Goal: Task Accomplishment & Management: Complete application form

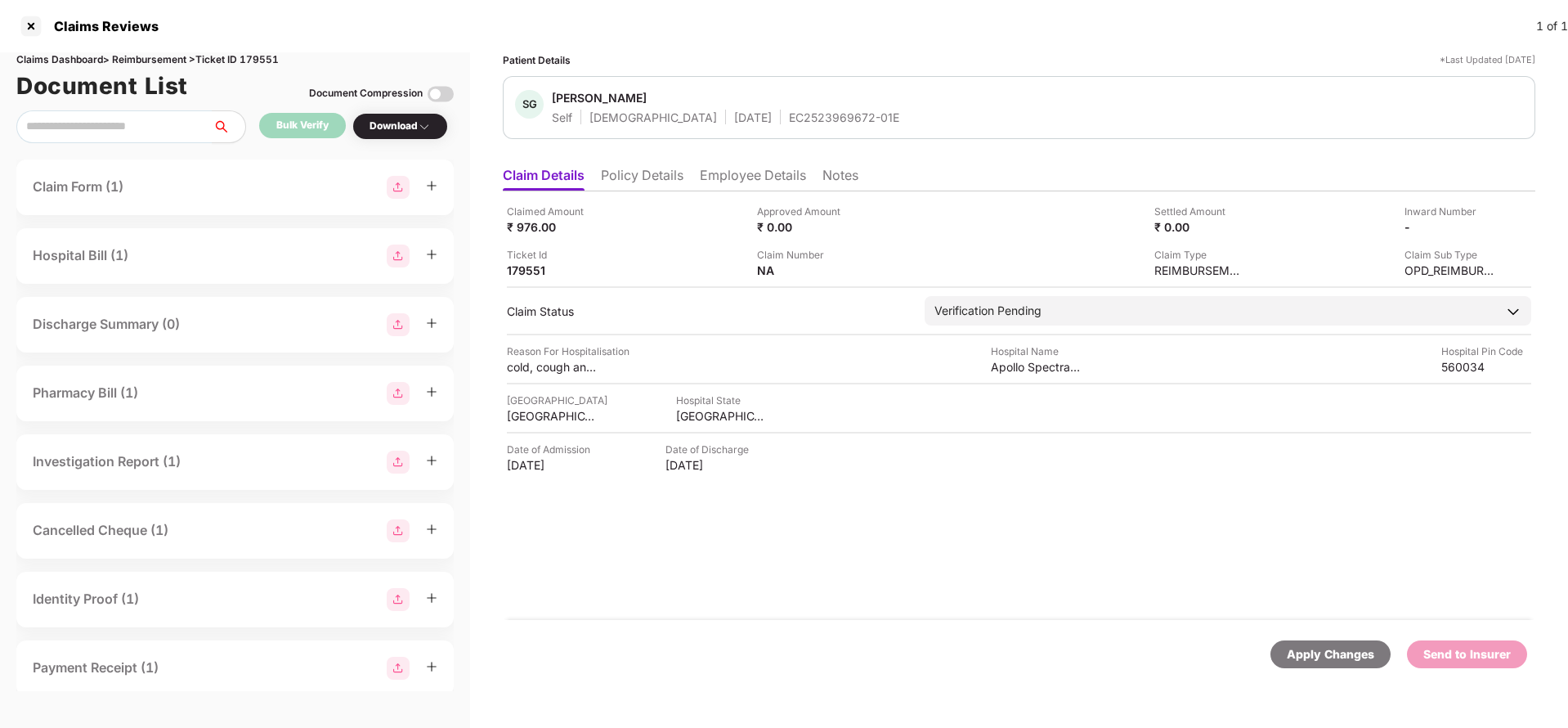
click at [655, 172] on li "Policy Details" at bounding box center [642, 179] width 83 height 24
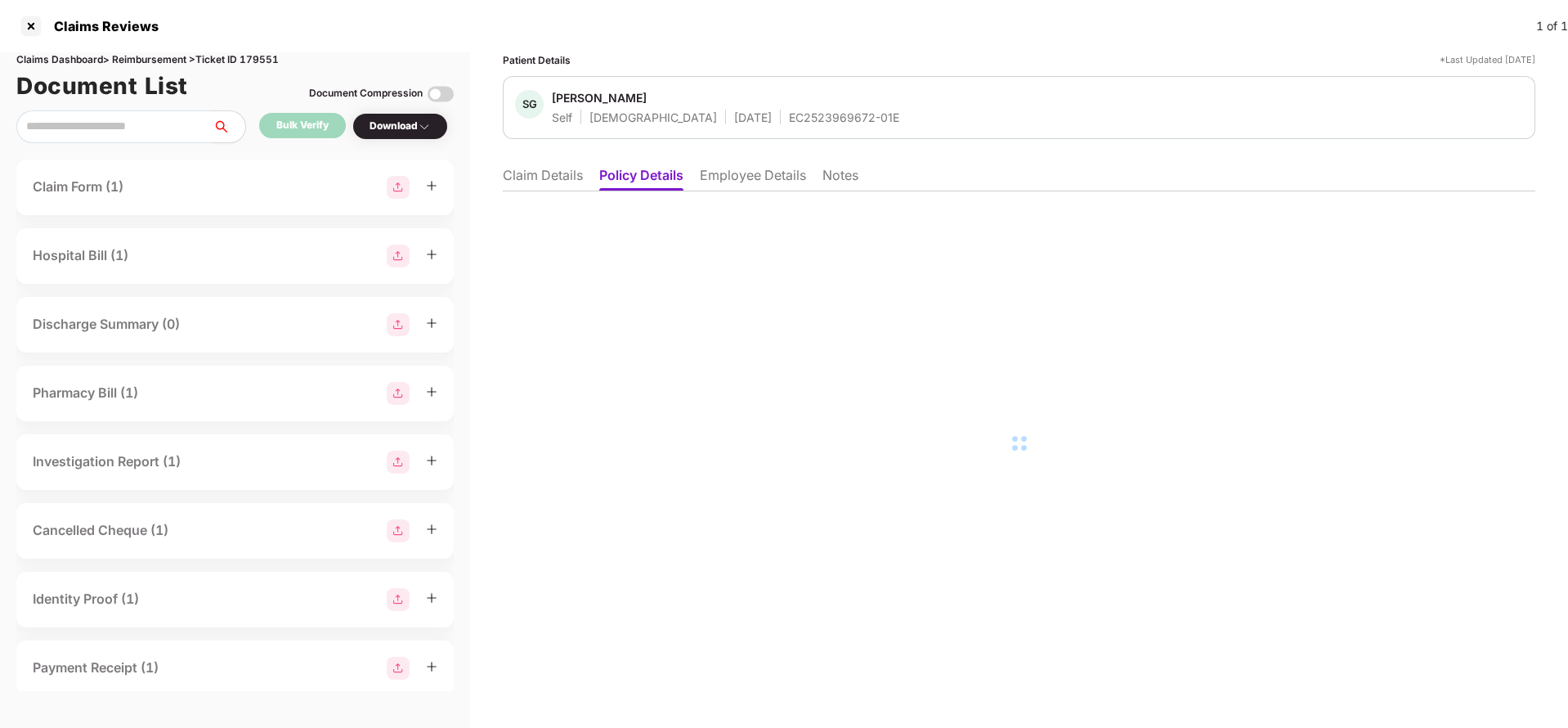
click at [748, 175] on li "Employee Details" at bounding box center [752, 179] width 106 height 24
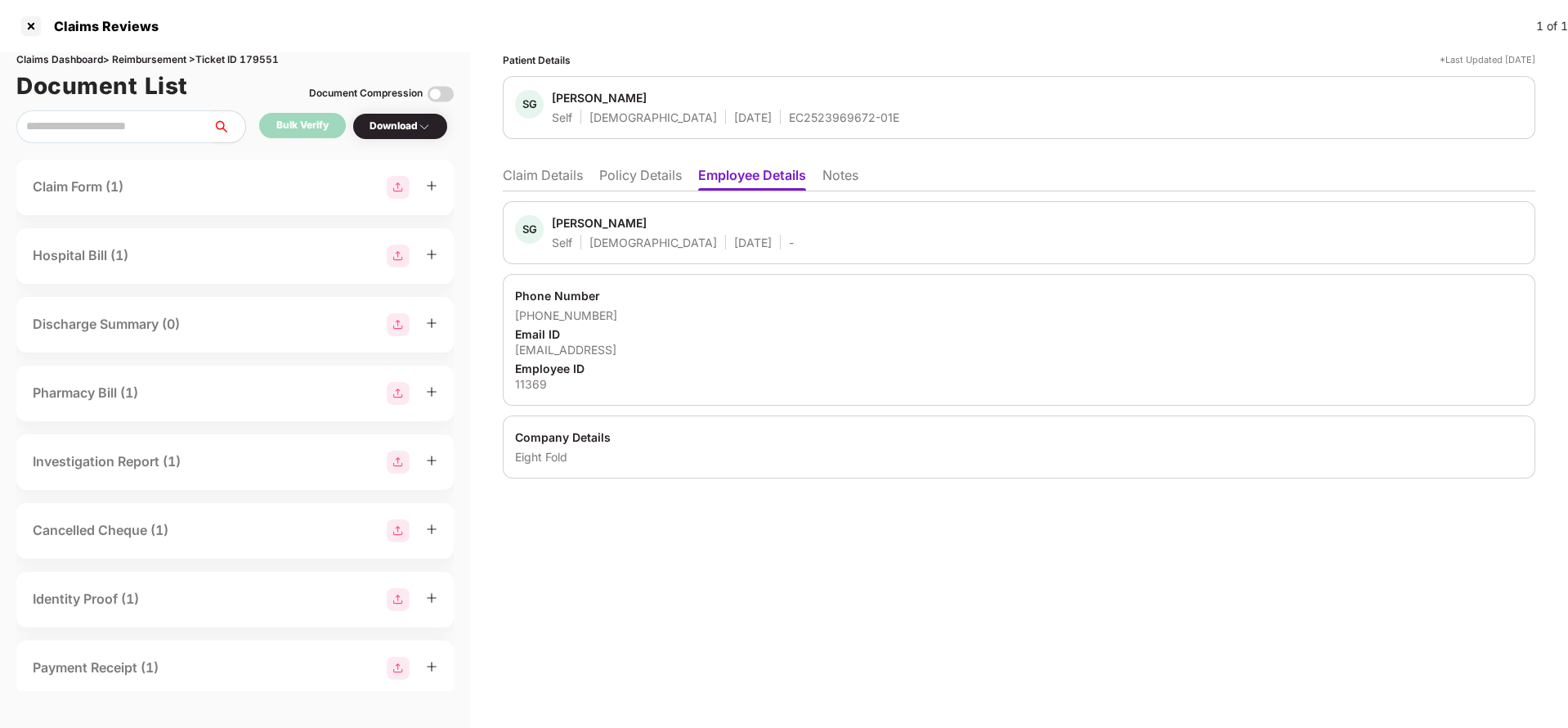
click at [565, 175] on li "Claim Details" at bounding box center [543, 179] width 80 height 24
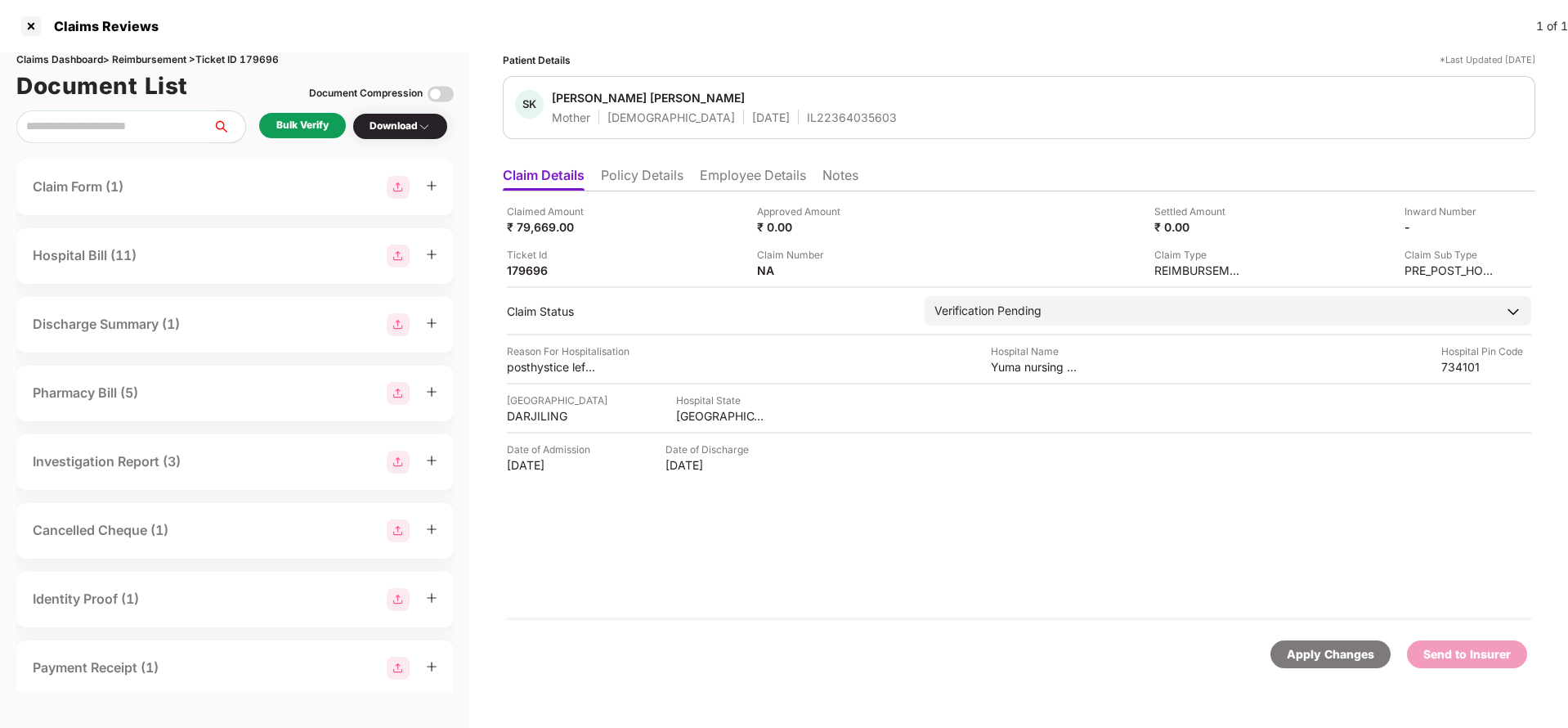
click at [650, 171] on li "Policy Details" at bounding box center [642, 179] width 83 height 24
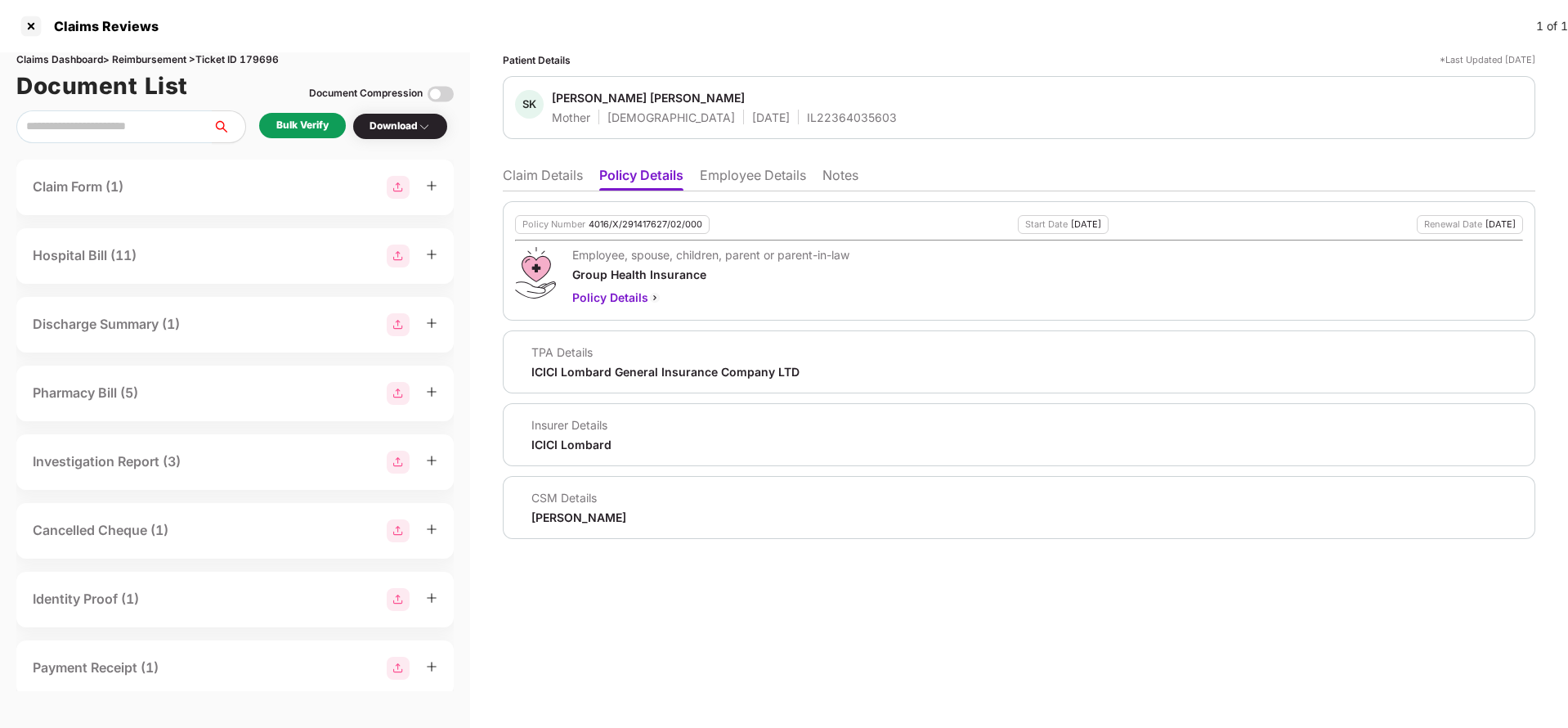
click at [682, 221] on div "4016/X/291417627/02/000" at bounding box center [645, 224] width 114 height 10
copy div "4016/X/291417627/02/000"
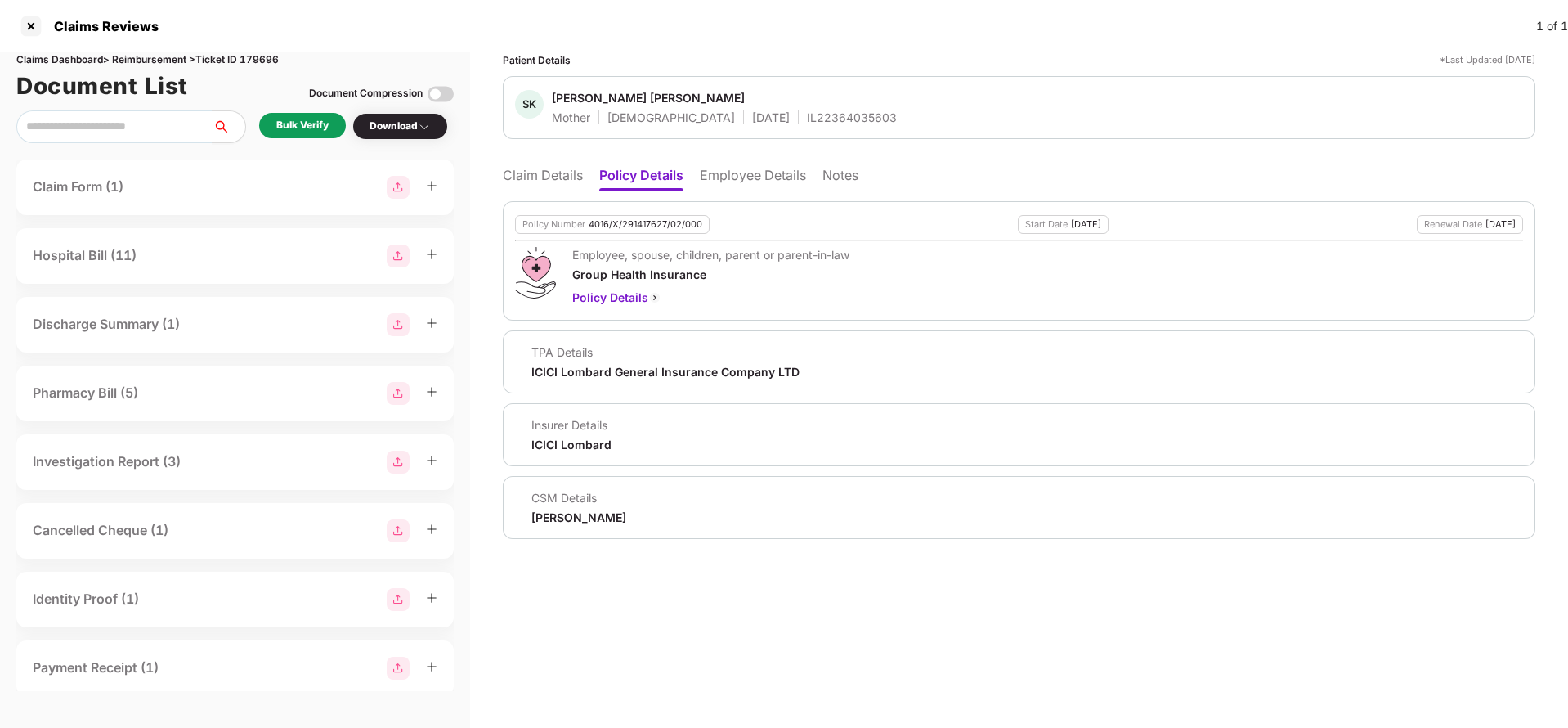
click at [807, 121] on div "IL22364035603" at bounding box center [852, 117] width 90 height 16
copy div "IL22364035603"
click at [744, 178] on li "Employee Details" at bounding box center [752, 179] width 106 height 24
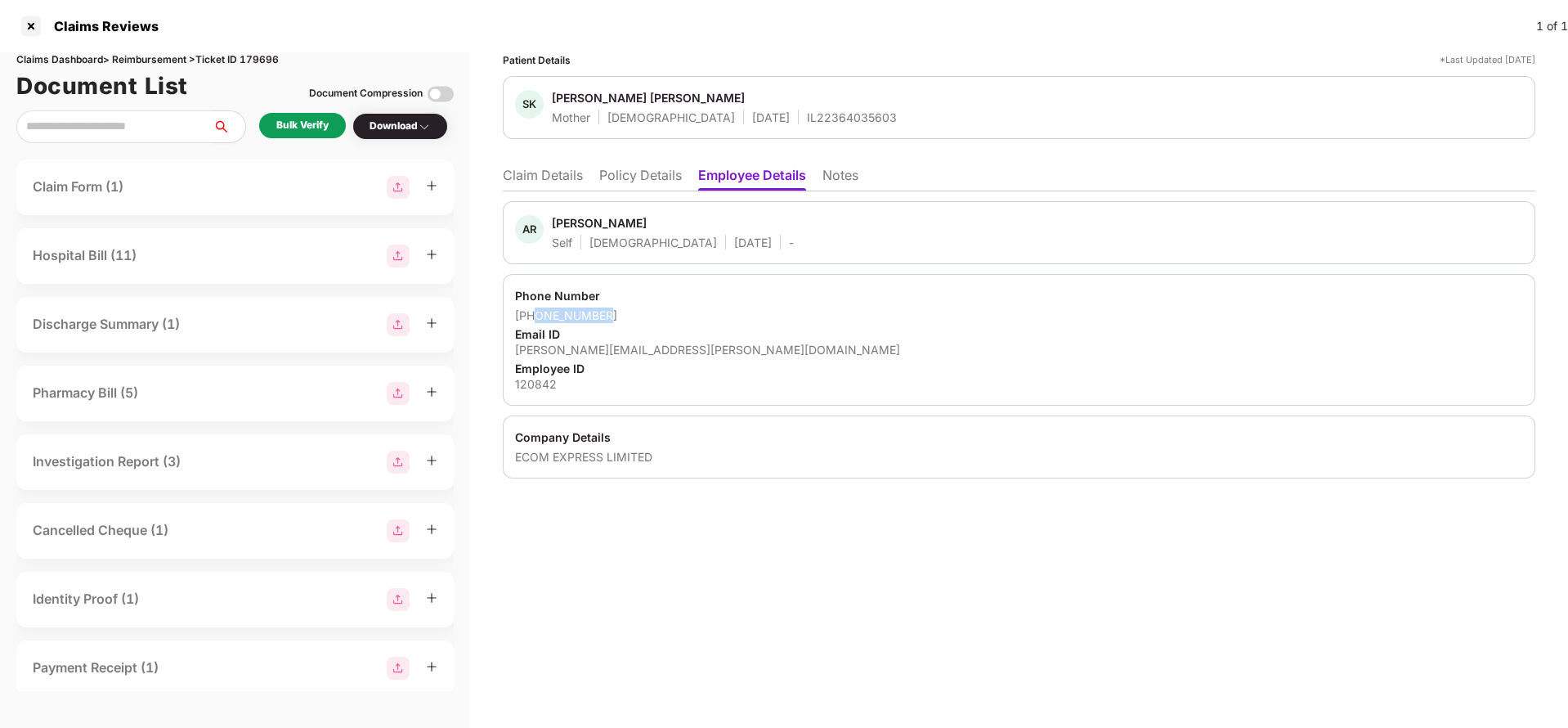
drag, startPoint x: 535, startPoint y: 319, endPoint x: 698, endPoint y: 311, distance: 163.2
click at [698, 311] on div "+917908339406" at bounding box center [1019, 315] width 1008 height 16
copy div "7908339406"
click at [632, 345] on div "ramudamu.ashish@ecomexpress.in" at bounding box center [1019, 350] width 1008 height 16
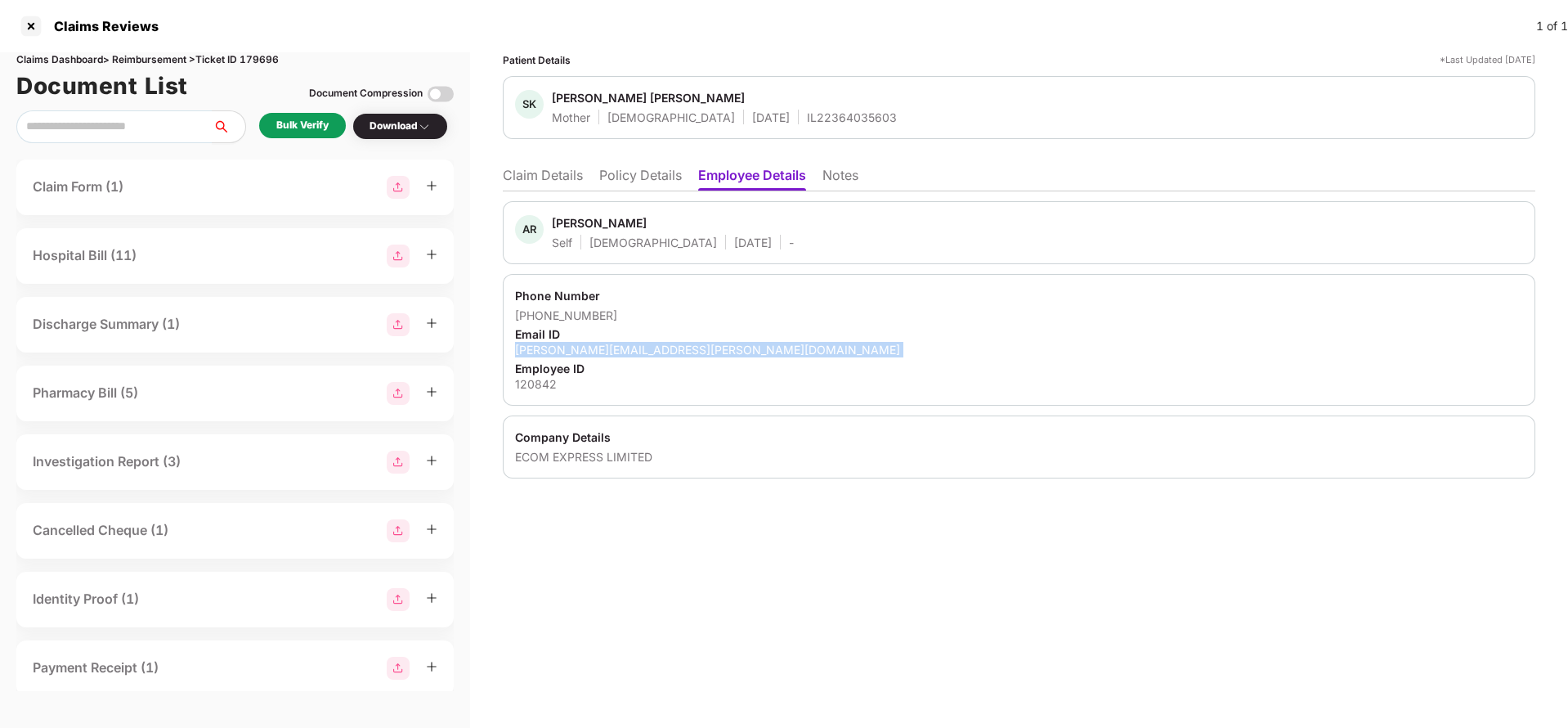
click at [632, 345] on div "ramudamu.ashish@ecomexpress.in" at bounding box center [1019, 350] width 1008 height 16
copy div "ramudamu.ashish@ecomexpress.in"
click at [536, 185] on li "Claim Details" at bounding box center [543, 179] width 80 height 24
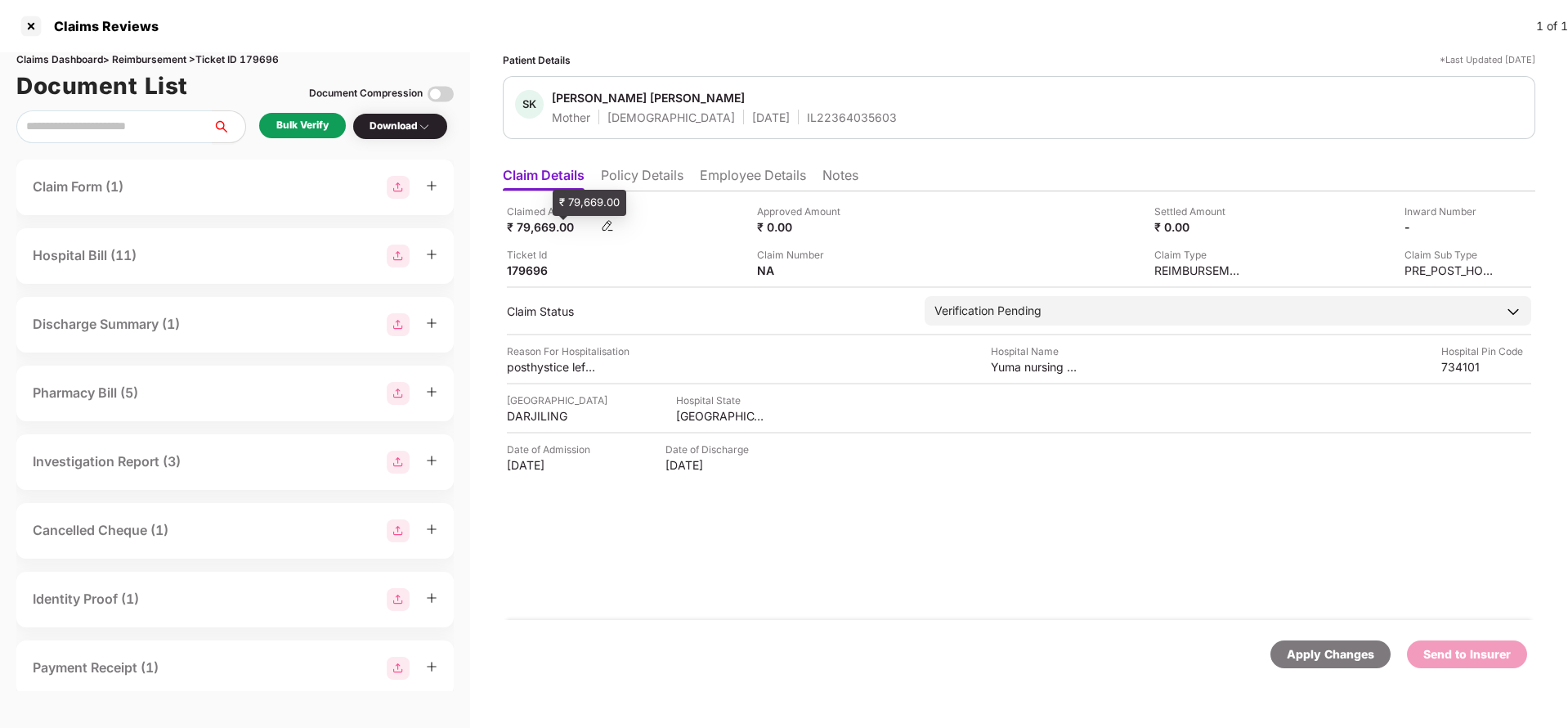
click at [543, 221] on div "₹ 79,669.00" at bounding box center [551, 227] width 90 height 16
copy div "79,669"
click at [1042, 367] on div "Yuma nursing home" at bounding box center [1036, 367] width 90 height 16
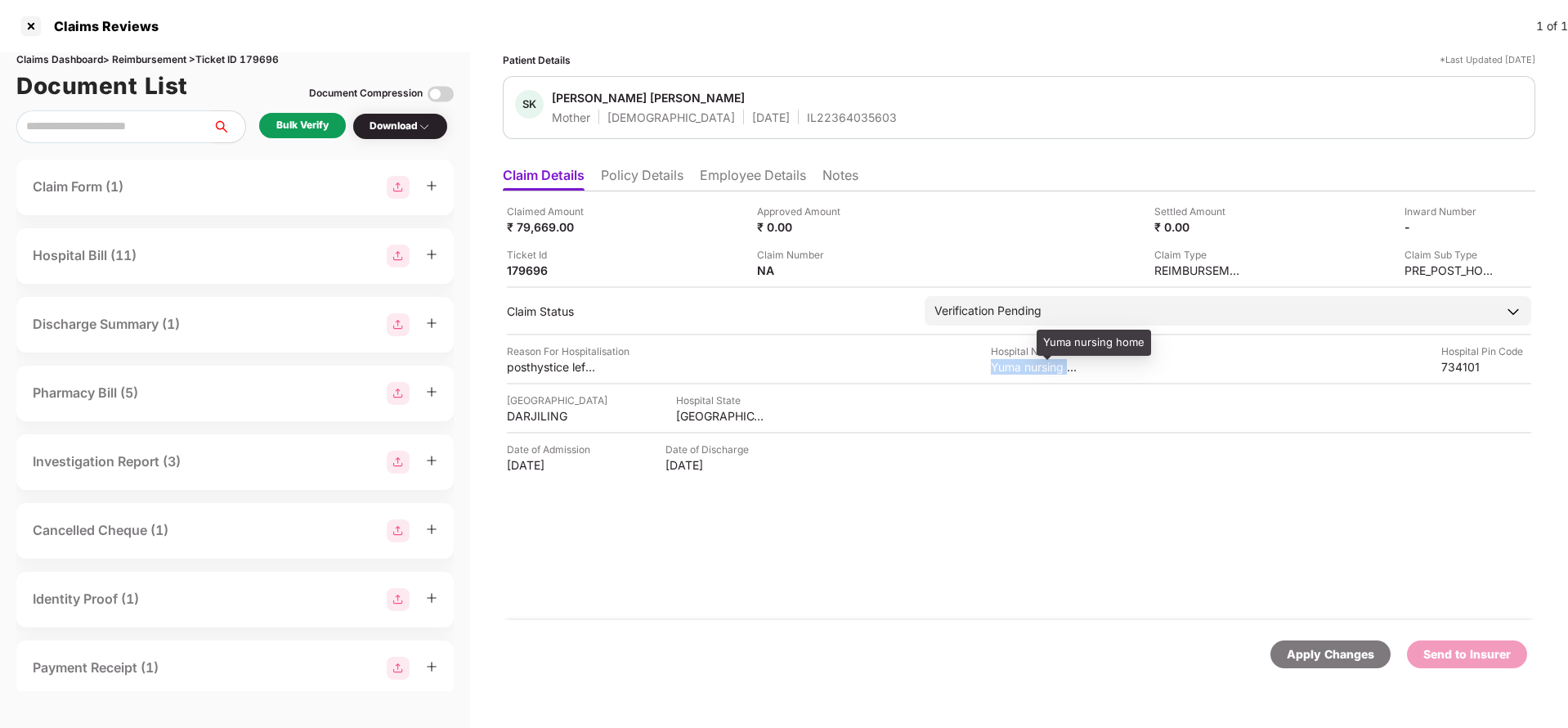
click at [1042, 367] on div "Yuma nursing home" at bounding box center [1036, 367] width 90 height 16
copy div "Yuma nursing home"
click at [293, 120] on div "Bulk Verify" at bounding box center [302, 126] width 53 height 16
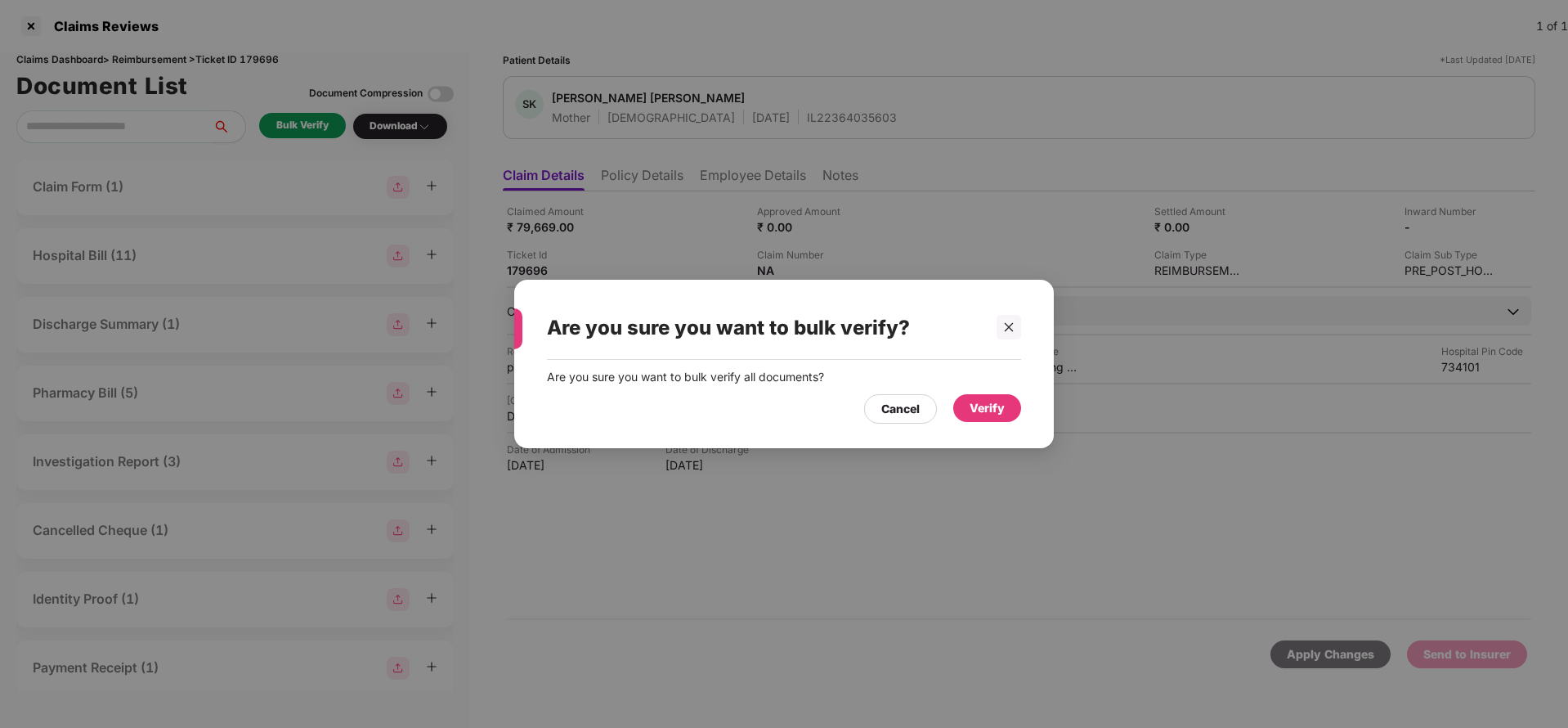
click at [977, 409] on div "Verify" at bounding box center [986, 408] width 35 height 18
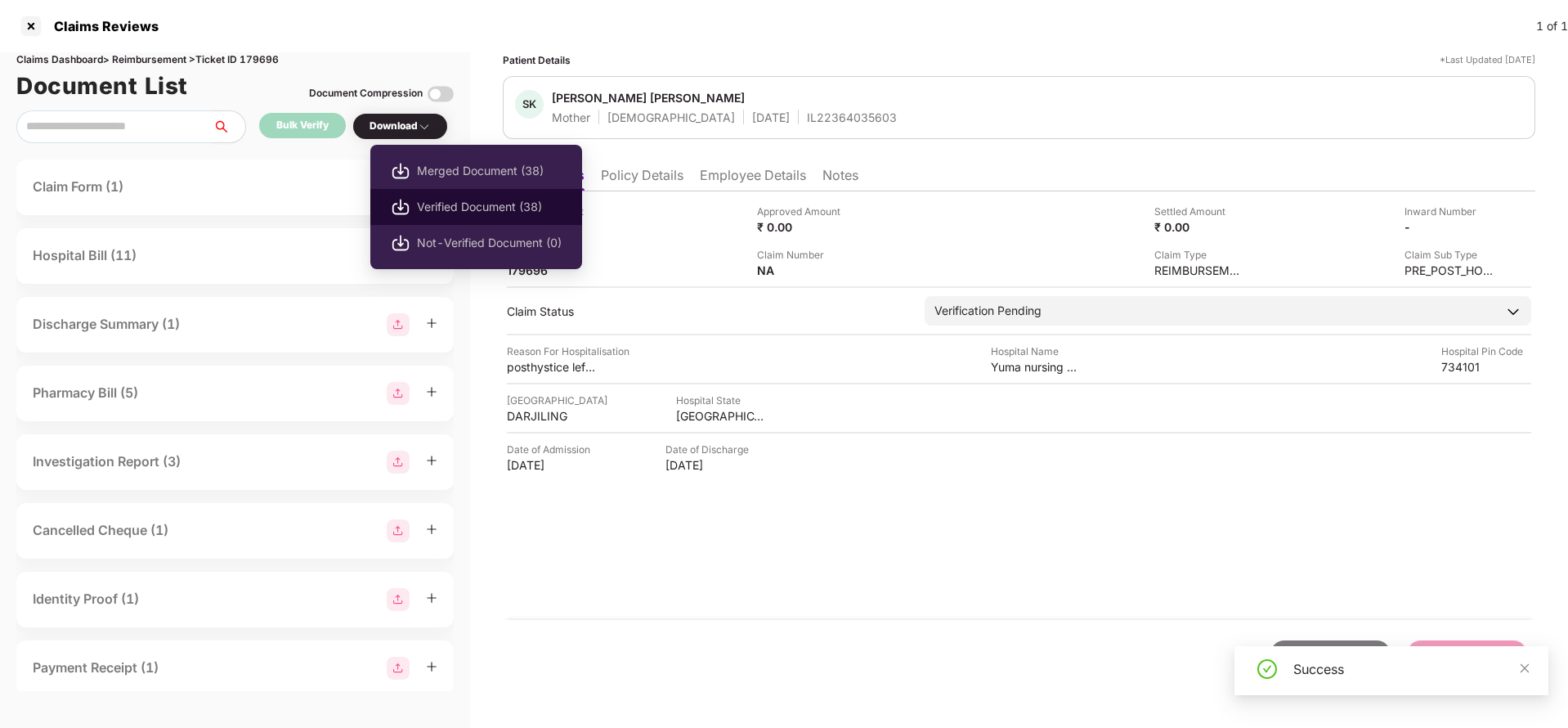
click at [445, 198] on span "Verified Document (38)" at bounding box center [489, 207] width 145 height 18
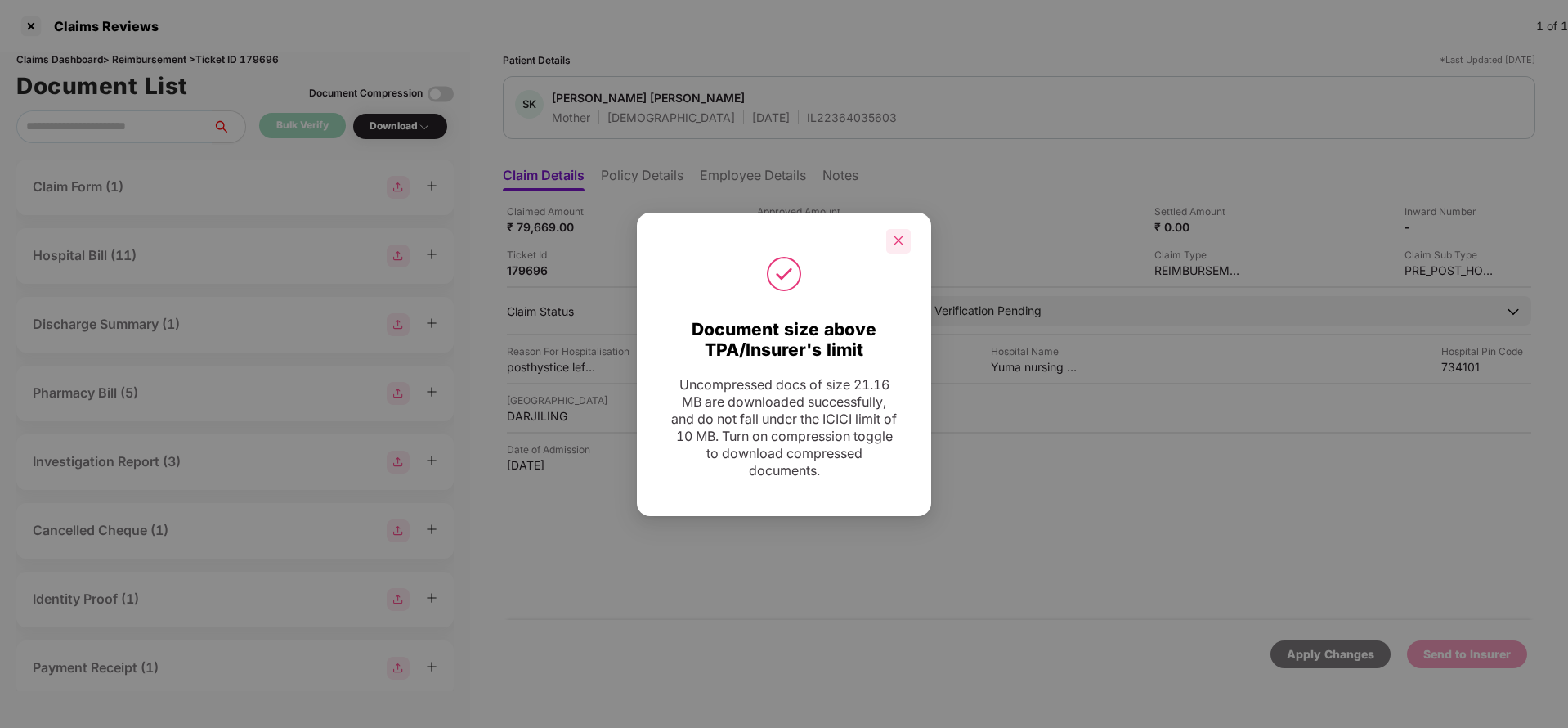
click at [890, 235] on div at bounding box center [899, 241] width 24 height 24
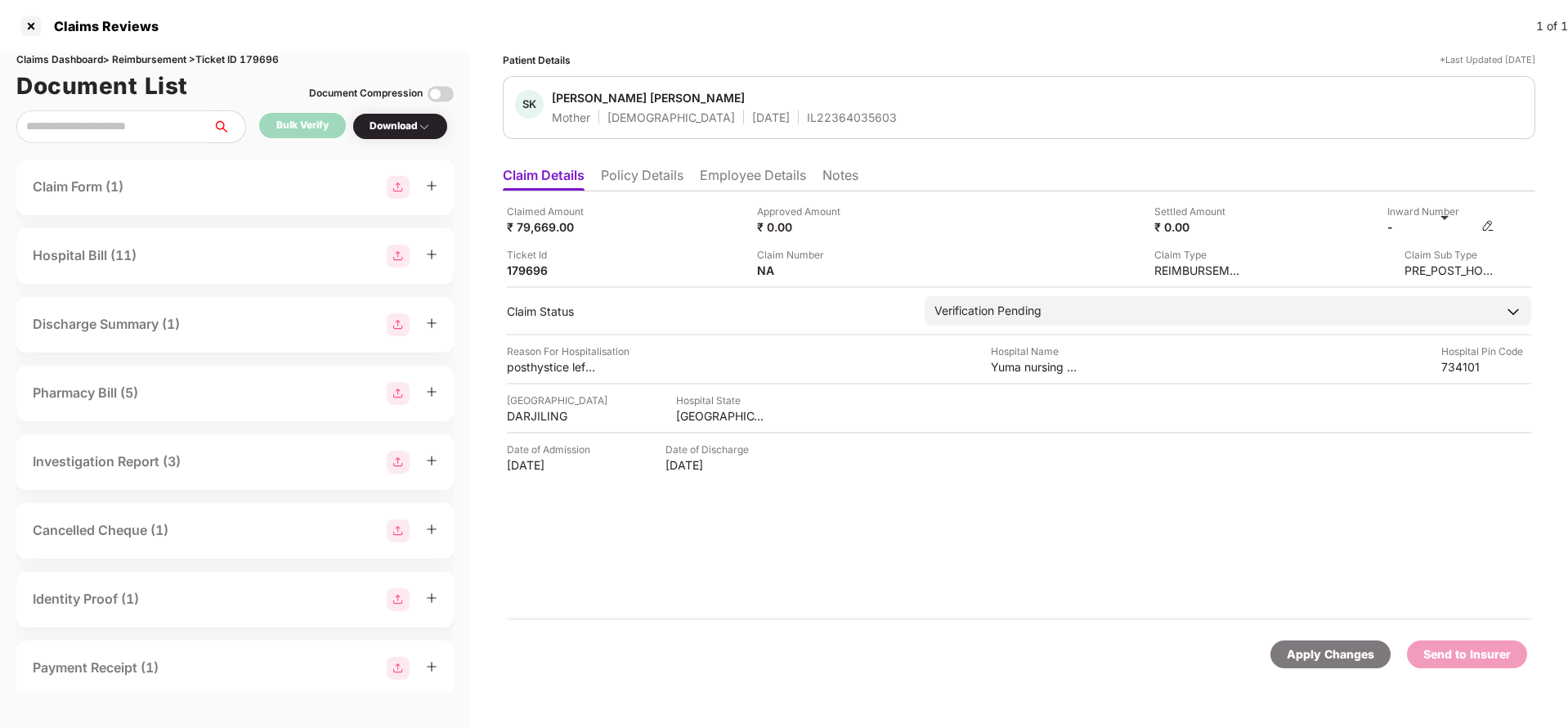
click at [1490, 226] on img at bounding box center [1487, 225] width 13 height 13
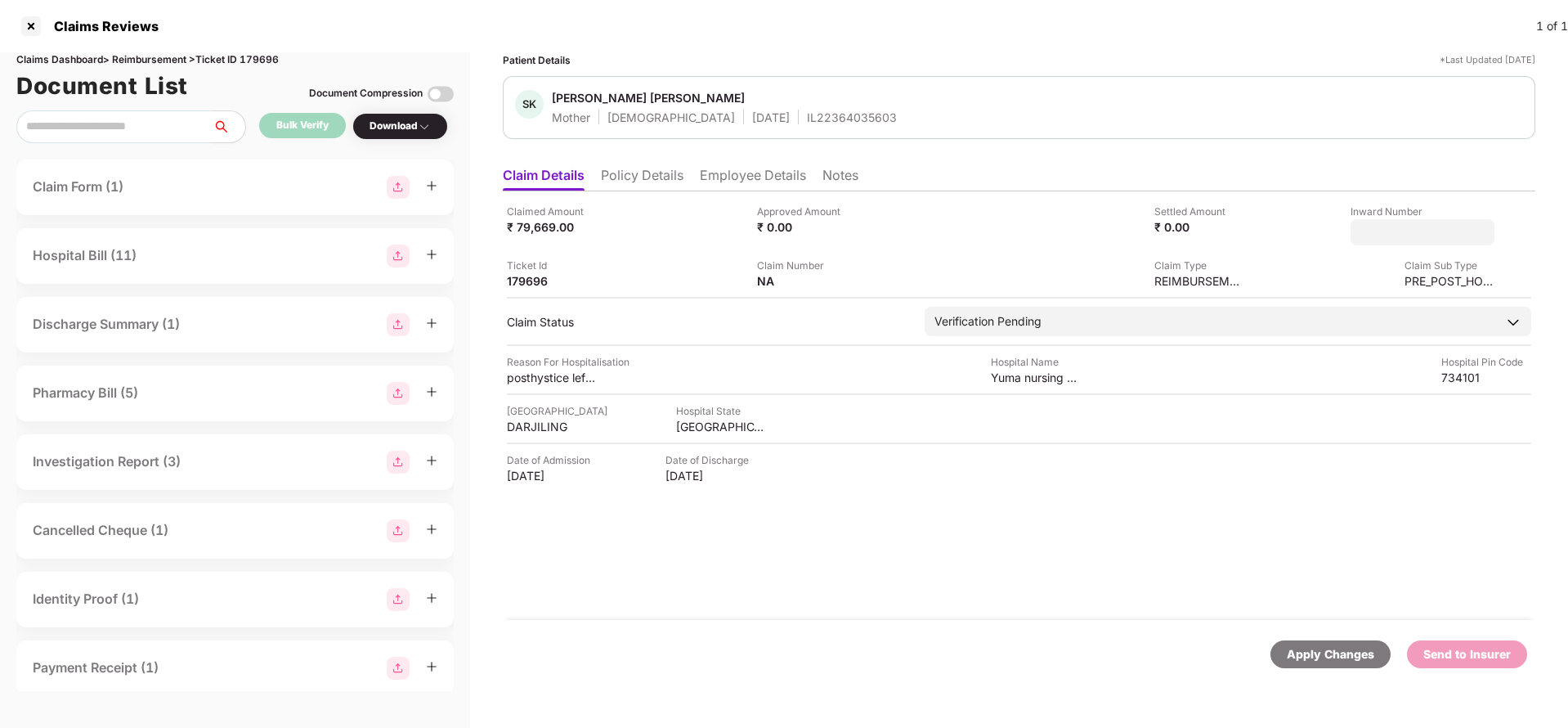
type input "**********"
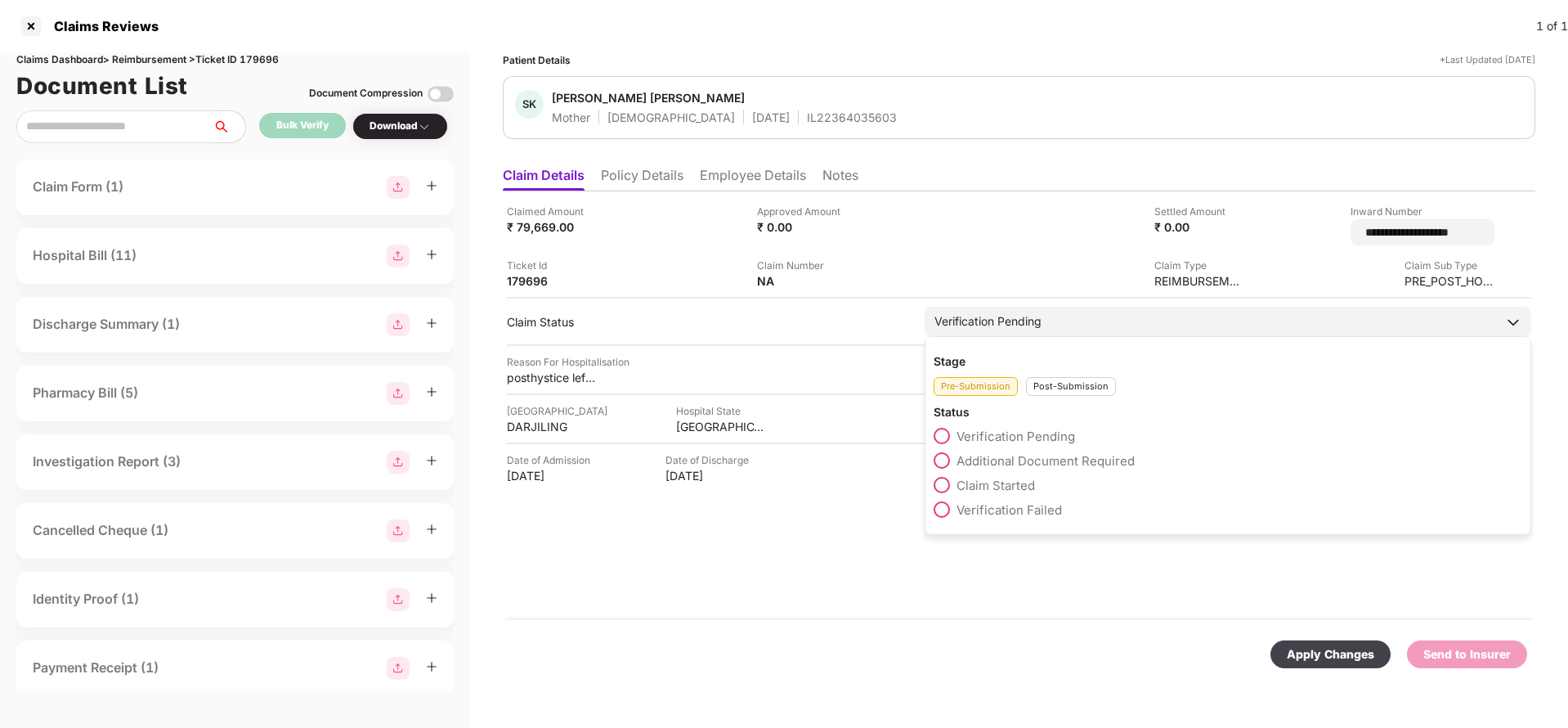
click at [1009, 319] on div "Verification Pending" at bounding box center [988, 320] width 107 height 18
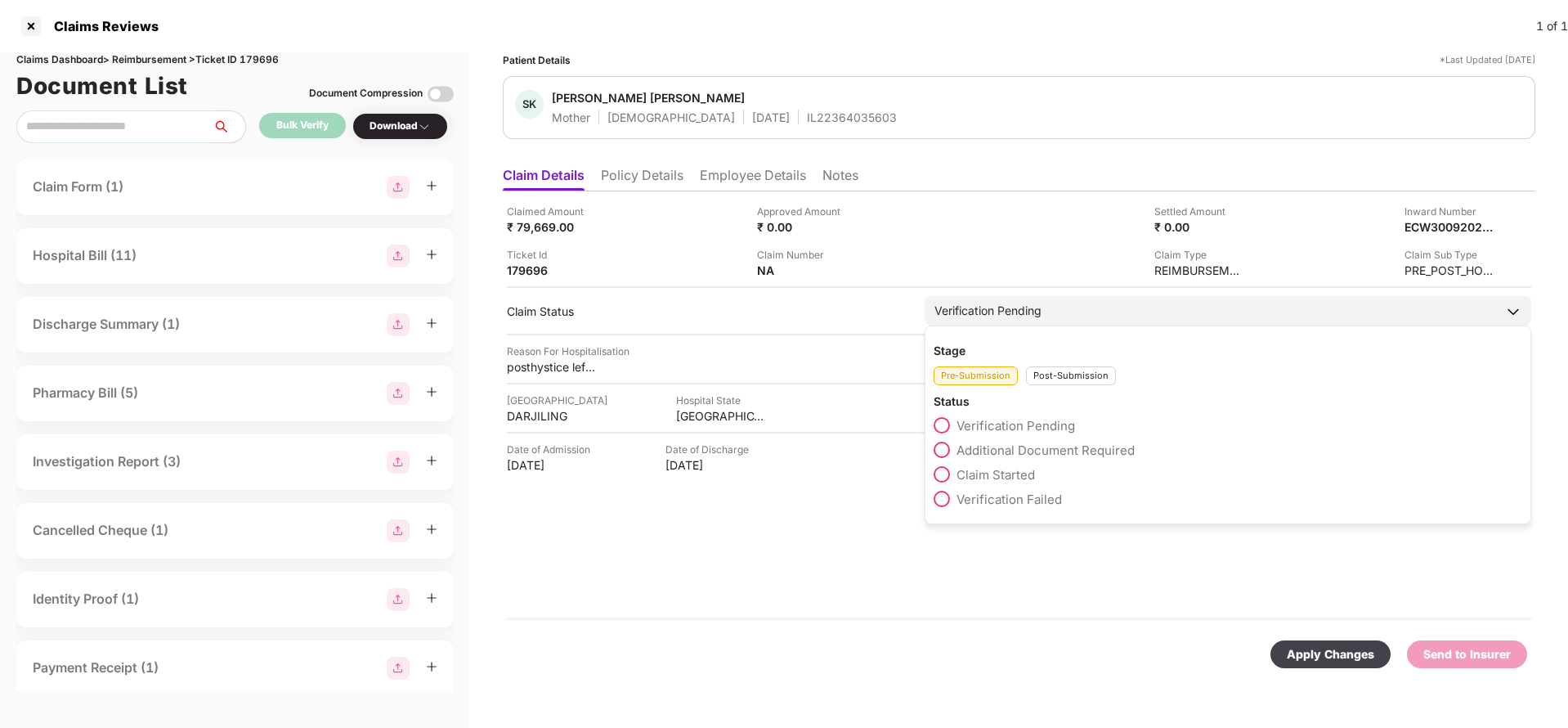
click at [1071, 379] on div "Post-Submission" at bounding box center [1071, 376] width 90 height 19
click at [1033, 445] on span "Claim Under Process" at bounding box center [1017, 450] width 123 height 16
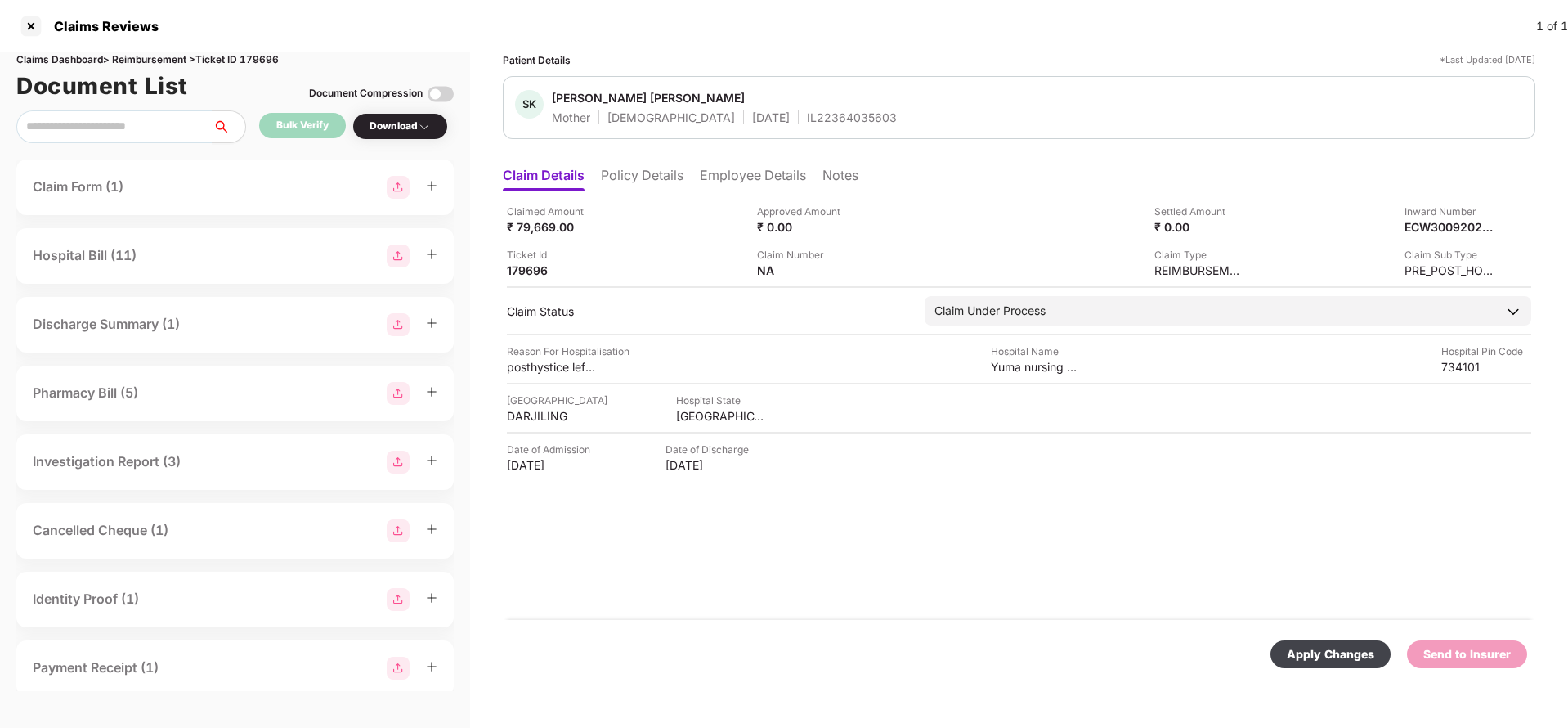
click at [1339, 659] on div "Apply Changes" at bounding box center [1331, 654] width 88 height 18
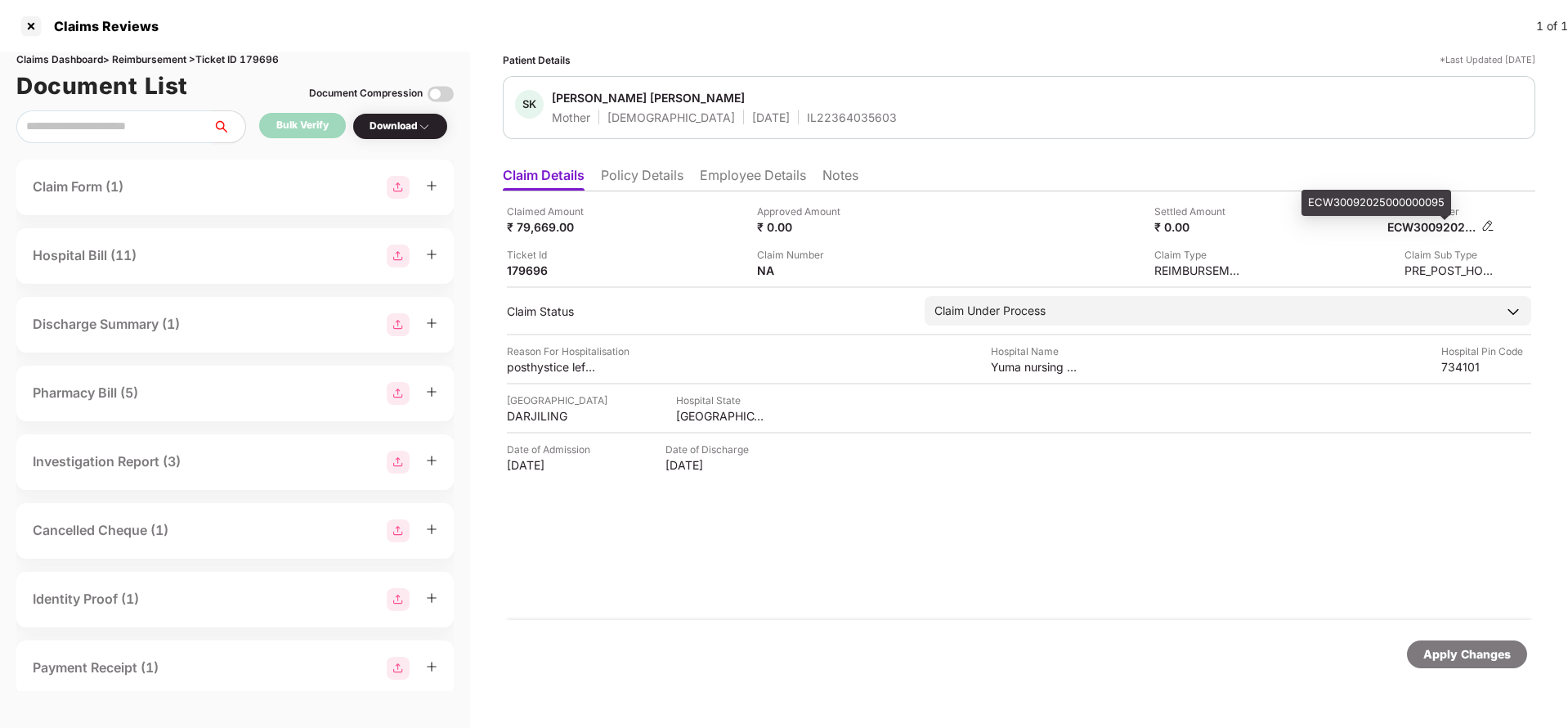
click at [1433, 224] on div "ECW30092025000000095" at bounding box center [1432, 227] width 90 height 16
copy div "ECW30092025000000095"
click at [807, 120] on div "IL22364035603" at bounding box center [852, 117] width 90 height 16
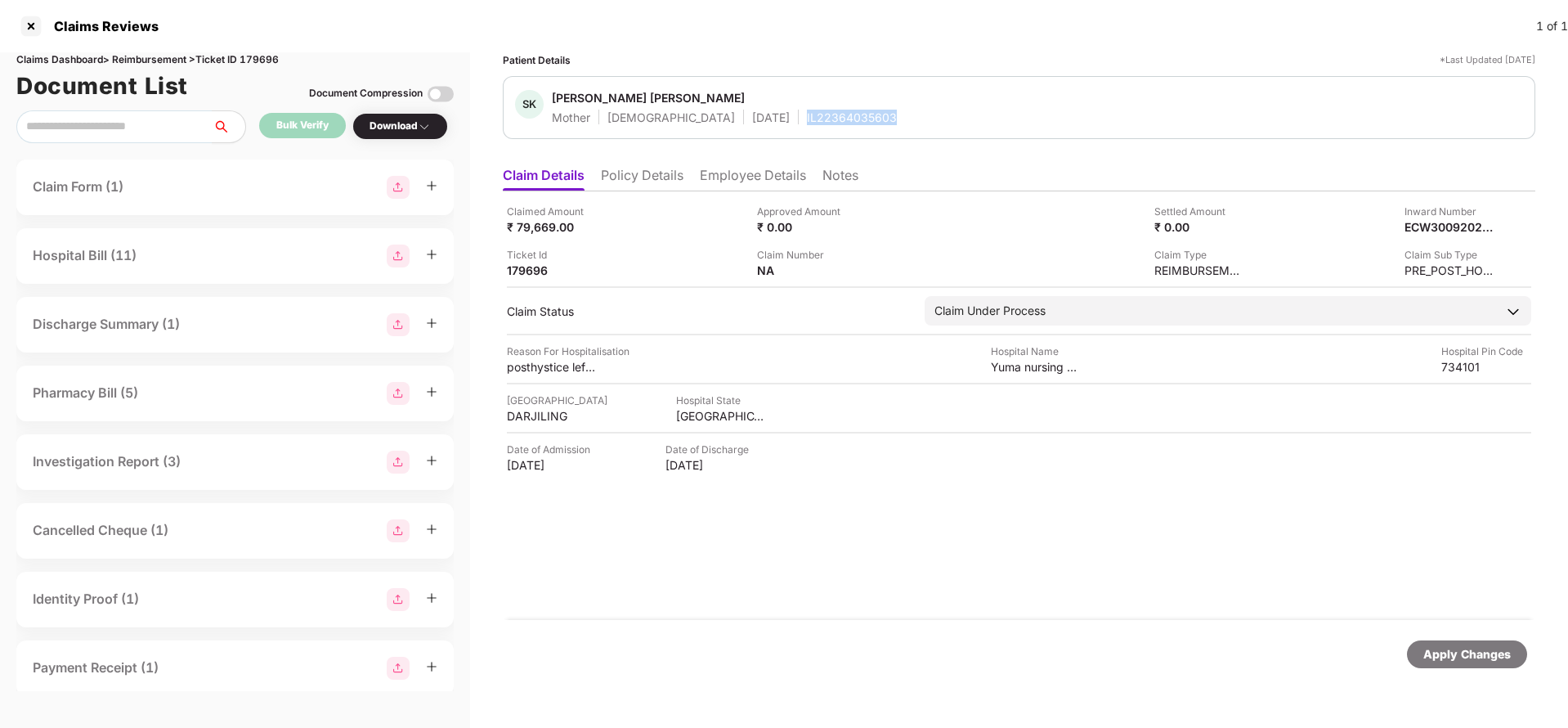
click at [807, 120] on div "IL22364035603" at bounding box center [852, 117] width 90 height 16
copy div "IL22364035603"
click at [1452, 644] on div "Apply Changes" at bounding box center [1466, 654] width 120 height 28
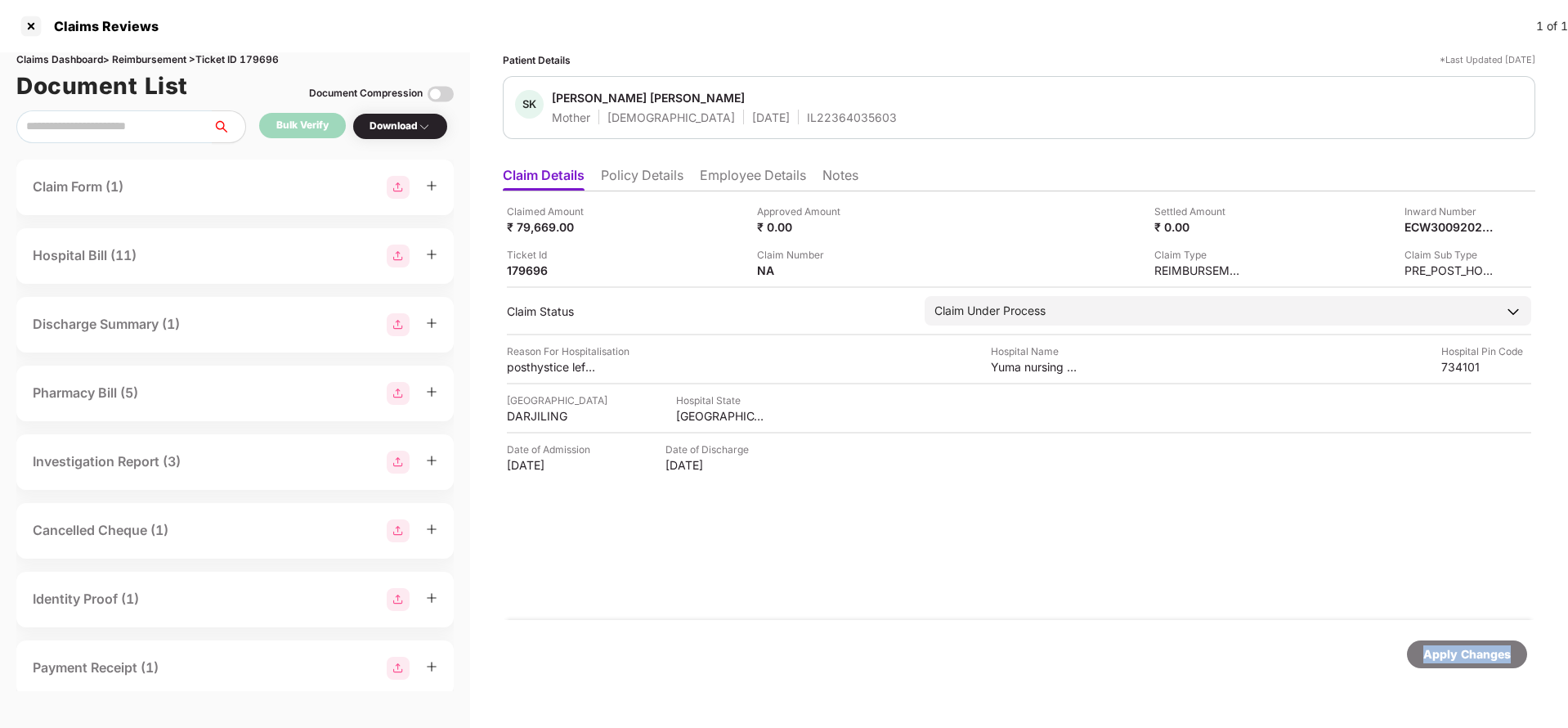
click at [1452, 644] on div "Apply Changes" at bounding box center [1466, 654] width 120 height 28
click at [263, 60] on div "Claims Dashboard > Reimbursement > Ticket ID 179696" at bounding box center [235, 60] width 438 height 16
click at [1434, 646] on div "Apply Changes" at bounding box center [1467, 654] width 88 height 18
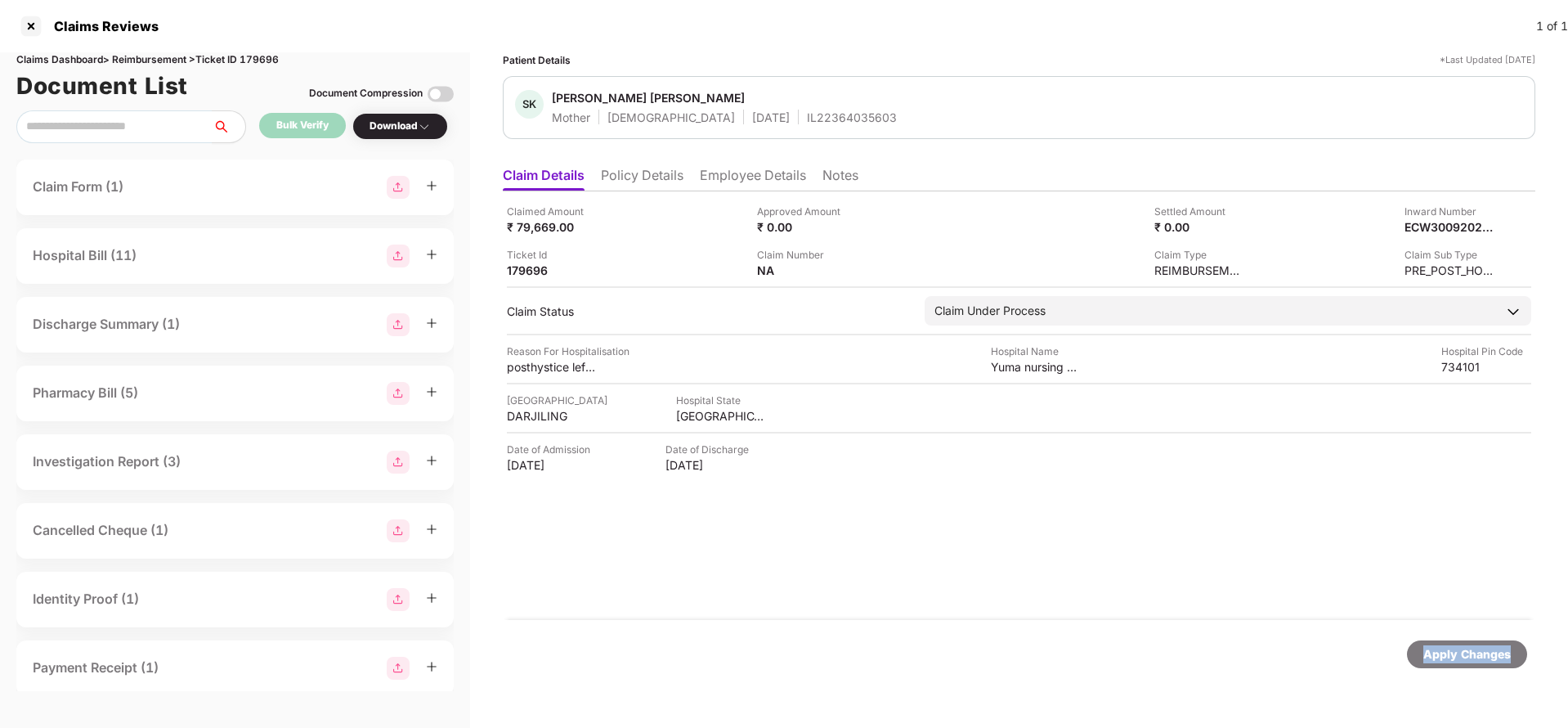
click at [1434, 646] on div "Apply Changes" at bounding box center [1467, 654] width 88 height 18
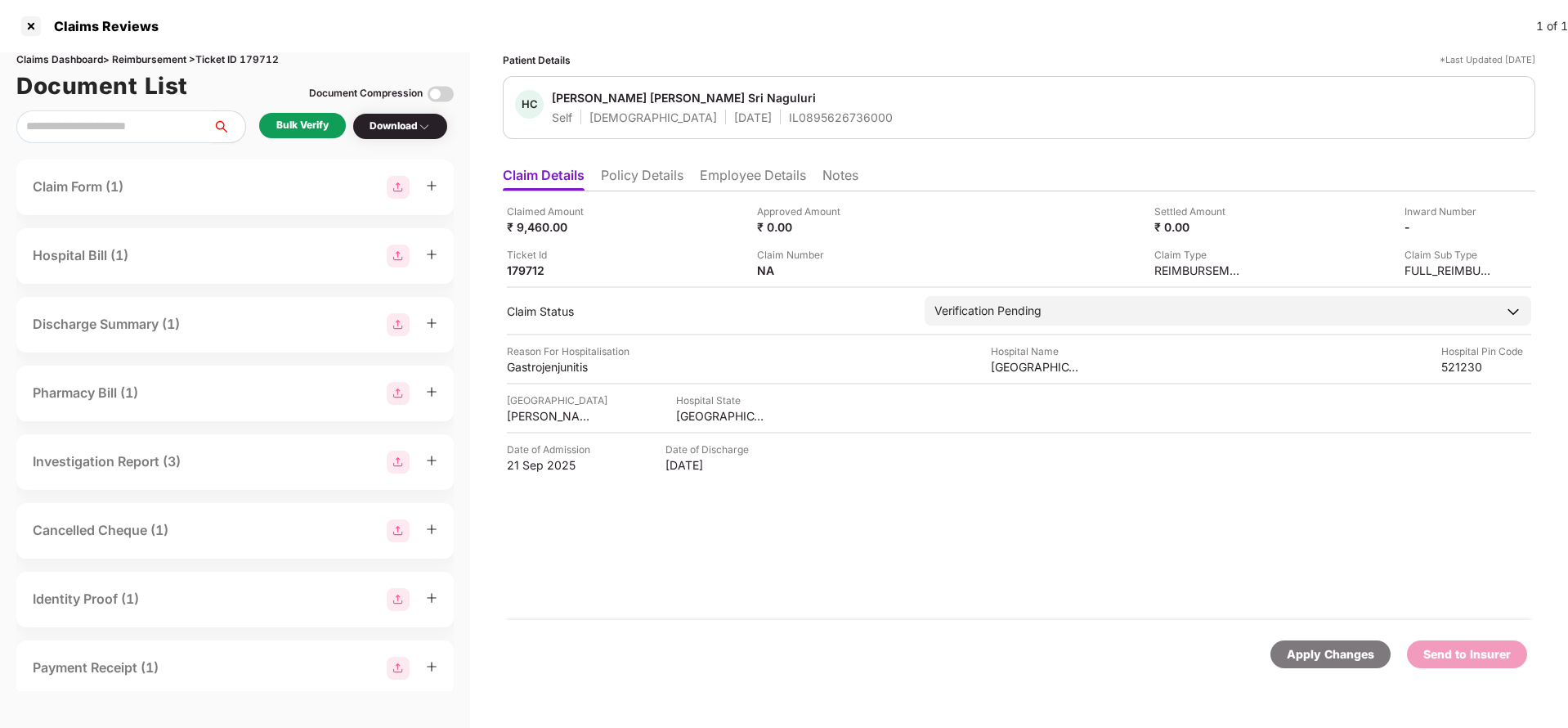
click at [647, 168] on li "Policy Details" at bounding box center [642, 179] width 83 height 24
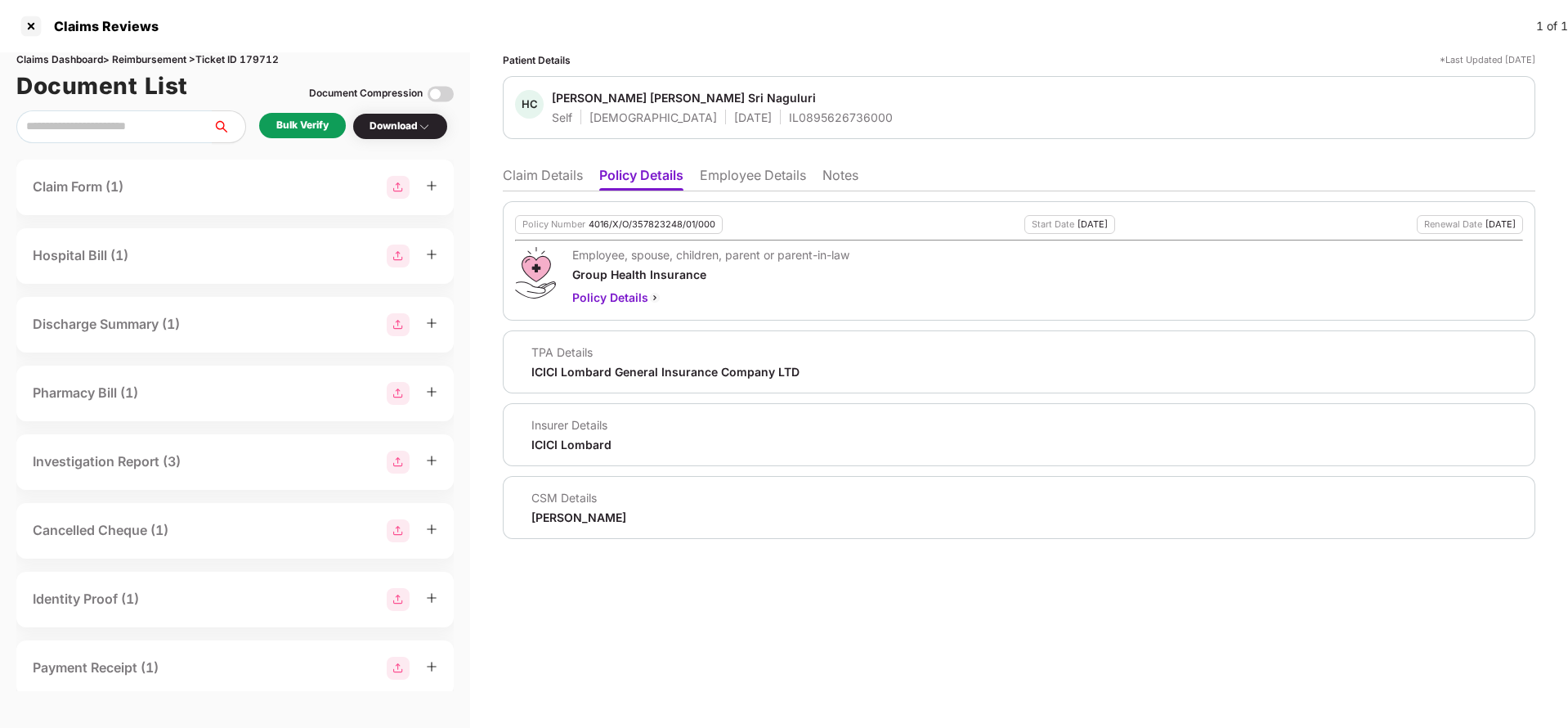
click at [663, 213] on div "Policy Number 4016/X/O/357823248/01/000 Start Date [DATE] Renewal Date [DATE] E…" at bounding box center [1019, 260] width 1033 height 120
click at [663, 213] on div "Policy Number 4016/X/O/357823248/01/000 Start Date 12 Aug 2025 Renewal Date 11 …" at bounding box center [1019, 260] width 1033 height 120
copy div "4016/X/O/357823248/01/000"
click at [789, 117] on div "IL0895626736000" at bounding box center [841, 117] width 104 height 16
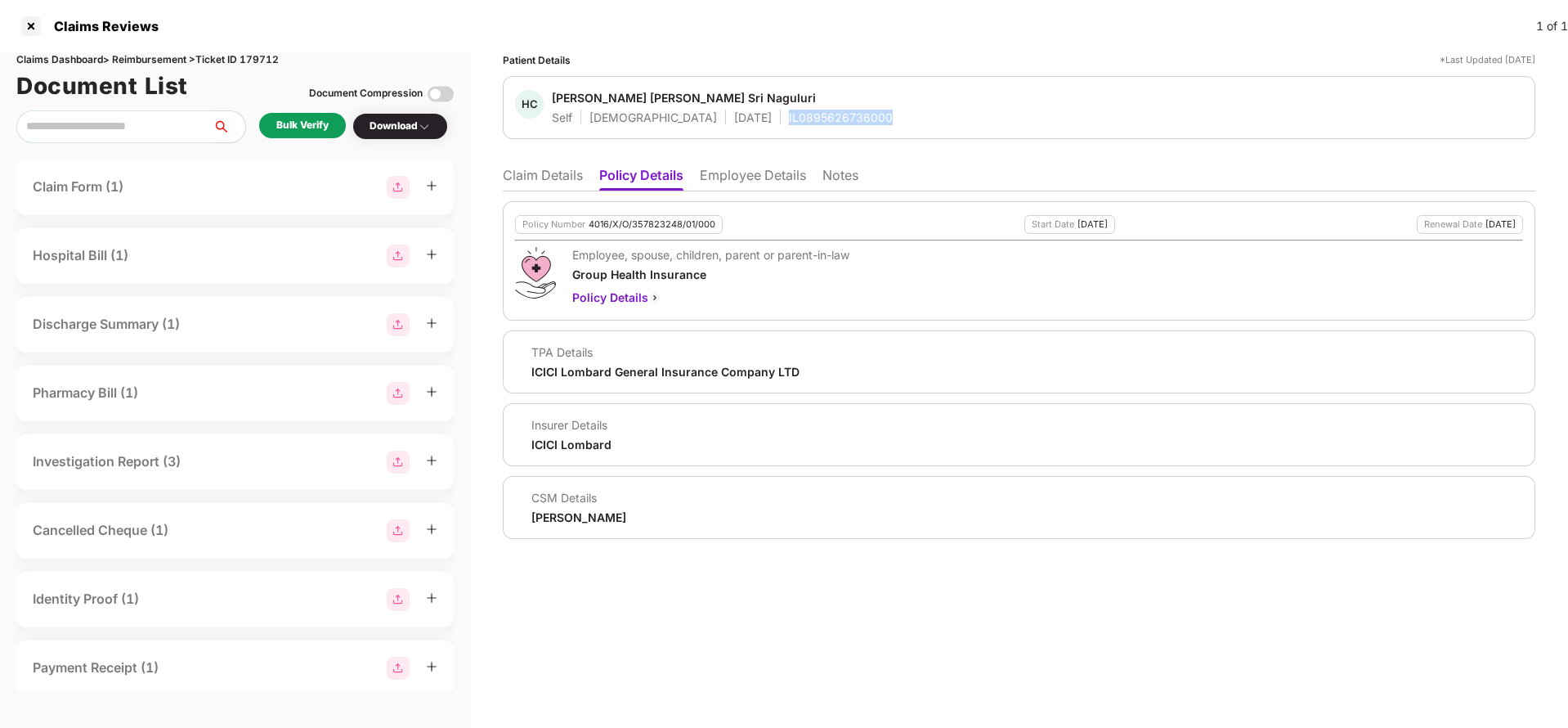
click at [789, 117] on div "IL0895626736000" at bounding box center [841, 117] width 104 height 16
copy div "IL0895626736000"
click at [742, 175] on li "Employee Details" at bounding box center [752, 179] width 106 height 24
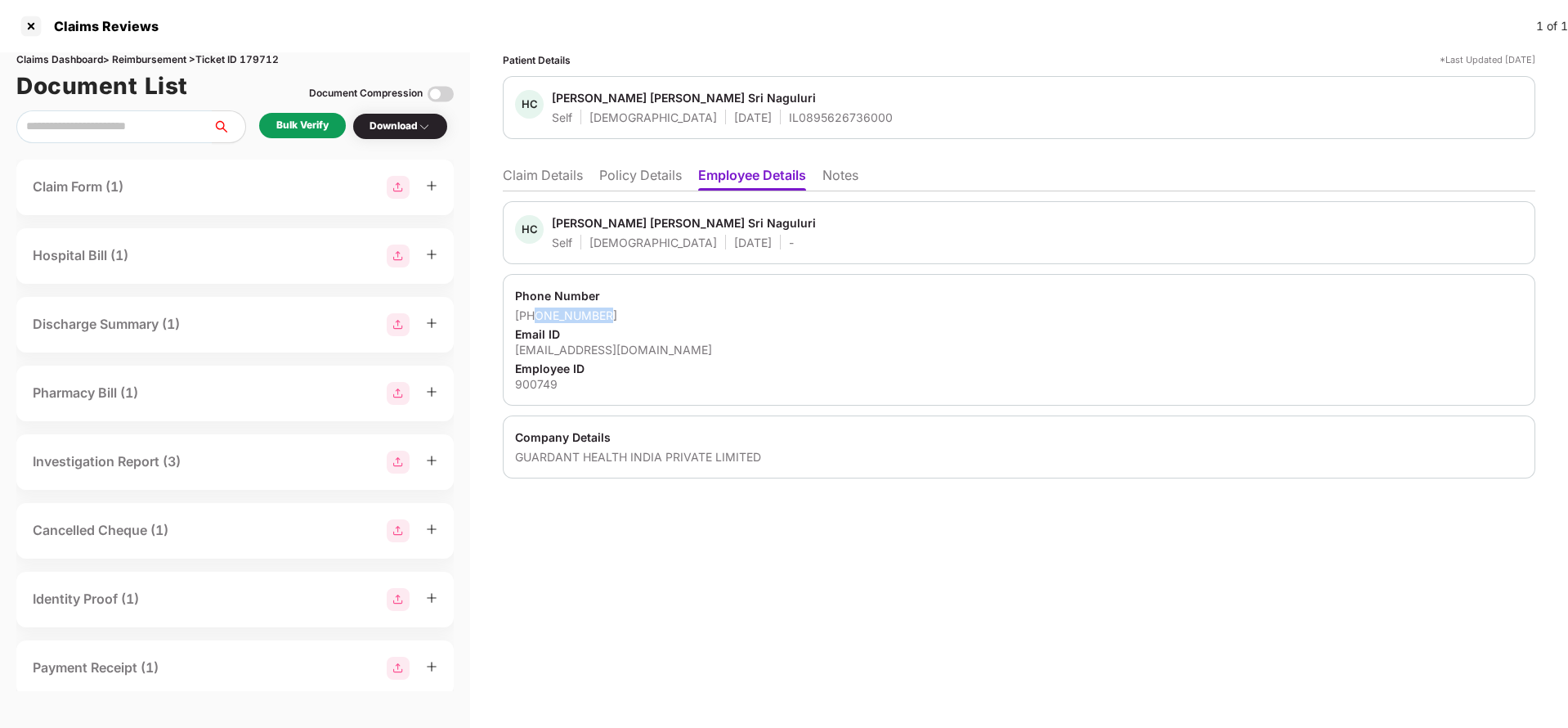
drag, startPoint x: 537, startPoint y: 314, endPoint x: 665, endPoint y: 313, distance: 128.0
click at [665, 313] on div "+917995480967" at bounding box center [1019, 315] width 1008 height 16
copy div "7995480967"
click at [617, 345] on div "hnaguluri@guardanthealth.com" at bounding box center [1019, 350] width 1008 height 16
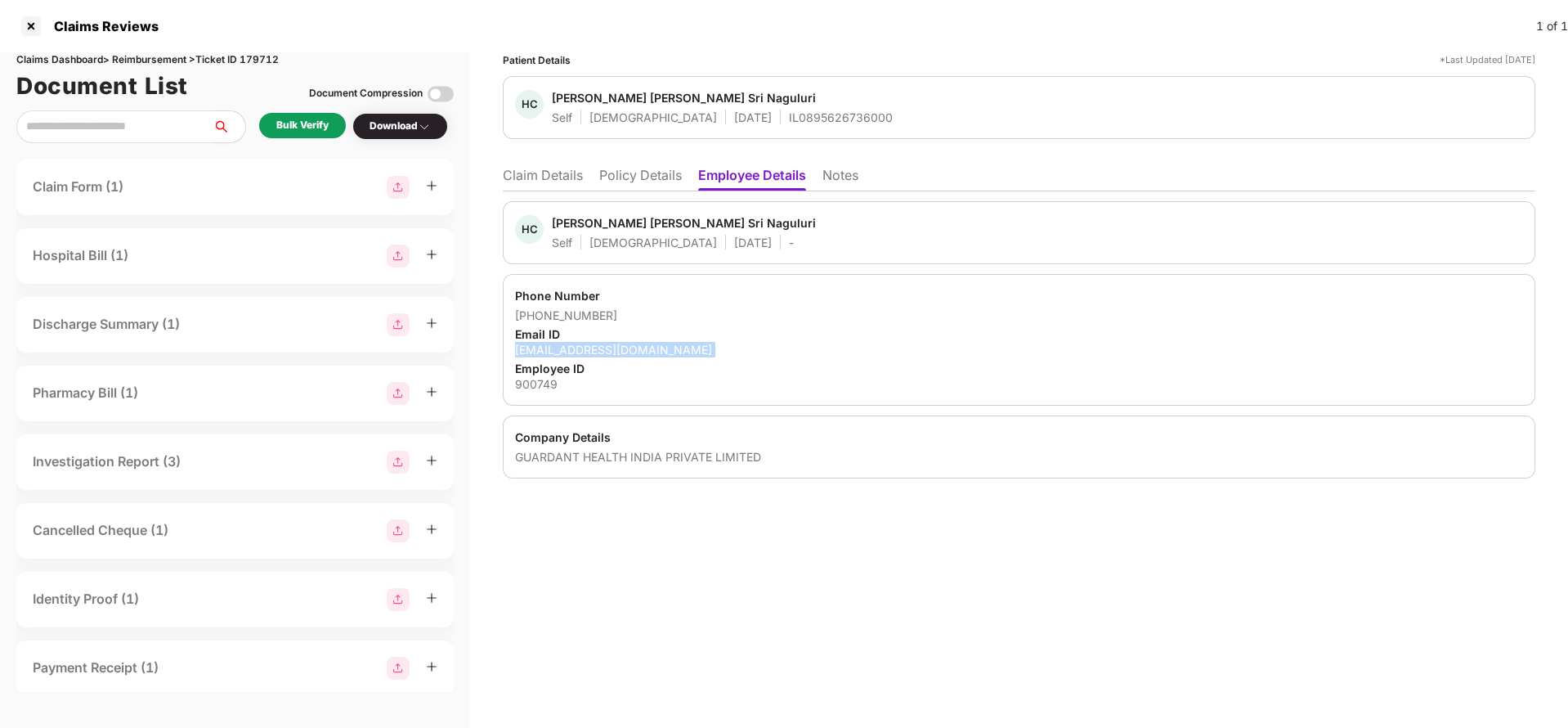
click at [617, 345] on div "hnaguluri@guardanthealth.com" at bounding box center [1019, 350] width 1008 height 16
copy div "hnaguluri@guardanthealth.com"
click at [558, 178] on li "Claim Details" at bounding box center [543, 179] width 80 height 24
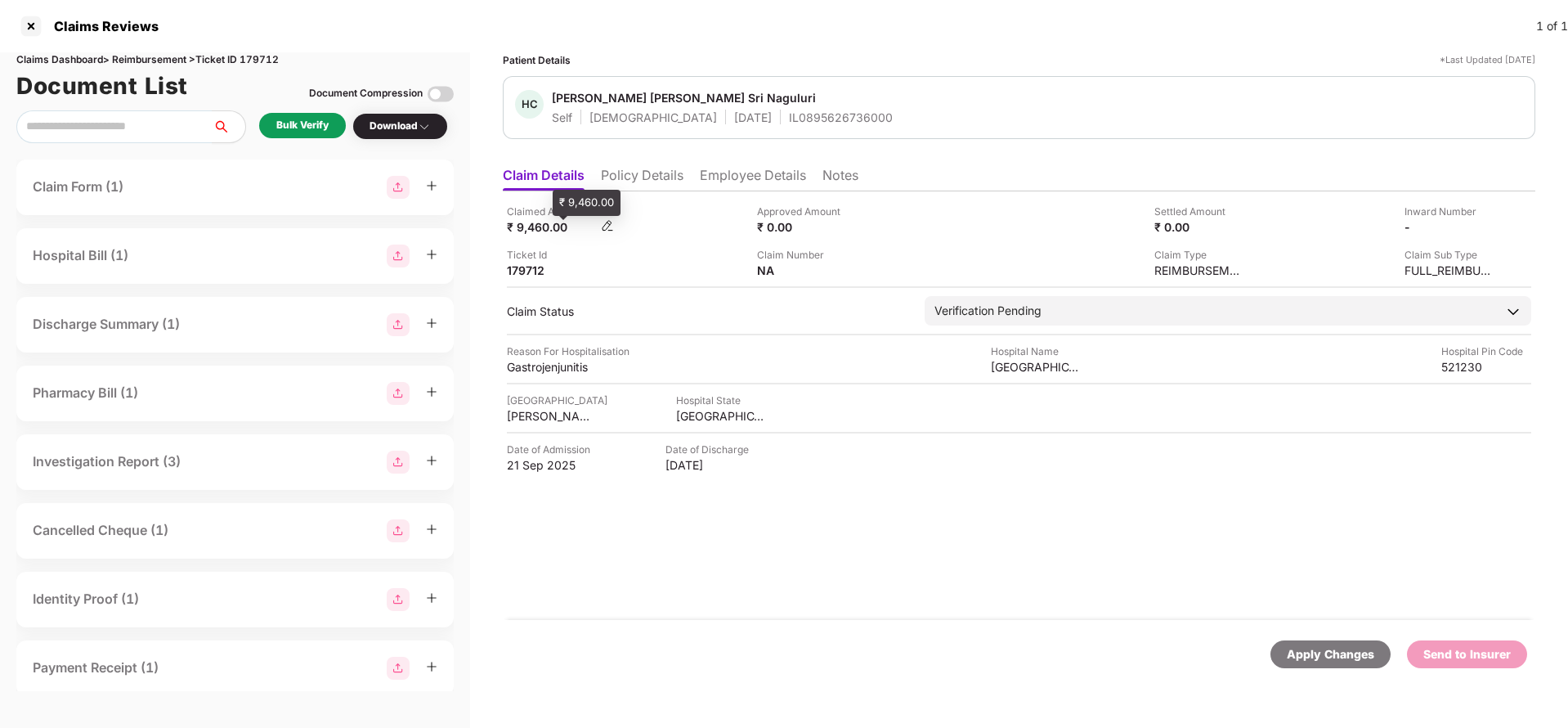
click at [527, 221] on div "₹ 9,460.00" at bounding box center [551, 227] width 90 height 16
copy div "9,460"
click at [1017, 361] on div "SRI MAHADEV HOSPITAL" at bounding box center [1036, 367] width 90 height 16
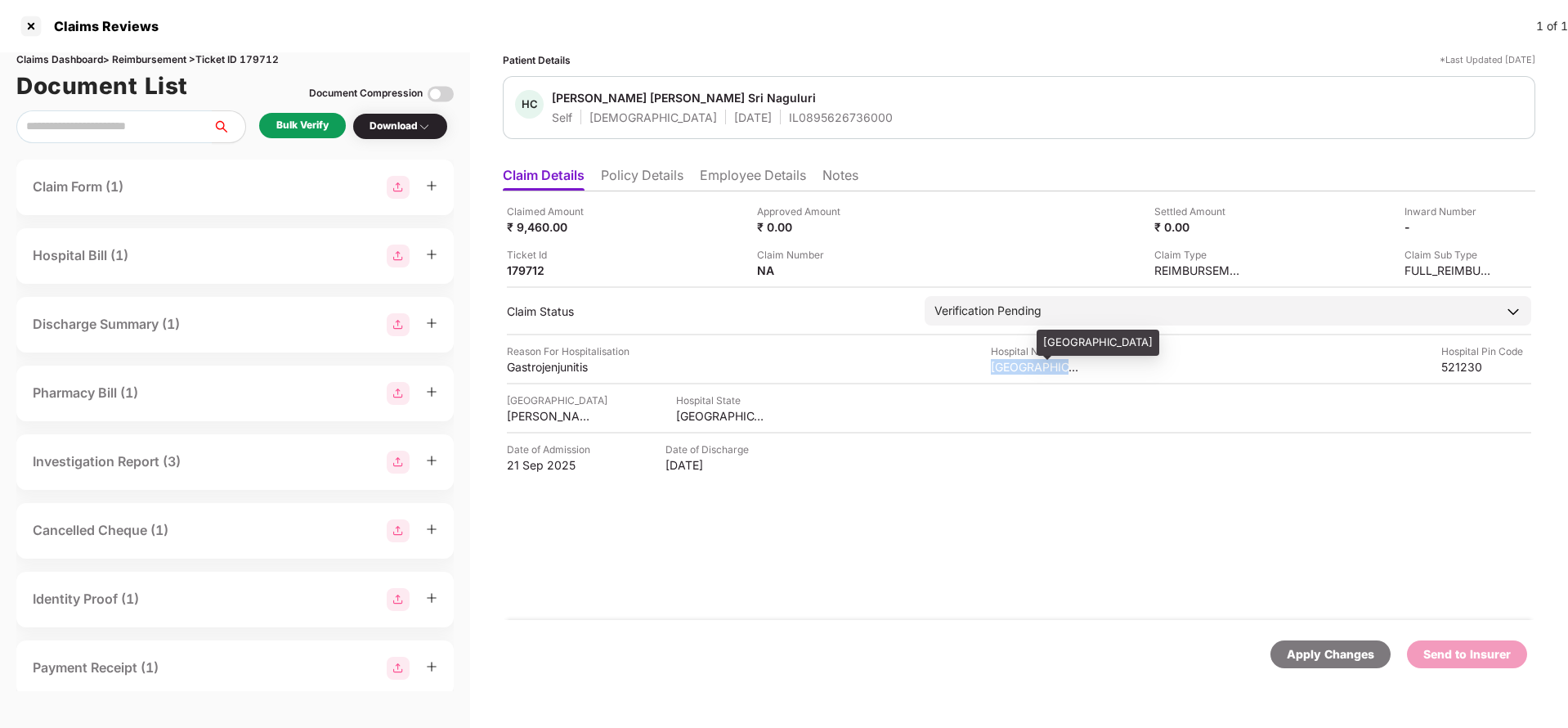
click at [1017, 361] on div "SRI MAHADEV HOSPITAL" at bounding box center [1036, 367] width 90 height 16
copy div "SRI MAHADEV HOSPITAL"
click at [287, 127] on div "Bulk Verify" at bounding box center [302, 126] width 53 height 16
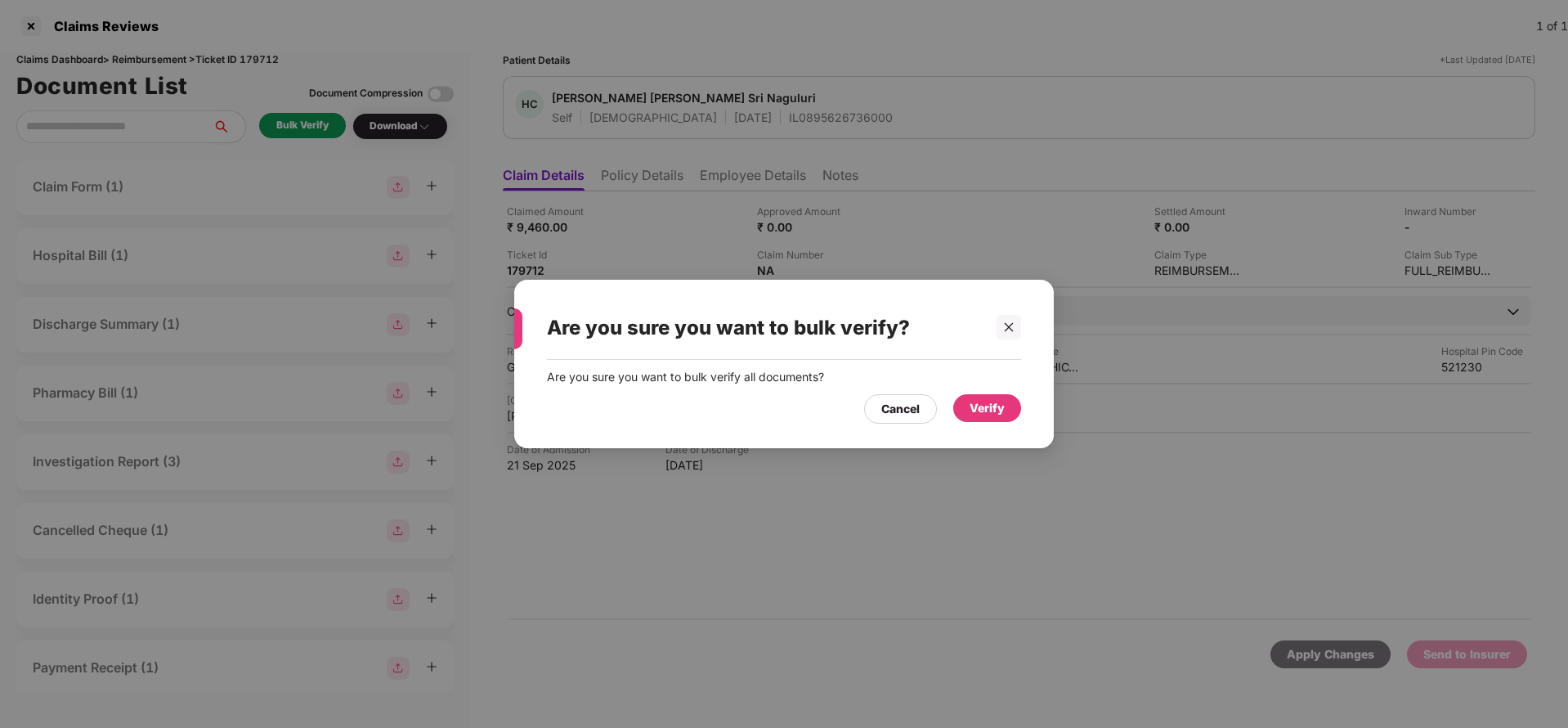
click at [980, 408] on div "Verify" at bounding box center [986, 408] width 35 height 18
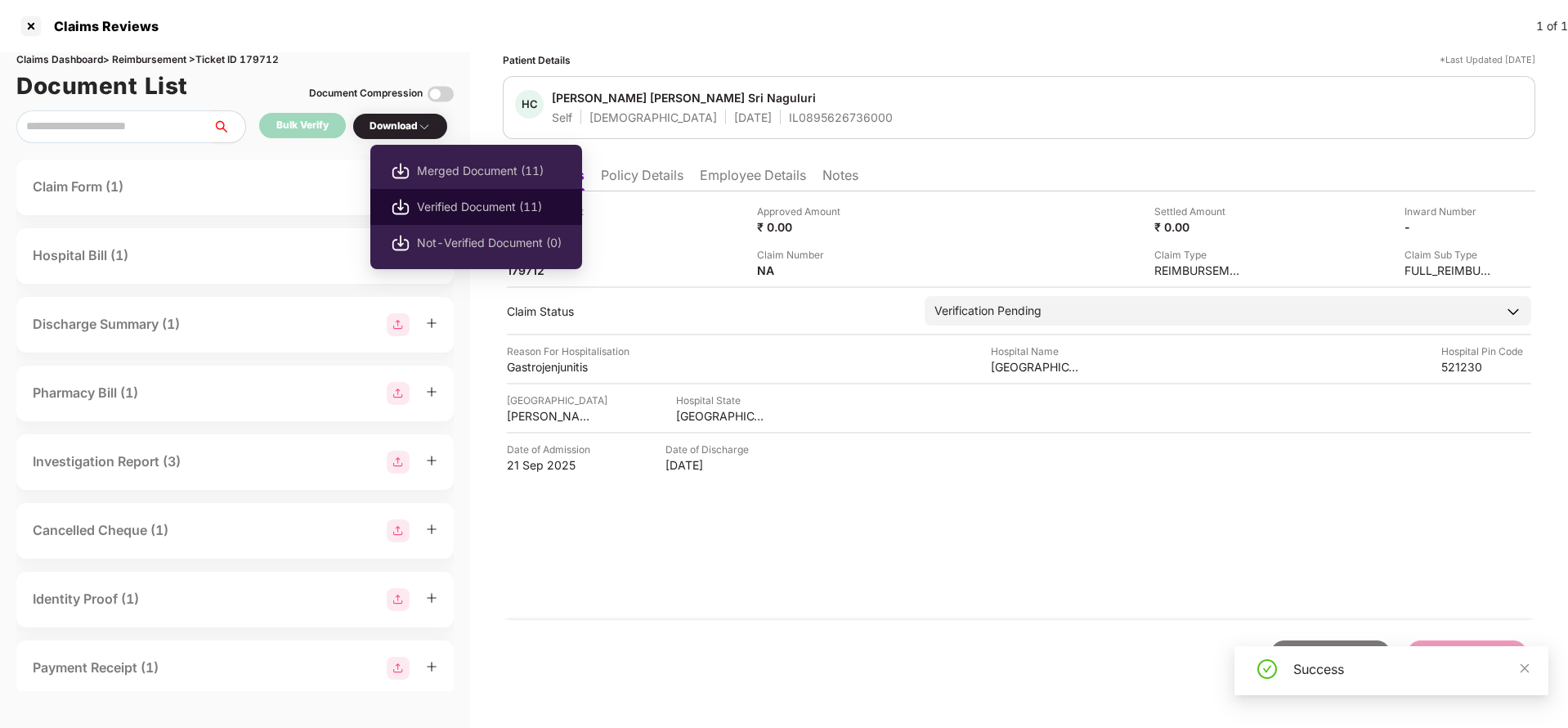
click at [458, 202] on span "Verified Document (11)" at bounding box center [489, 207] width 145 height 18
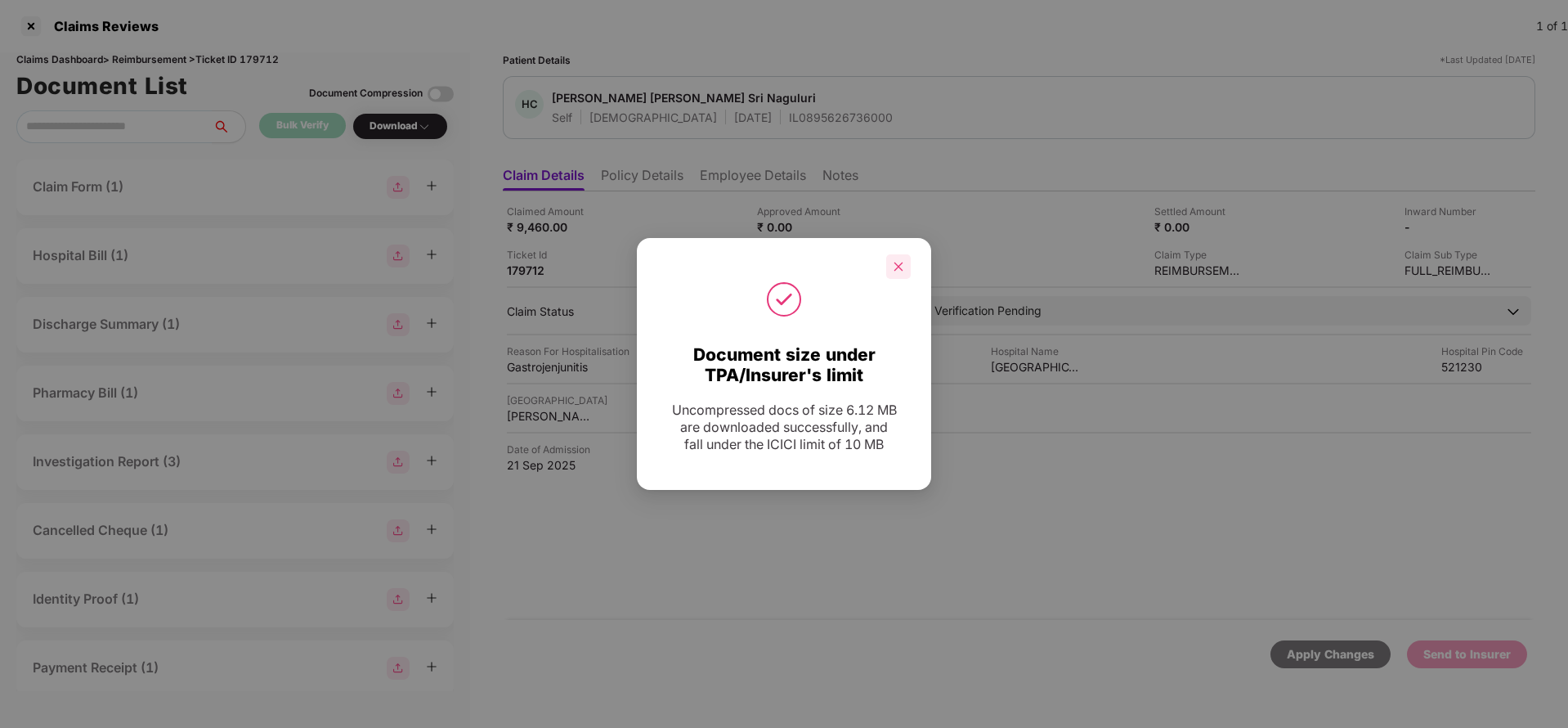
click at [905, 258] on div at bounding box center [899, 266] width 24 height 24
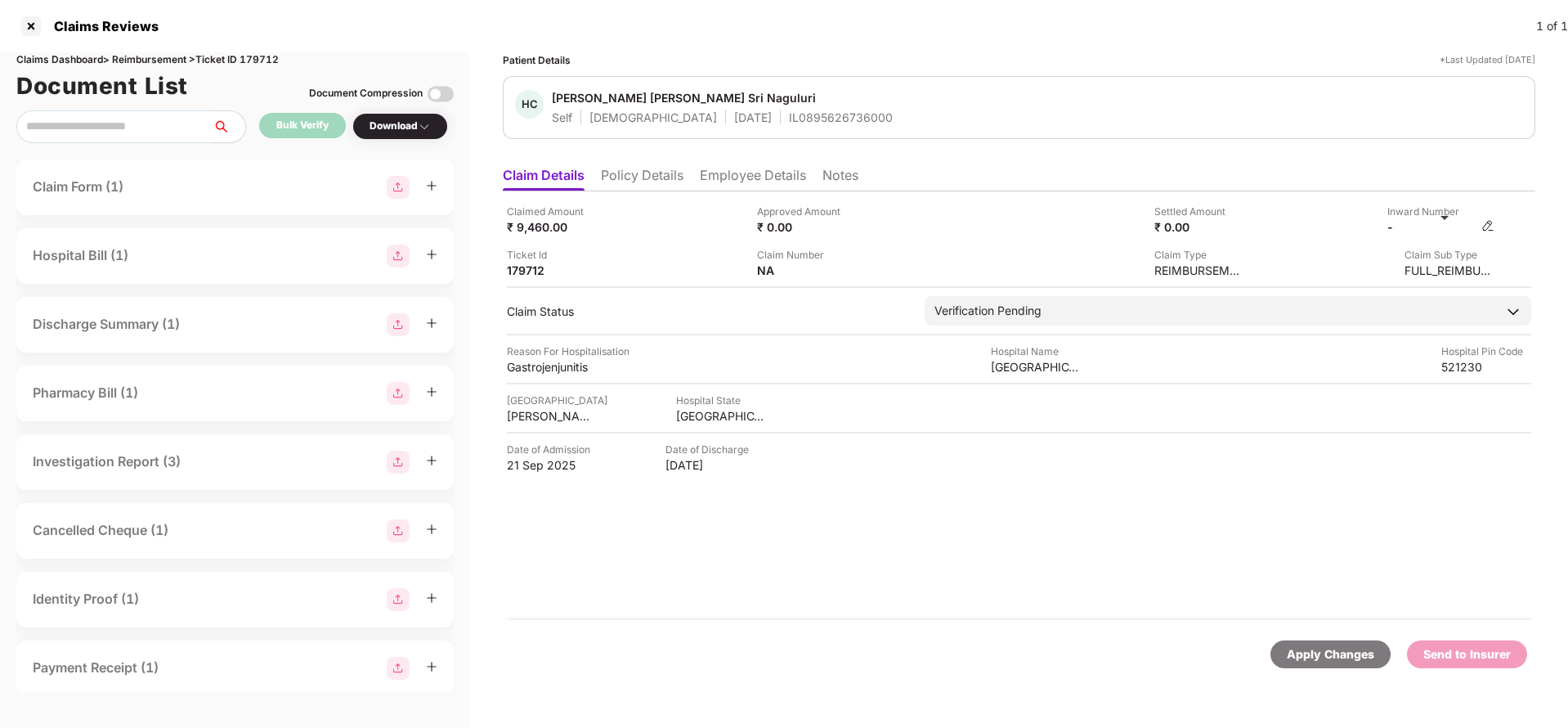
click at [1487, 226] on img at bounding box center [1487, 225] width 13 height 13
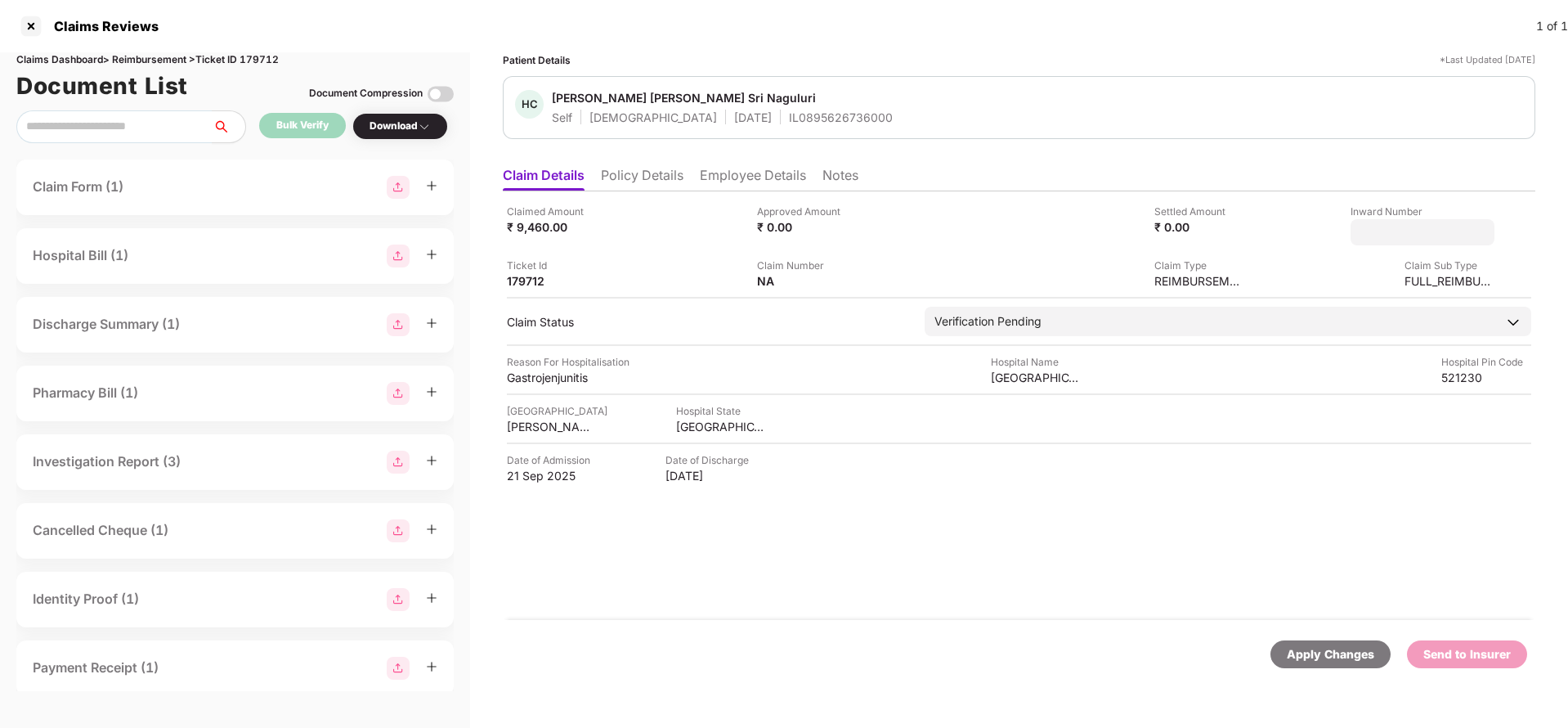
type input "**********"
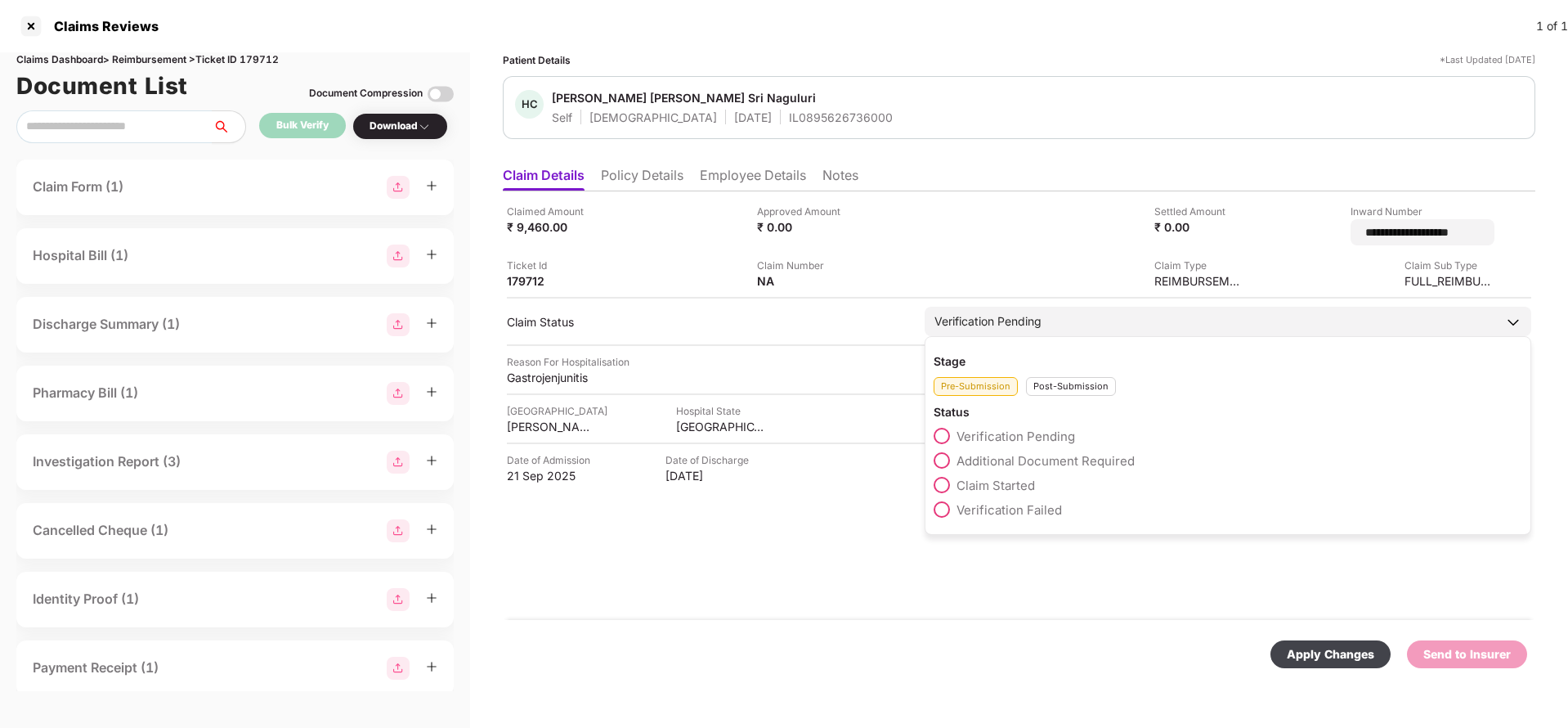
click at [1111, 314] on div "Verification Pending" at bounding box center [1228, 321] width 607 height 29
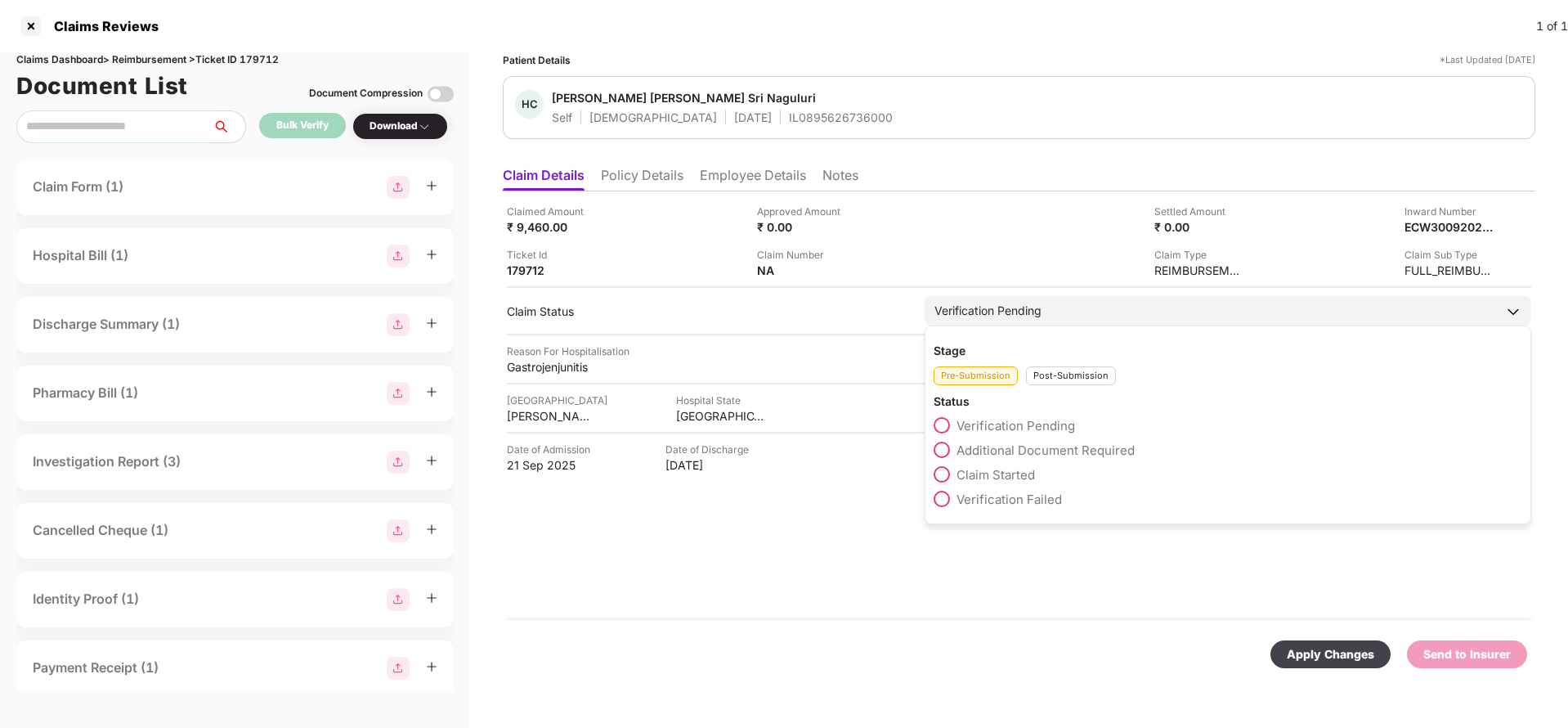
click at [1085, 377] on div "Post-Submission" at bounding box center [1071, 376] width 90 height 19
click at [1023, 457] on div "Claim Under Process" at bounding box center [1228, 453] width 588 height 24
click at [1025, 447] on span "Claim Under Process" at bounding box center [1017, 450] width 123 height 16
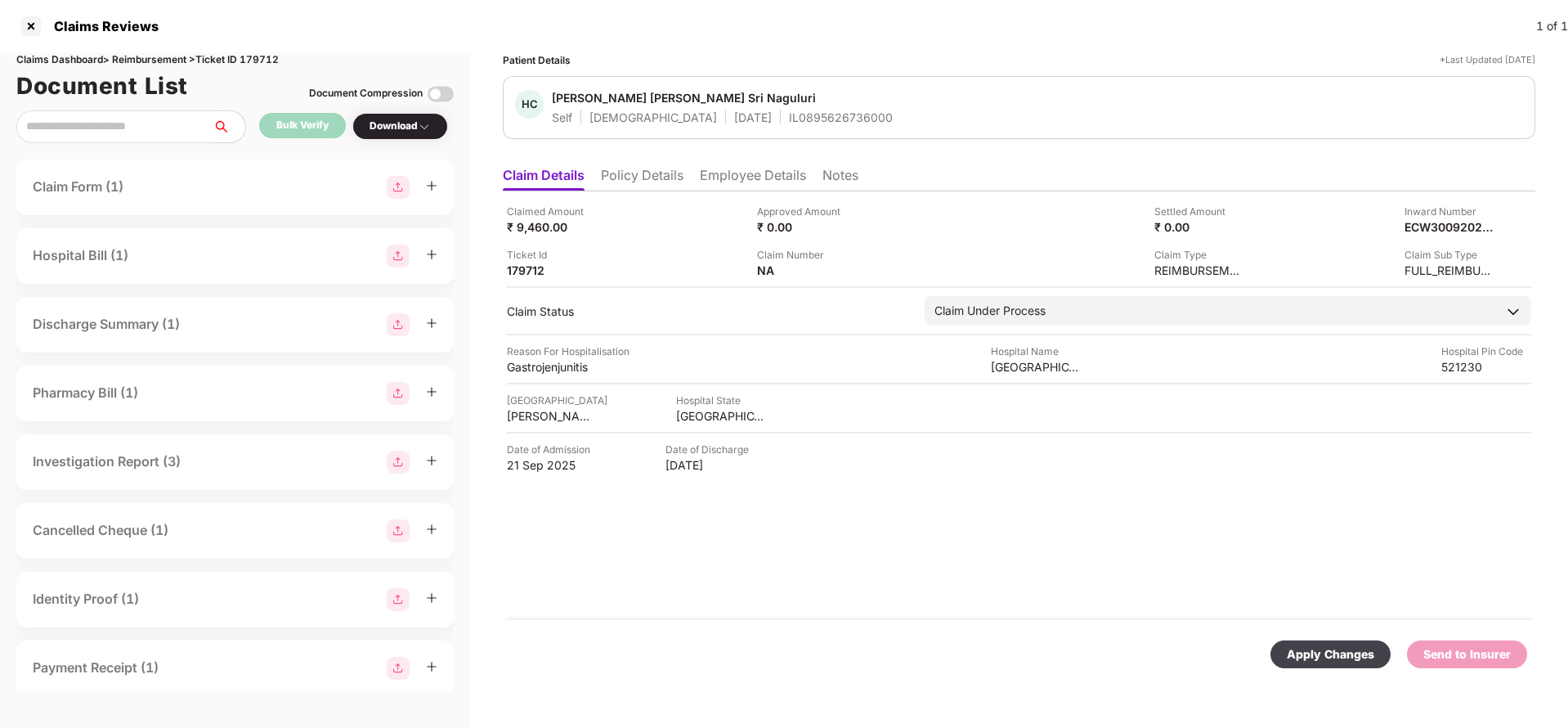
click at [1332, 646] on div "Apply Changes" at bounding box center [1331, 654] width 88 height 18
click at [1430, 232] on div "ECW30092025000000101" at bounding box center [1432, 227] width 90 height 16
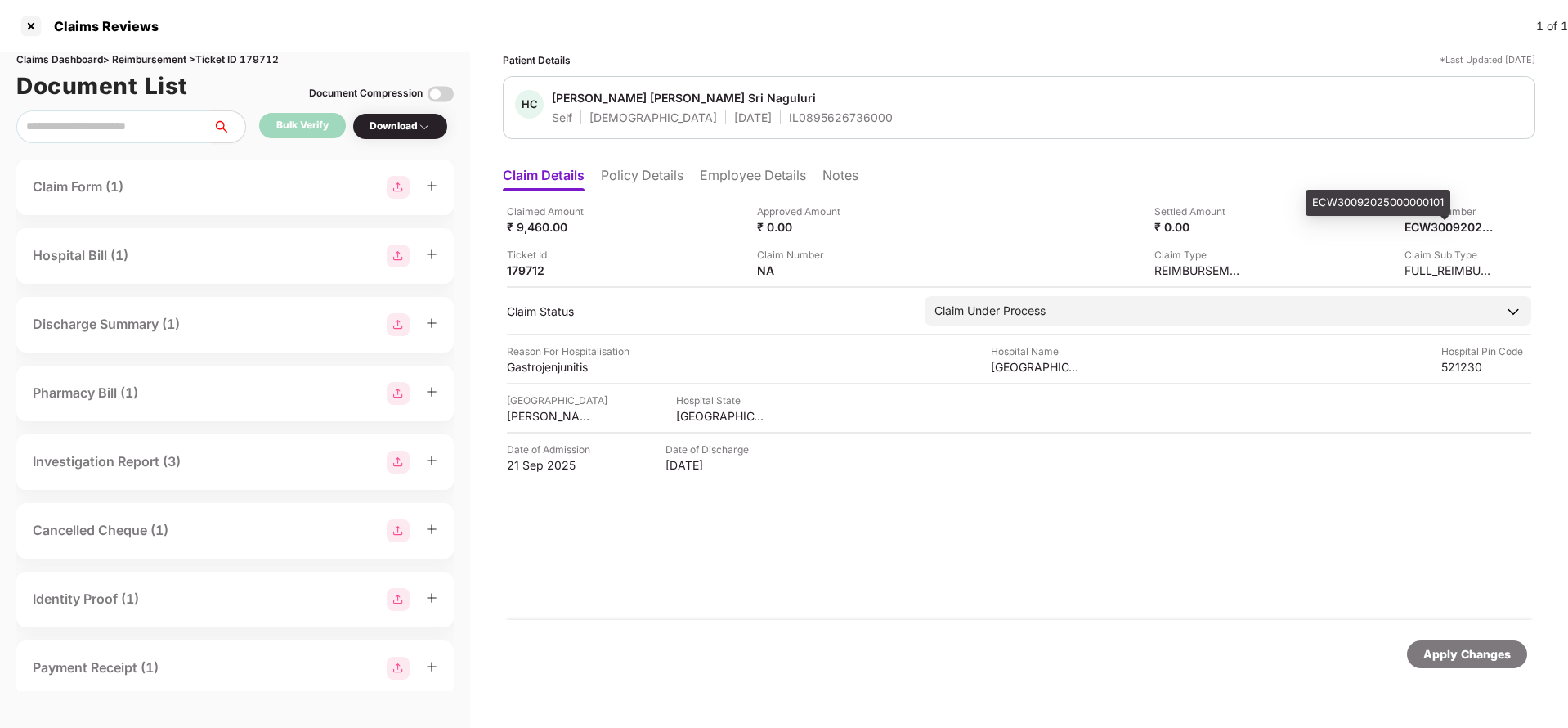
click at [1432, 214] on div "ECW30092025000000101" at bounding box center [1378, 202] width 145 height 26
copy div "ECW30092025000000101"
click at [1440, 204] on div "ECW30092025000000101" at bounding box center [1378, 202] width 145 height 26
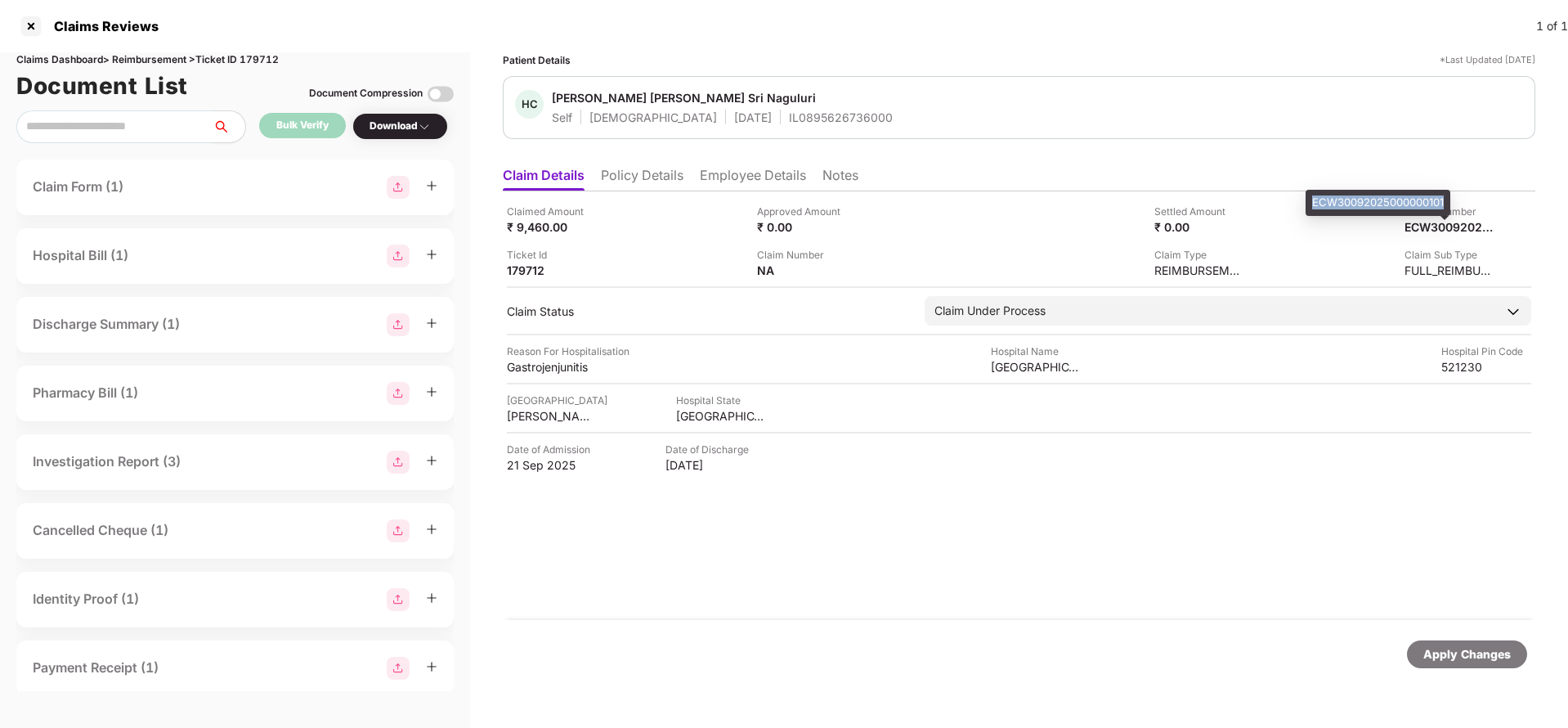
click at [1440, 204] on div "ECW30092025000000101" at bounding box center [1378, 202] width 145 height 26
click at [784, 135] on div "HC Hema Chandrika Phani Sri Naguluri Self Female 06 June 2000 IL0895626736000" at bounding box center [1019, 107] width 1033 height 63
copy div "IL0895626736000"
click at [1428, 650] on div "Apply Changes" at bounding box center [1467, 654] width 88 height 18
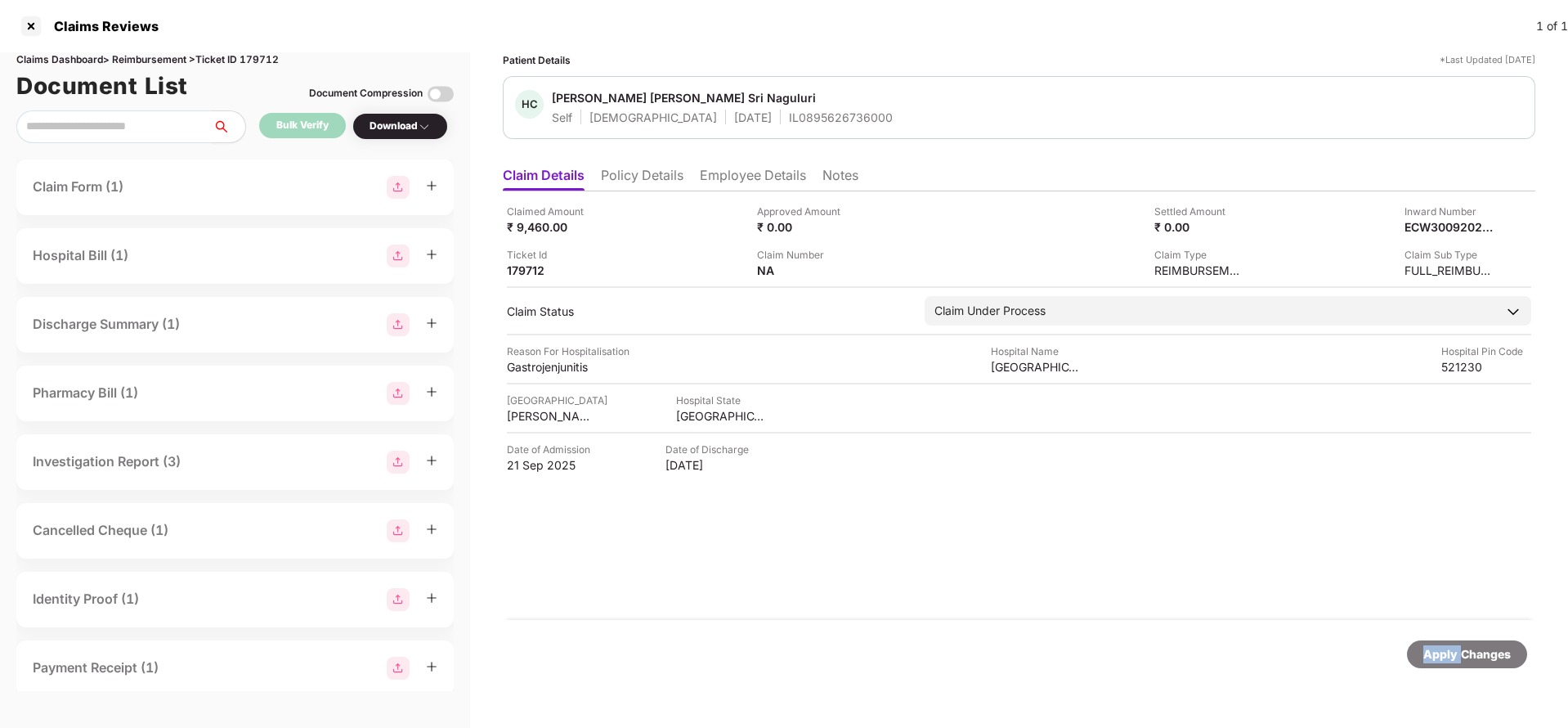
click at [1428, 650] on div "Apply Changes" at bounding box center [1467, 654] width 88 height 18
click at [254, 53] on div "Claims Dashboard > Reimbursement > Ticket ID 179712" at bounding box center [235, 60] width 438 height 16
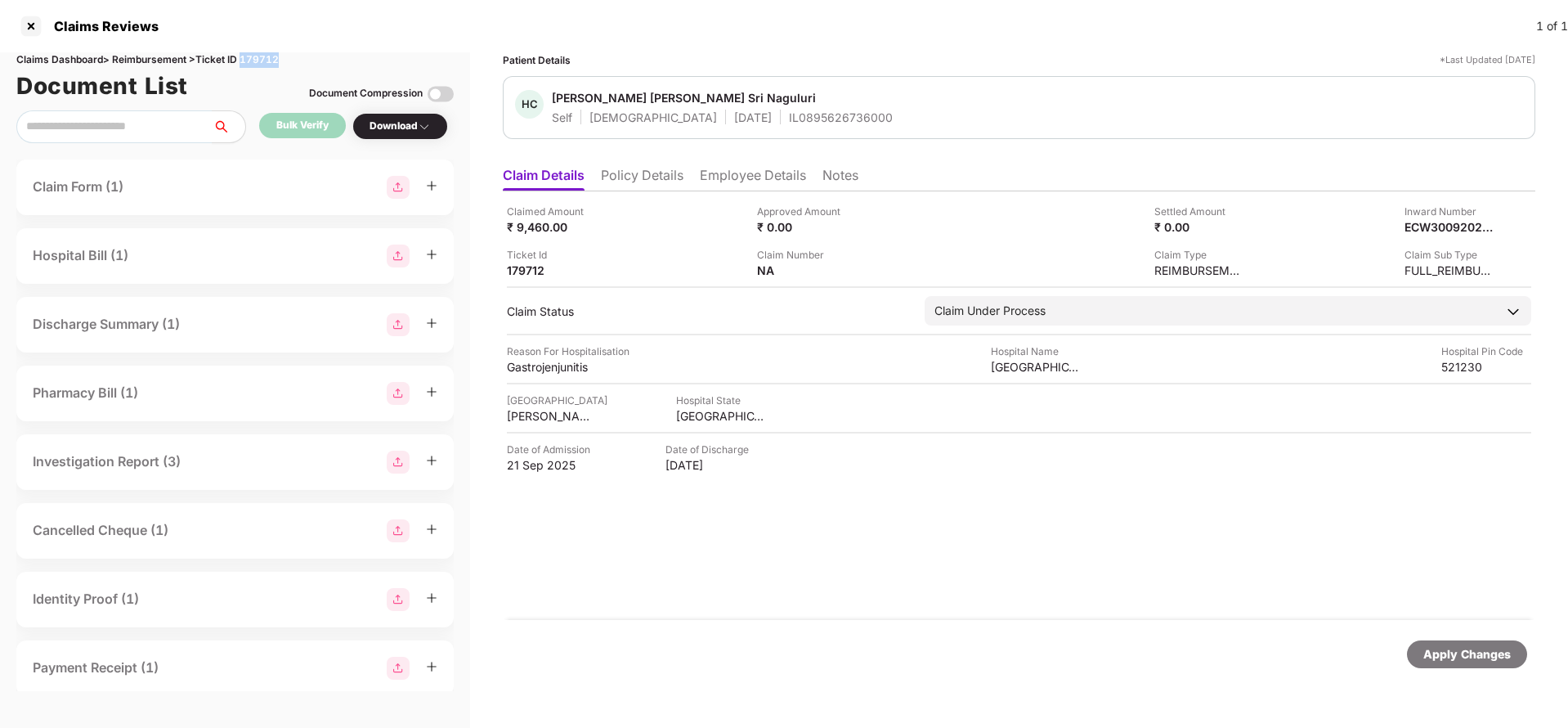
copy div "179712"
click at [1423, 647] on div "Apply Changes" at bounding box center [1466, 654] width 120 height 28
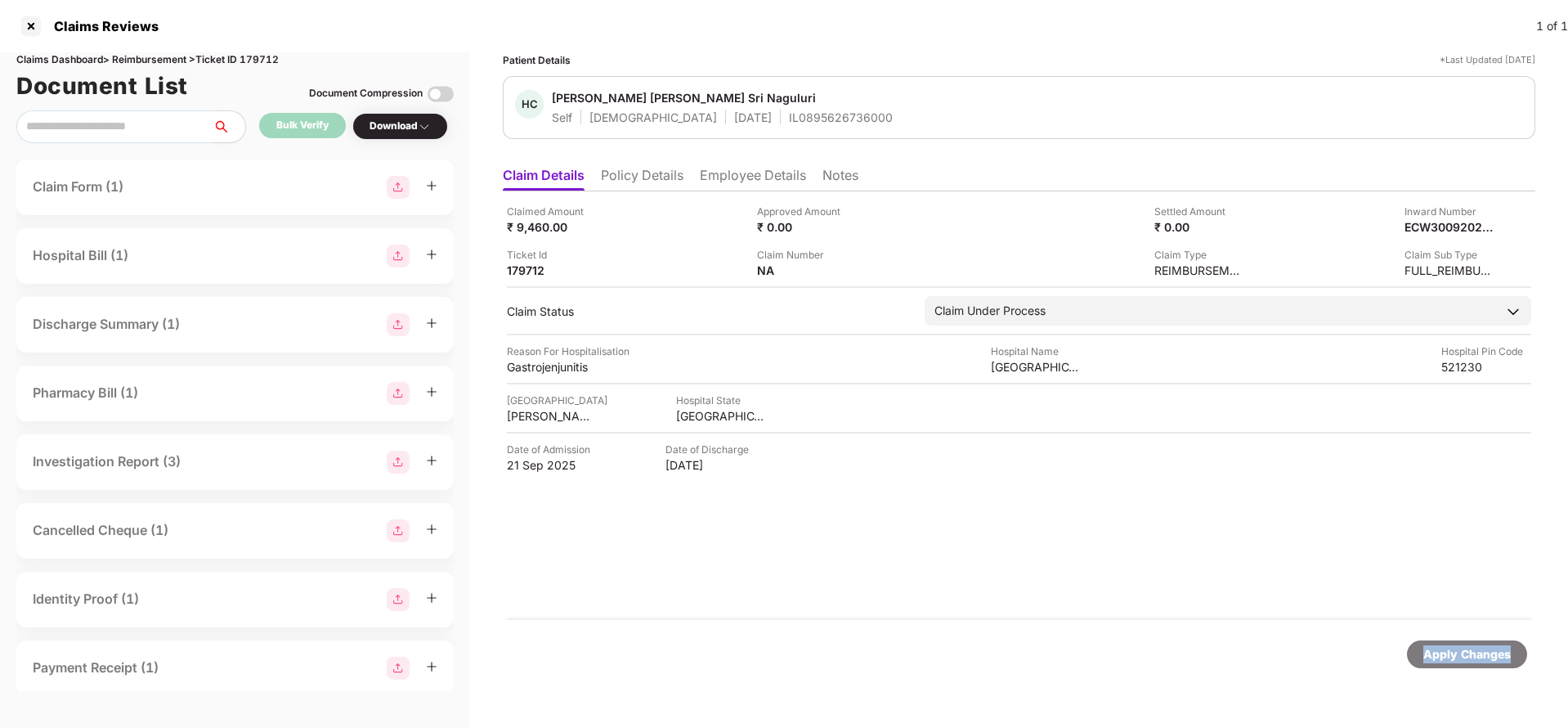
click at [1423, 647] on div "Apply Changes" at bounding box center [1466, 654] width 120 height 28
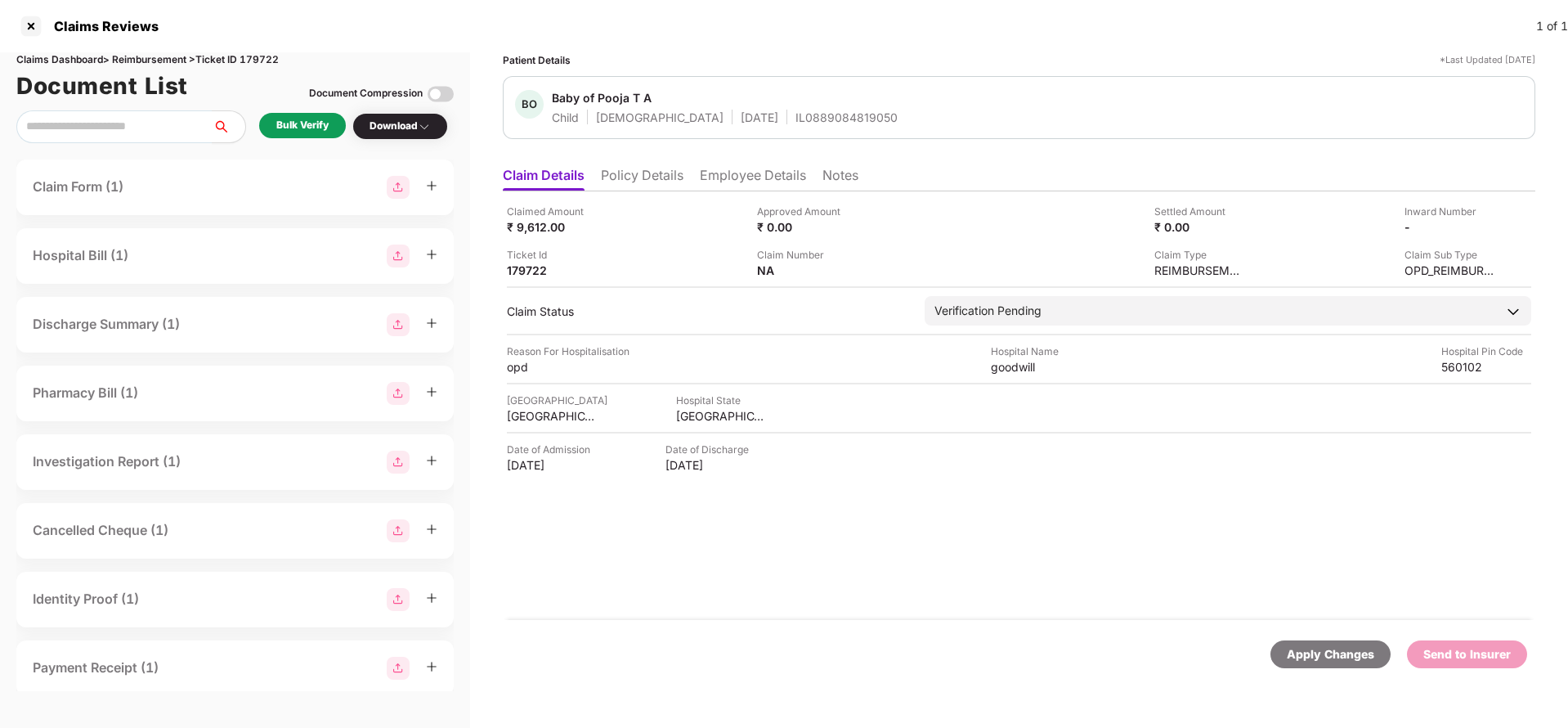
click at [632, 179] on li "Policy Details" at bounding box center [642, 179] width 83 height 24
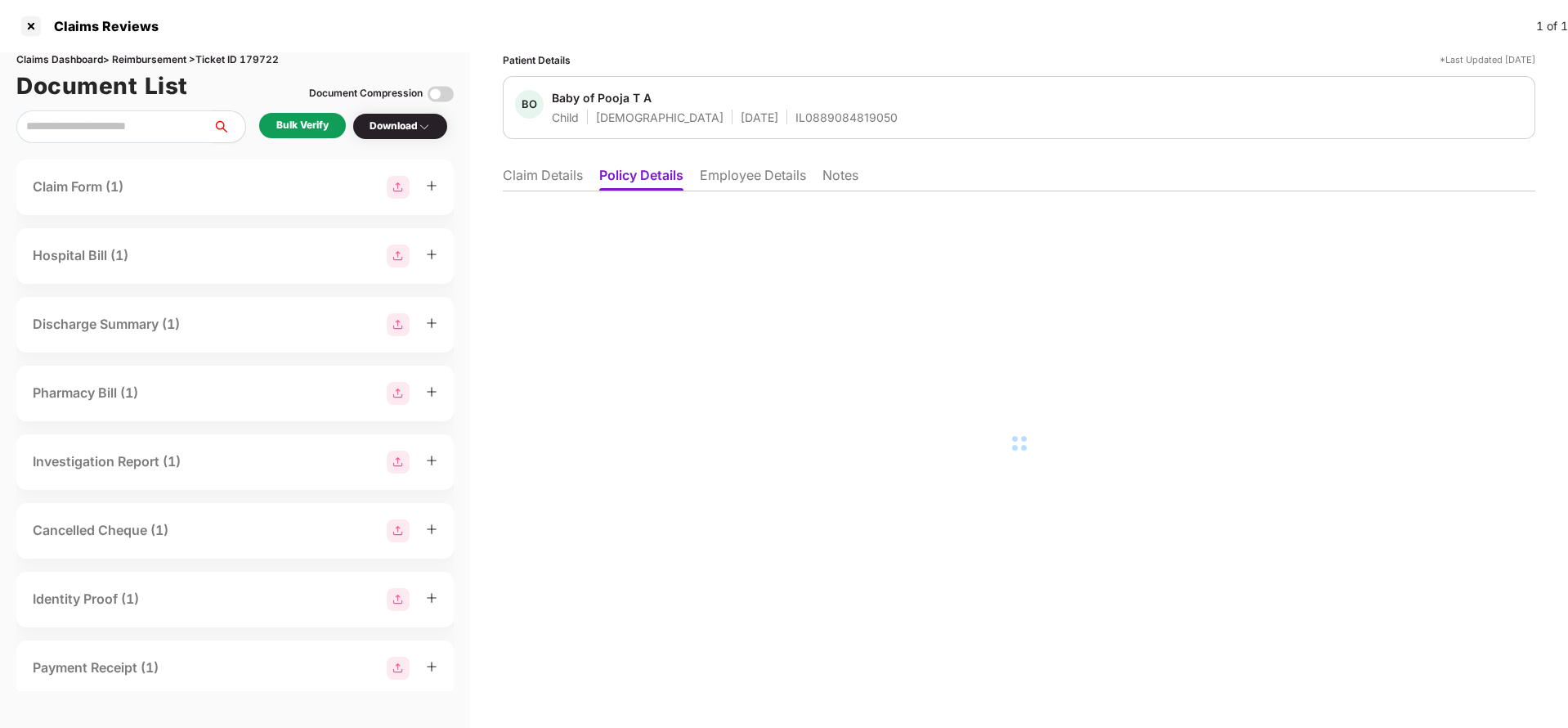
click at [738, 186] on li "Employee Details" at bounding box center [752, 179] width 106 height 24
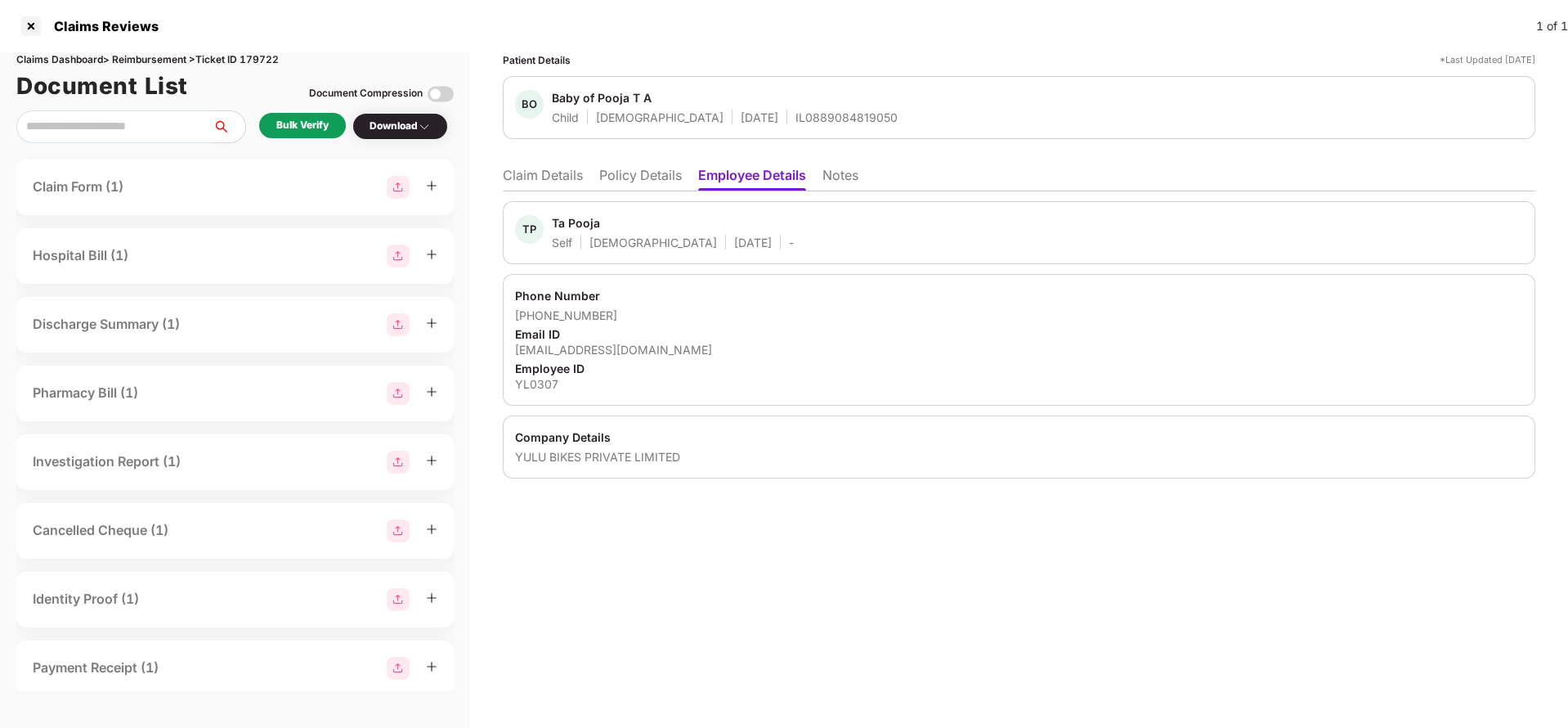
click at [542, 183] on li "Claim Details" at bounding box center [543, 179] width 80 height 24
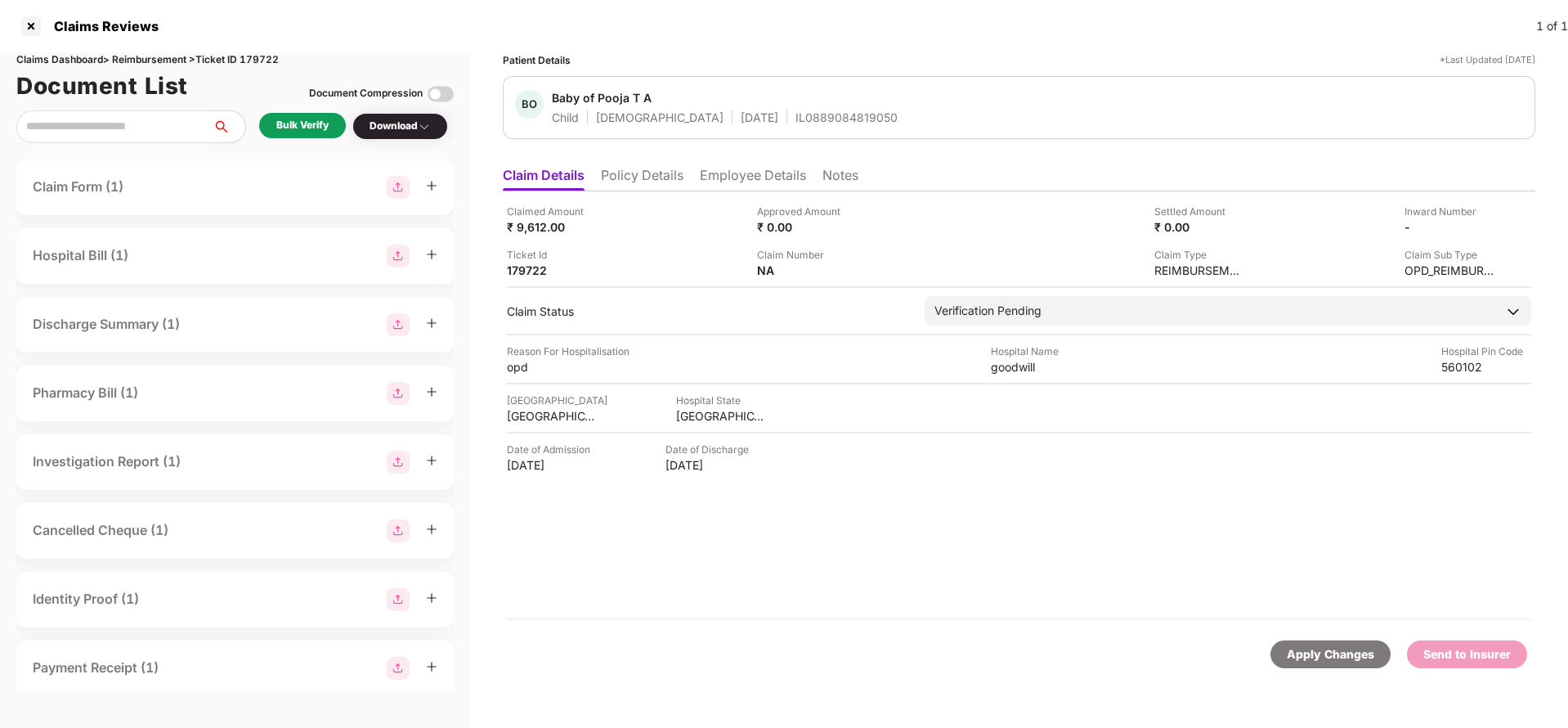
click at [795, 113] on div "IL0889084819050" at bounding box center [846, 117] width 103 height 16
copy div "IL0889084819050"
click at [737, 168] on li "Employee Details" at bounding box center [752, 179] width 106 height 24
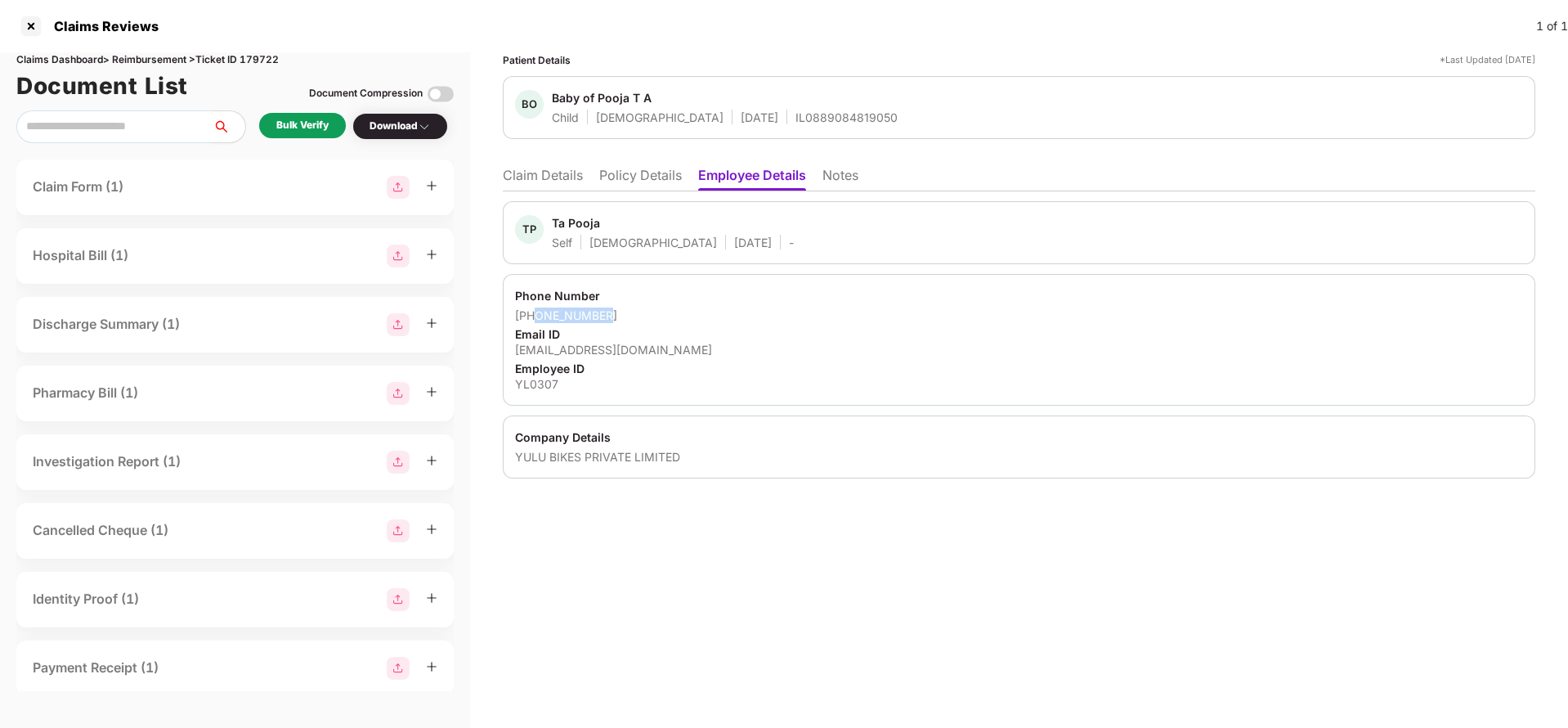
drag, startPoint x: 538, startPoint y: 313, endPoint x: 726, endPoint y: 303, distance: 188.3
click at [726, 303] on div "Phone Number +919206654341 Email ID pooja.ta@yulu.bike Employee ID YL0307" at bounding box center [1019, 339] width 1033 height 132
copy div "9206654341"
click at [576, 349] on div "pooja.ta@yulu.bike" at bounding box center [1019, 350] width 1008 height 16
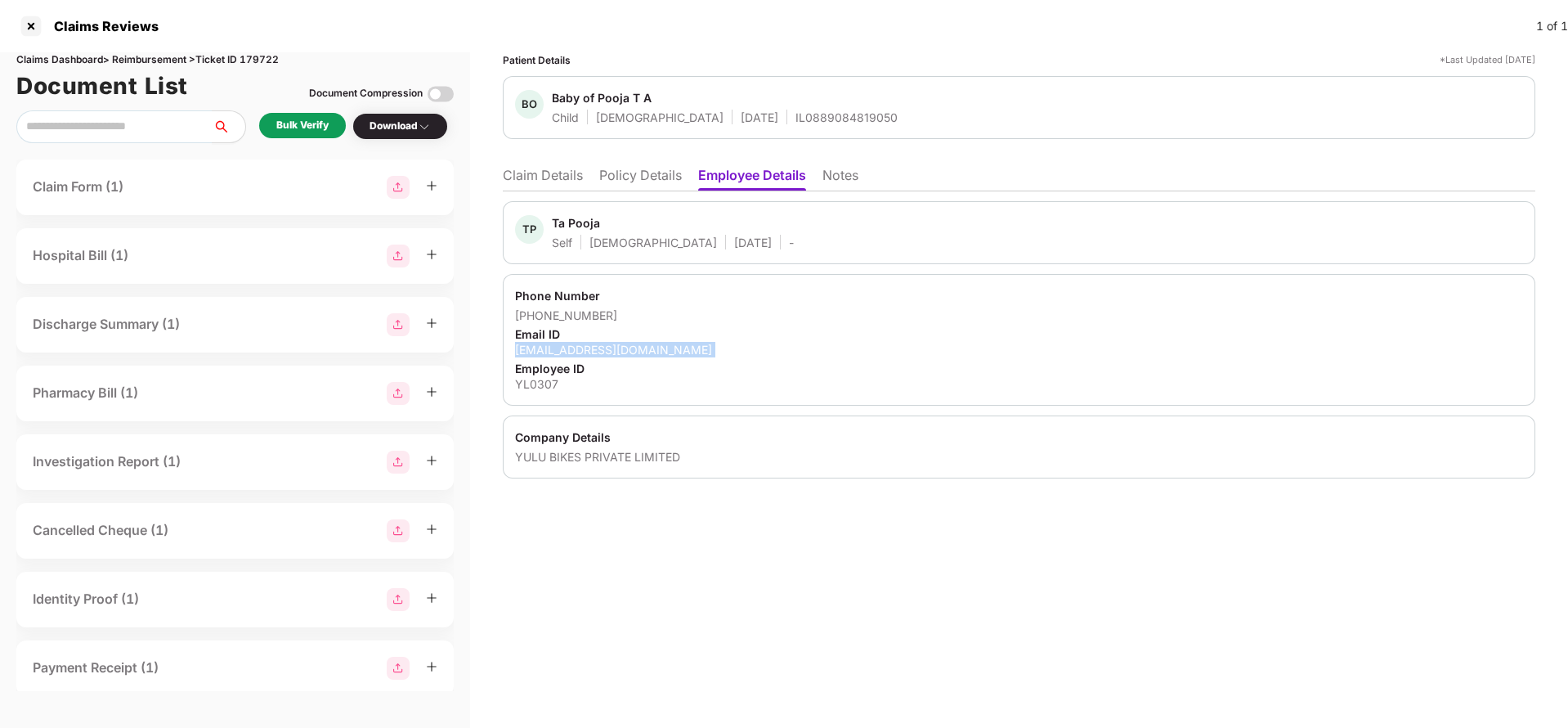
click at [576, 349] on div "pooja.ta@yulu.bike" at bounding box center [1019, 350] width 1008 height 16
copy div "pooja.ta@yulu.bike"
click at [542, 184] on li "Claim Details" at bounding box center [543, 179] width 80 height 24
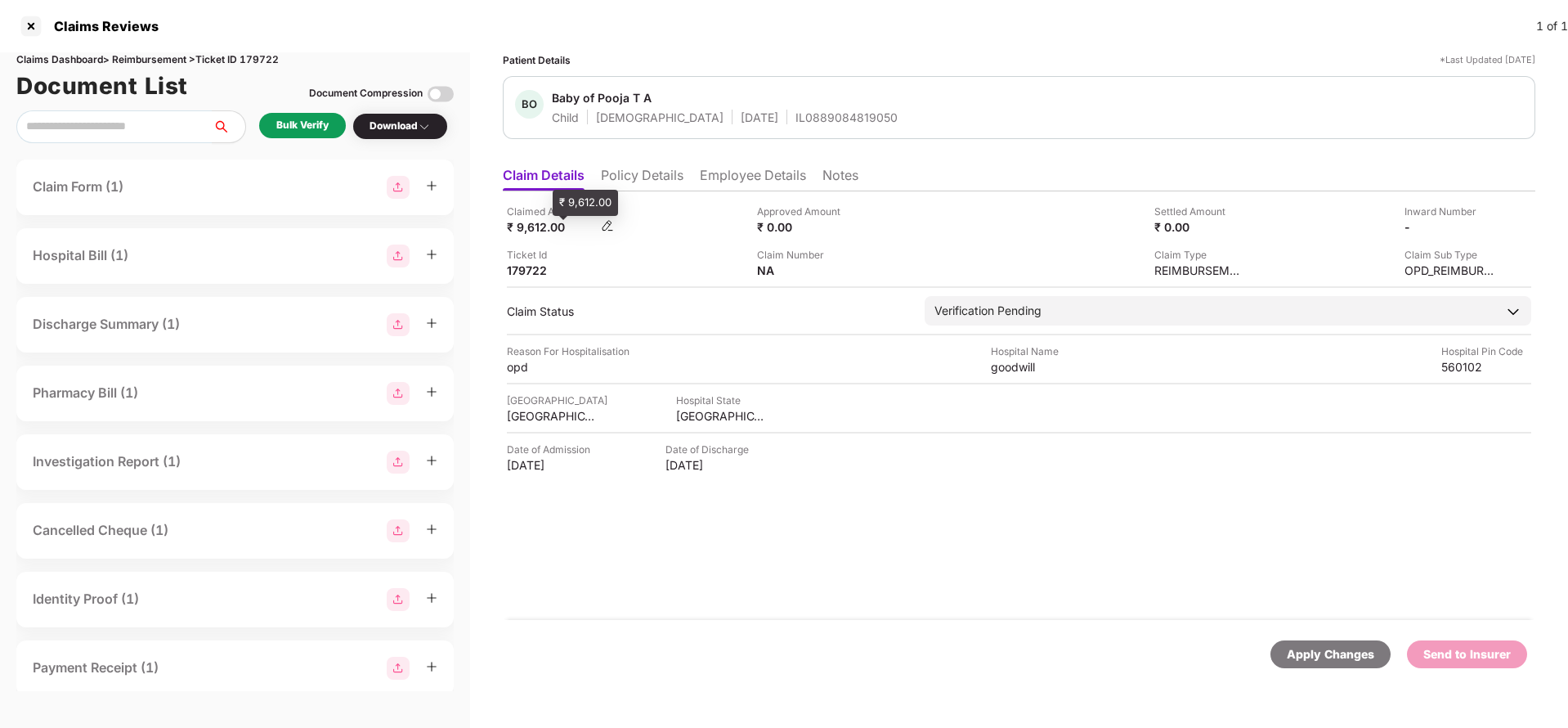
click at [525, 230] on div "₹ 9,612.00" at bounding box center [551, 227] width 90 height 16
copy div "9,612"
click at [999, 361] on div "goodwill" at bounding box center [1036, 367] width 90 height 16
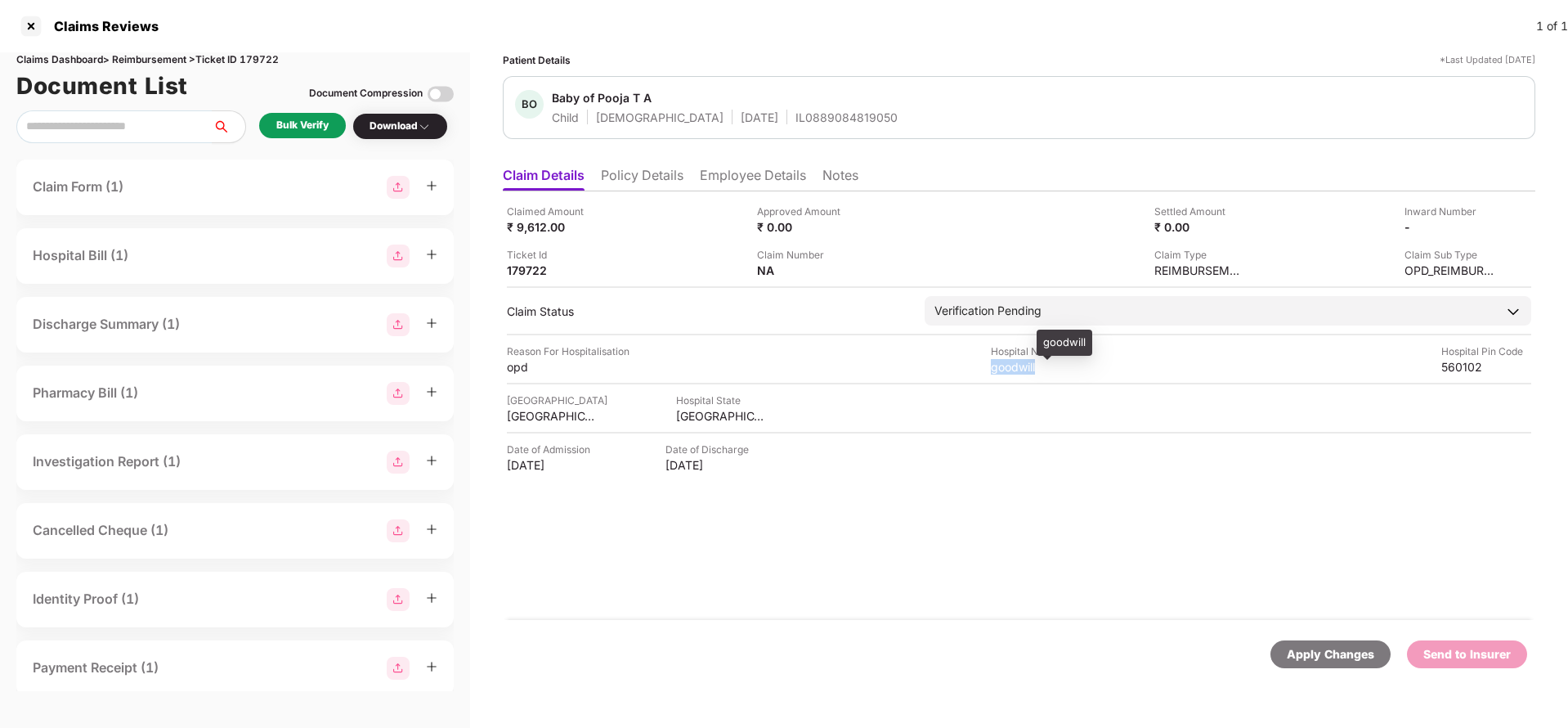
click at [999, 361] on div "goodwill" at bounding box center [1036, 367] width 90 height 16
copy div "goodwill"
click at [310, 128] on div "Bulk Verify" at bounding box center [302, 126] width 53 height 16
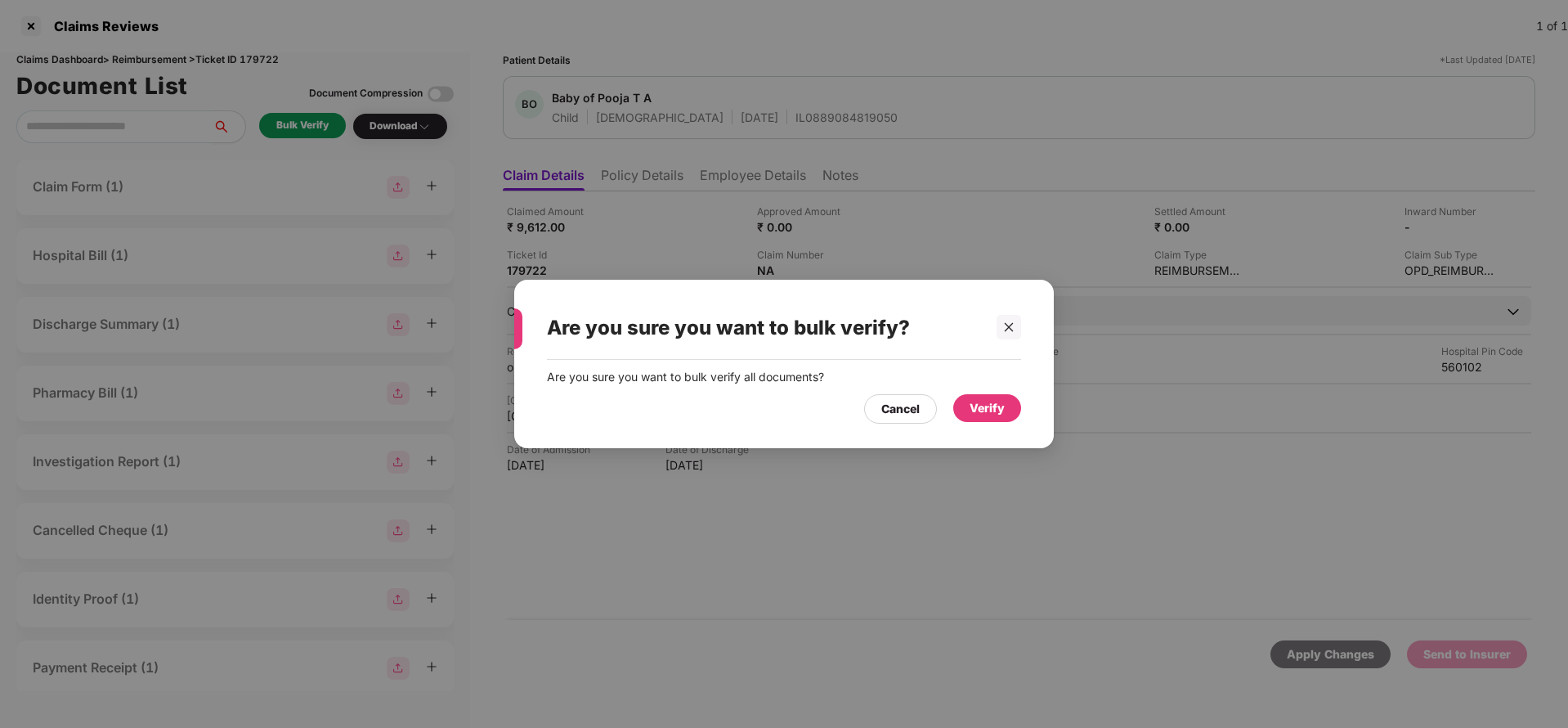
click at [992, 408] on div "Verify" at bounding box center [986, 408] width 35 height 18
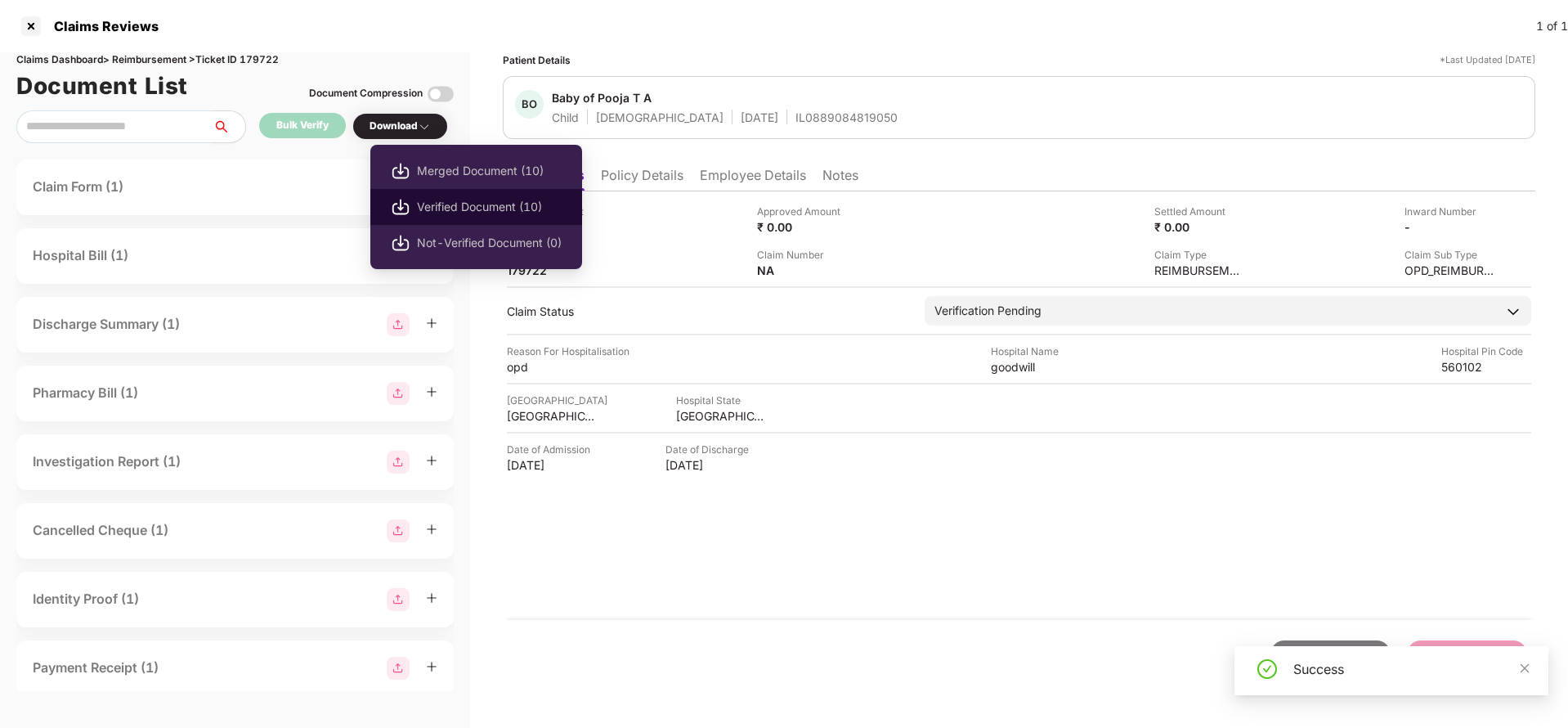
click at [461, 201] on span "Verified Document (10)" at bounding box center [489, 207] width 145 height 18
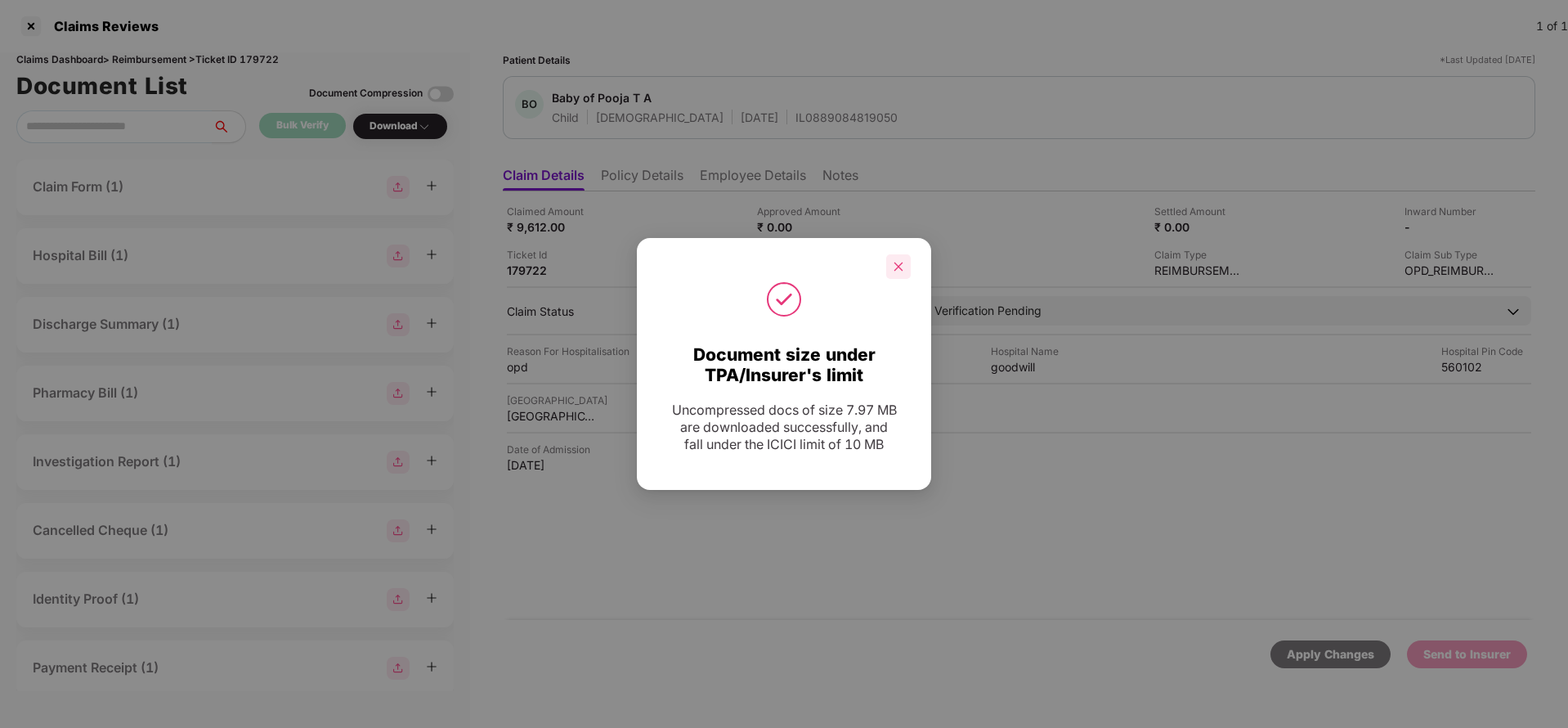
click at [897, 264] on icon "close" at bounding box center [898, 266] width 11 height 11
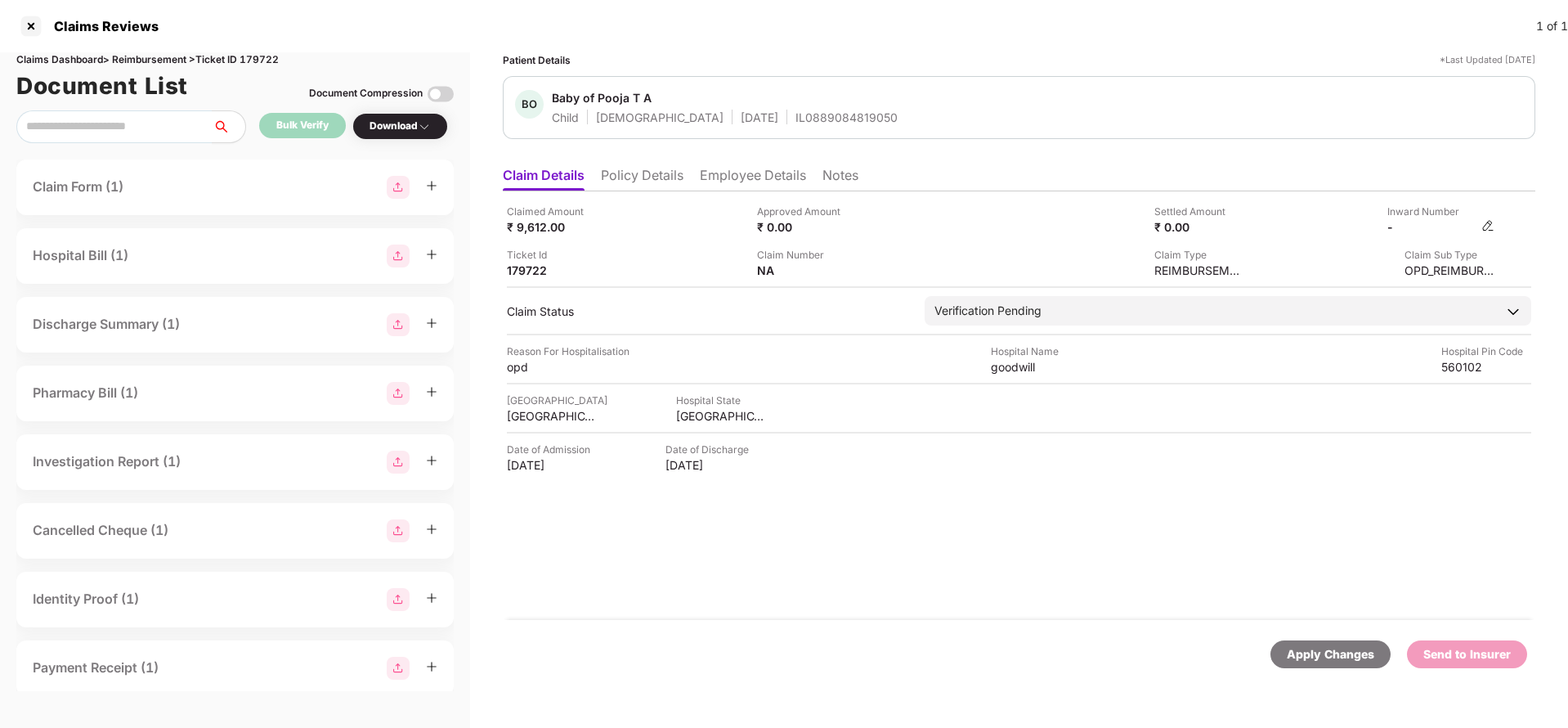
click at [1490, 219] on img at bounding box center [1487, 225] width 13 height 13
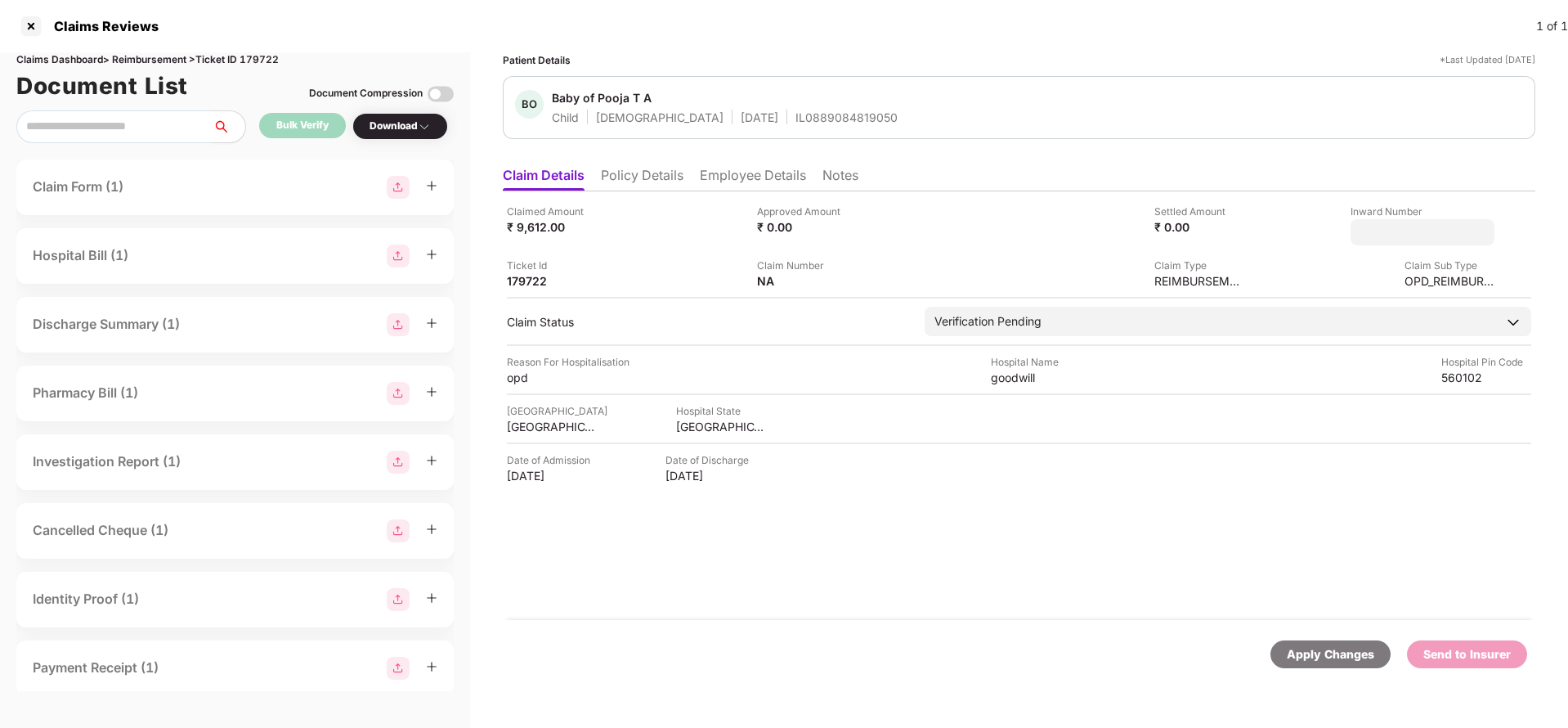
type input "**********"
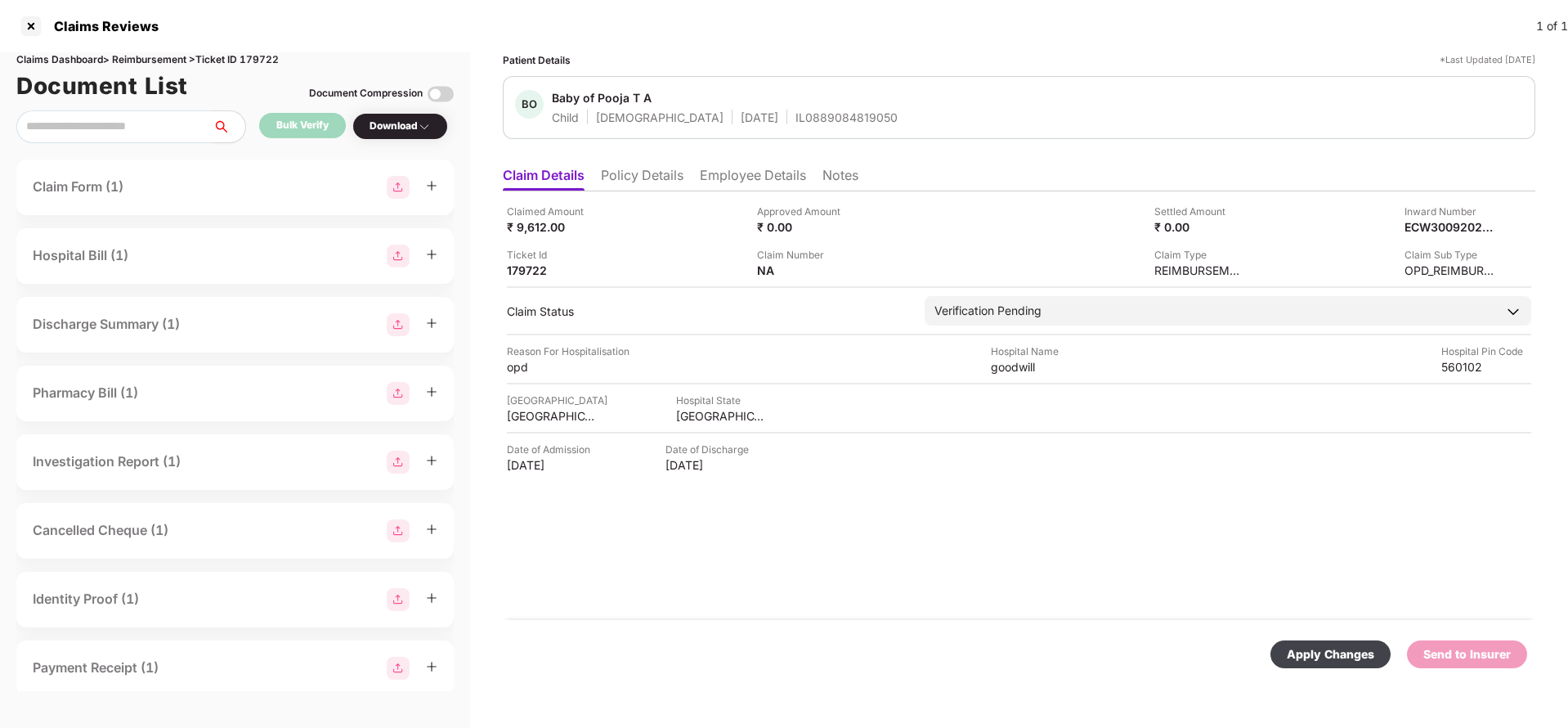
click at [1104, 306] on div "Verification Pending" at bounding box center [1228, 311] width 607 height 29
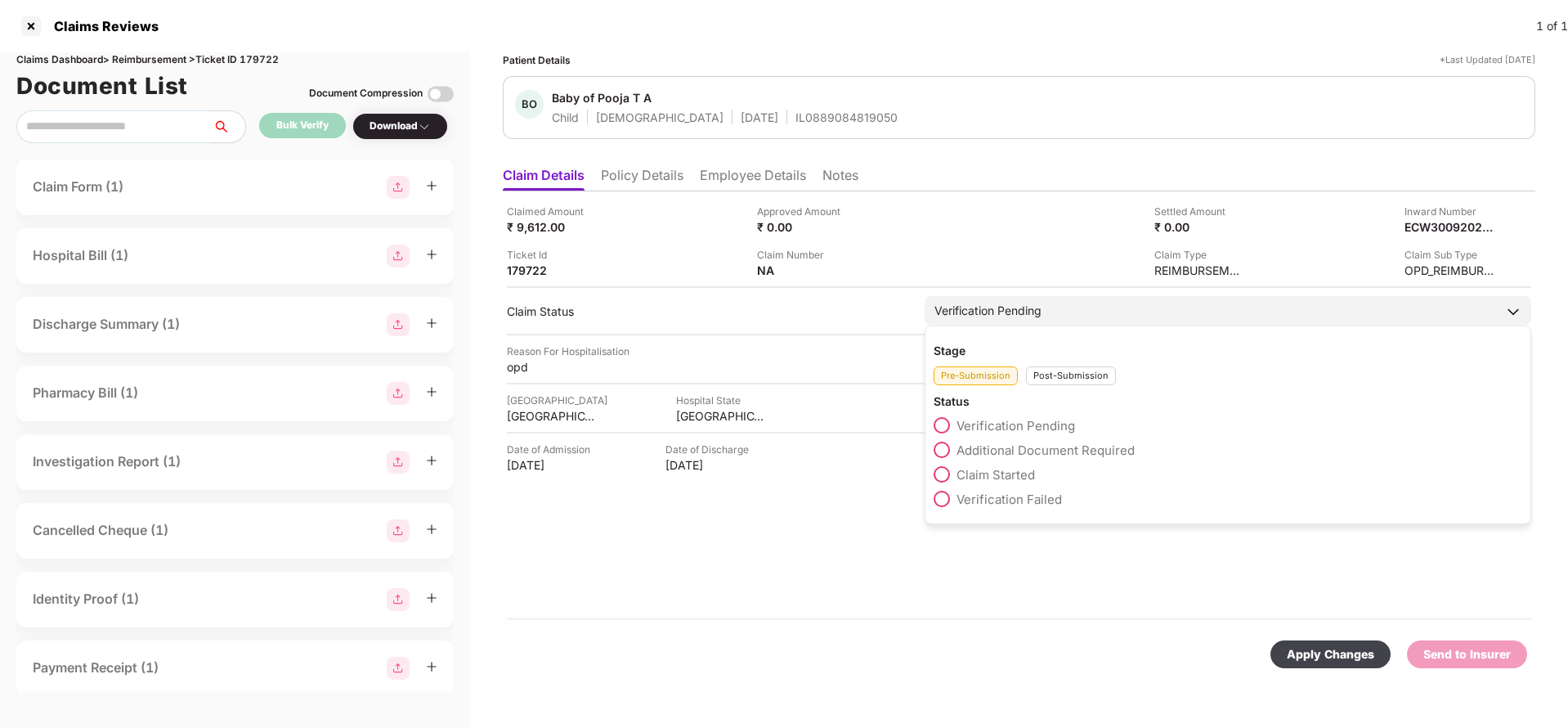
click at [1051, 376] on div "Post-Submission" at bounding box center [1071, 376] width 90 height 19
click at [1015, 456] on span "Claim Under Process" at bounding box center [1017, 450] width 123 height 16
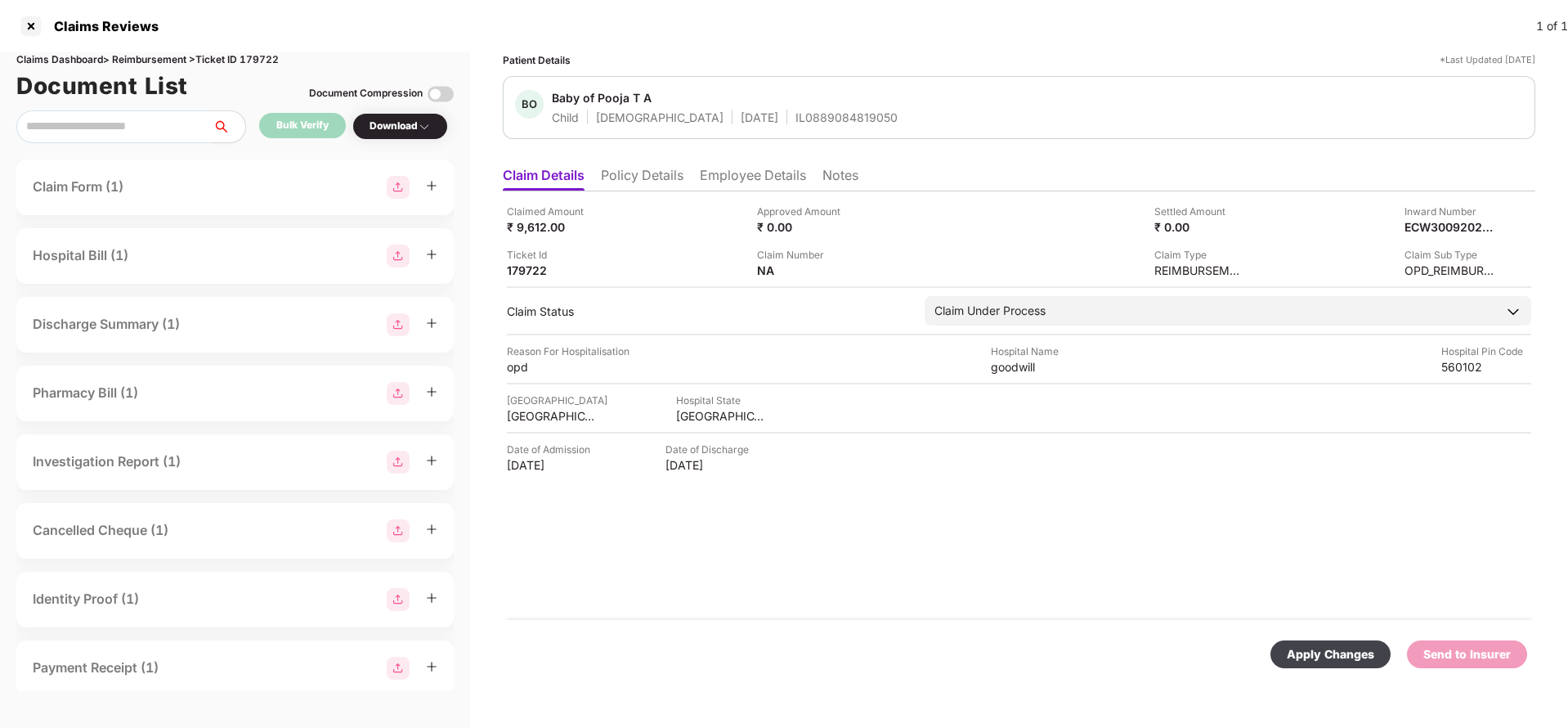
click at [1349, 663] on div "Apply Changes" at bounding box center [1331, 654] width 88 height 18
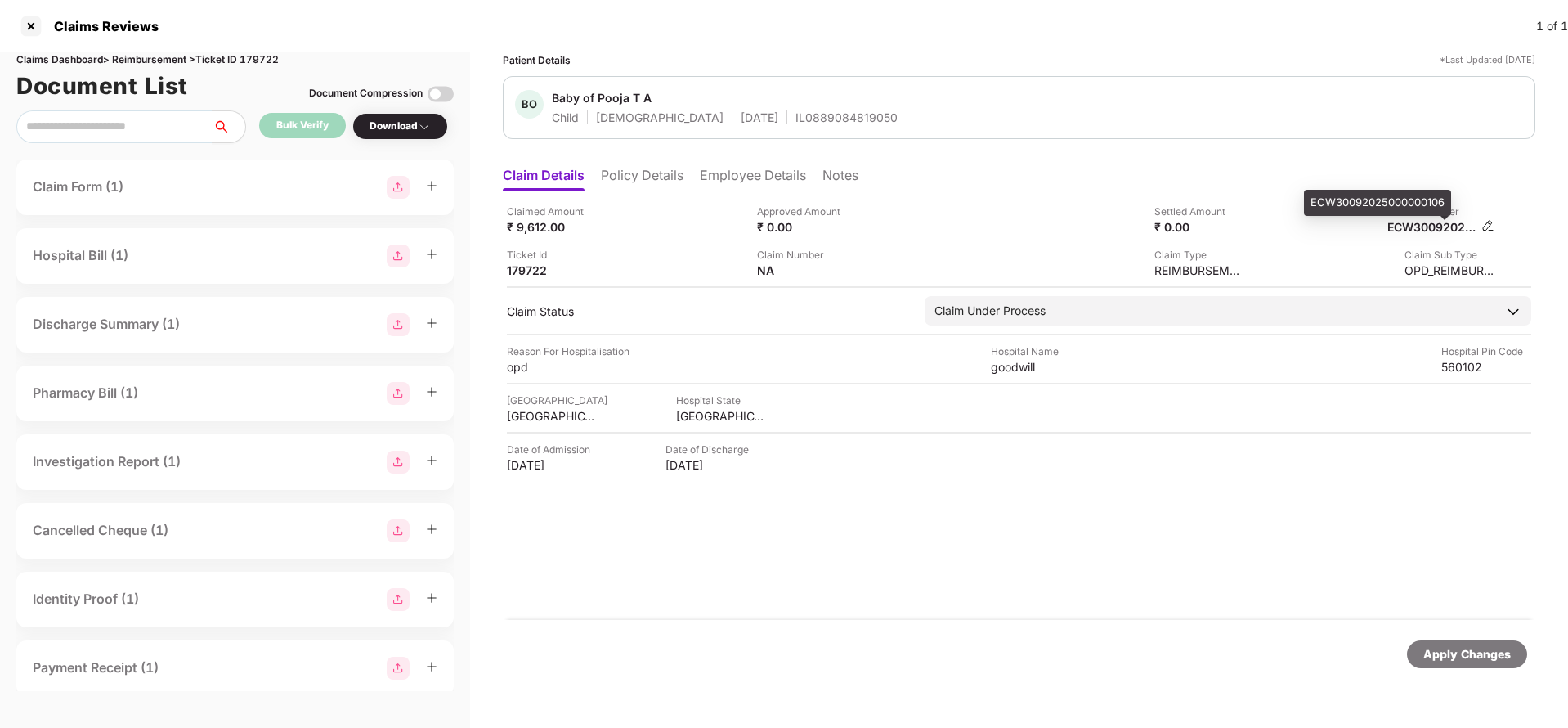
click at [1420, 223] on div "ECW30092025000000106" at bounding box center [1432, 227] width 90 height 16
copy div "ECW30092025000000106"
click at [812, 109] on div "IL0889084819050" at bounding box center [846, 117] width 103 height 16
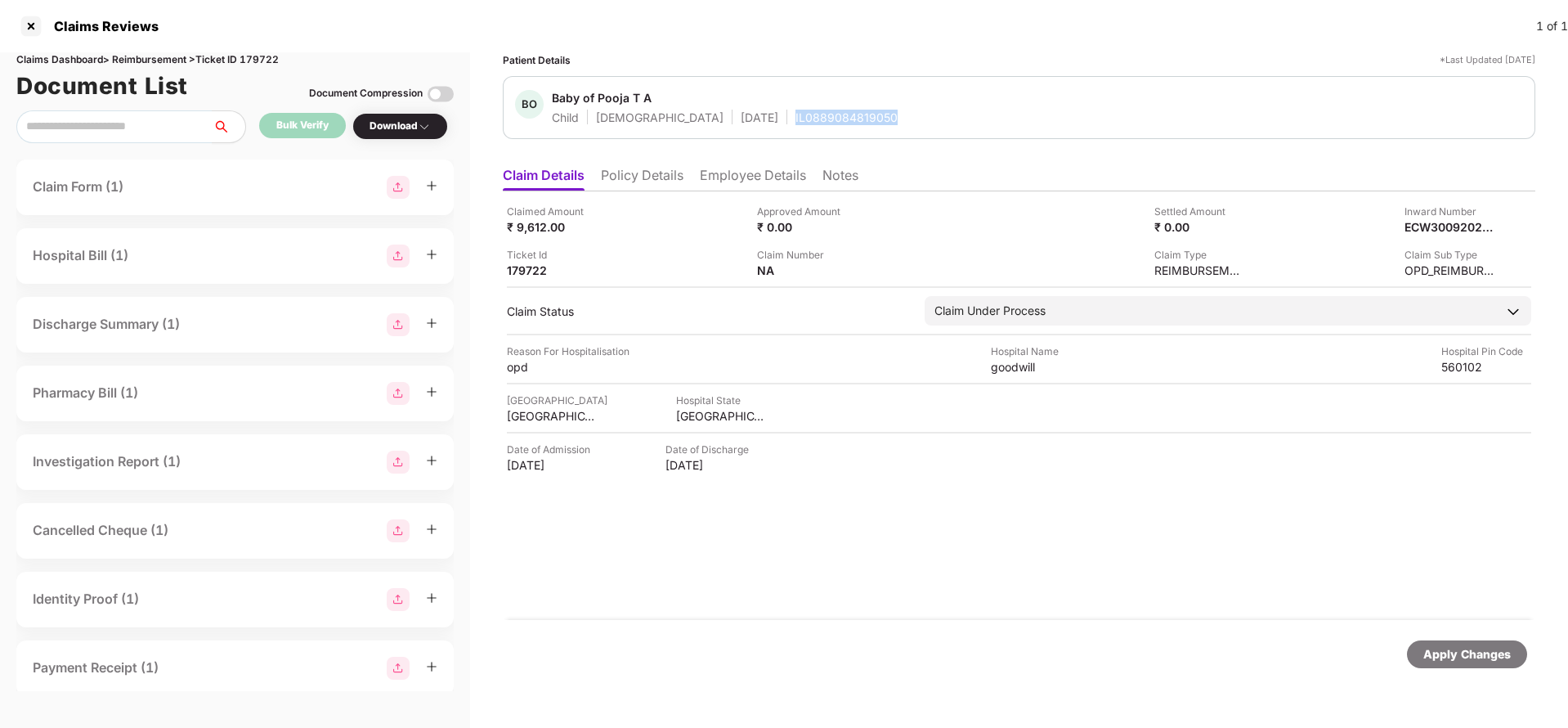
click at [812, 109] on div "IL0889084819050" at bounding box center [846, 117] width 103 height 16
copy div "IL0889084819050"
click at [1465, 647] on div "Apply Changes" at bounding box center [1467, 654] width 88 height 18
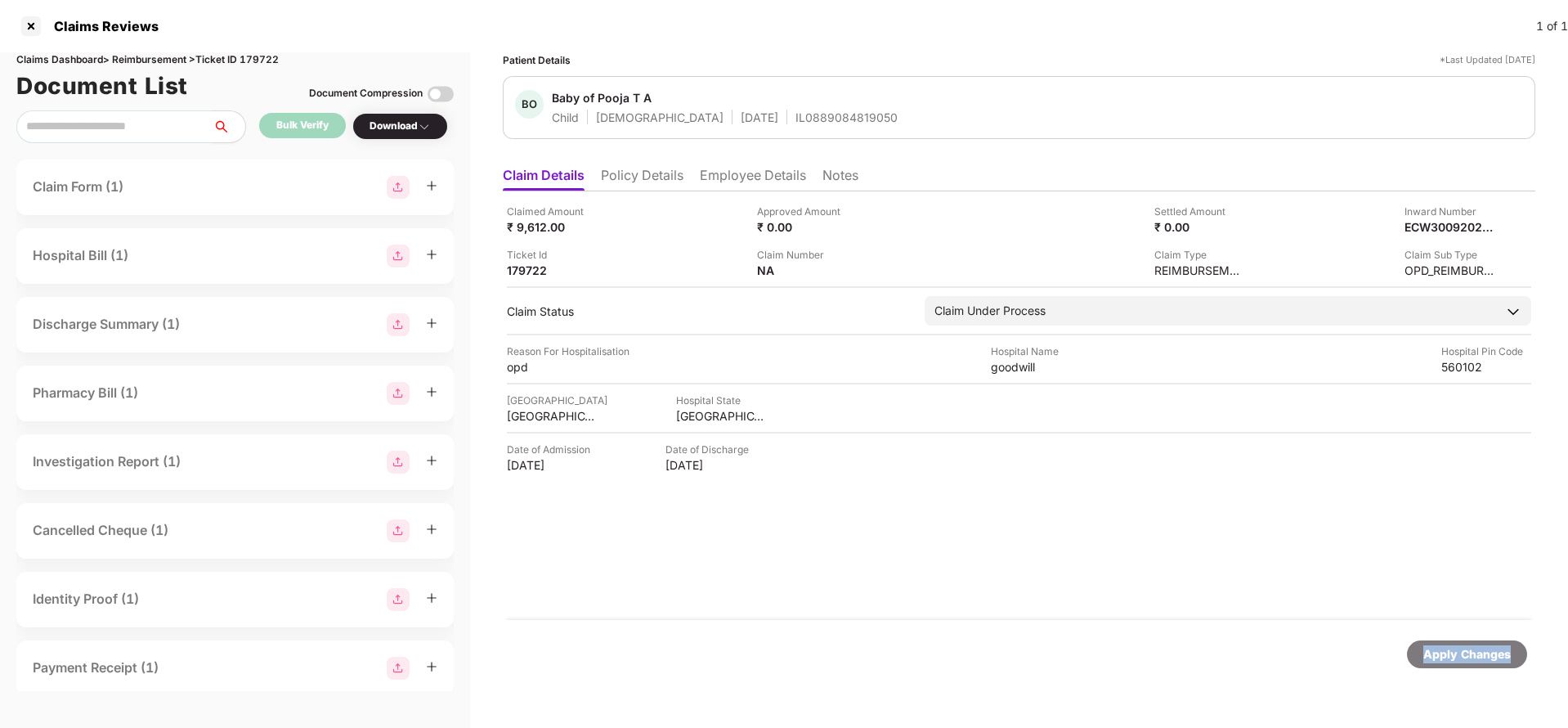
click at [1465, 647] on div "Apply Changes" at bounding box center [1467, 654] width 88 height 18
click at [262, 55] on div "Claims Dashboard > Reimbursement > Ticket ID 179722" at bounding box center [235, 60] width 438 height 16
copy div "179722"
click at [1475, 638] on div "Apply Changes" at bounding box center [1019, 654] width 1033 height 69
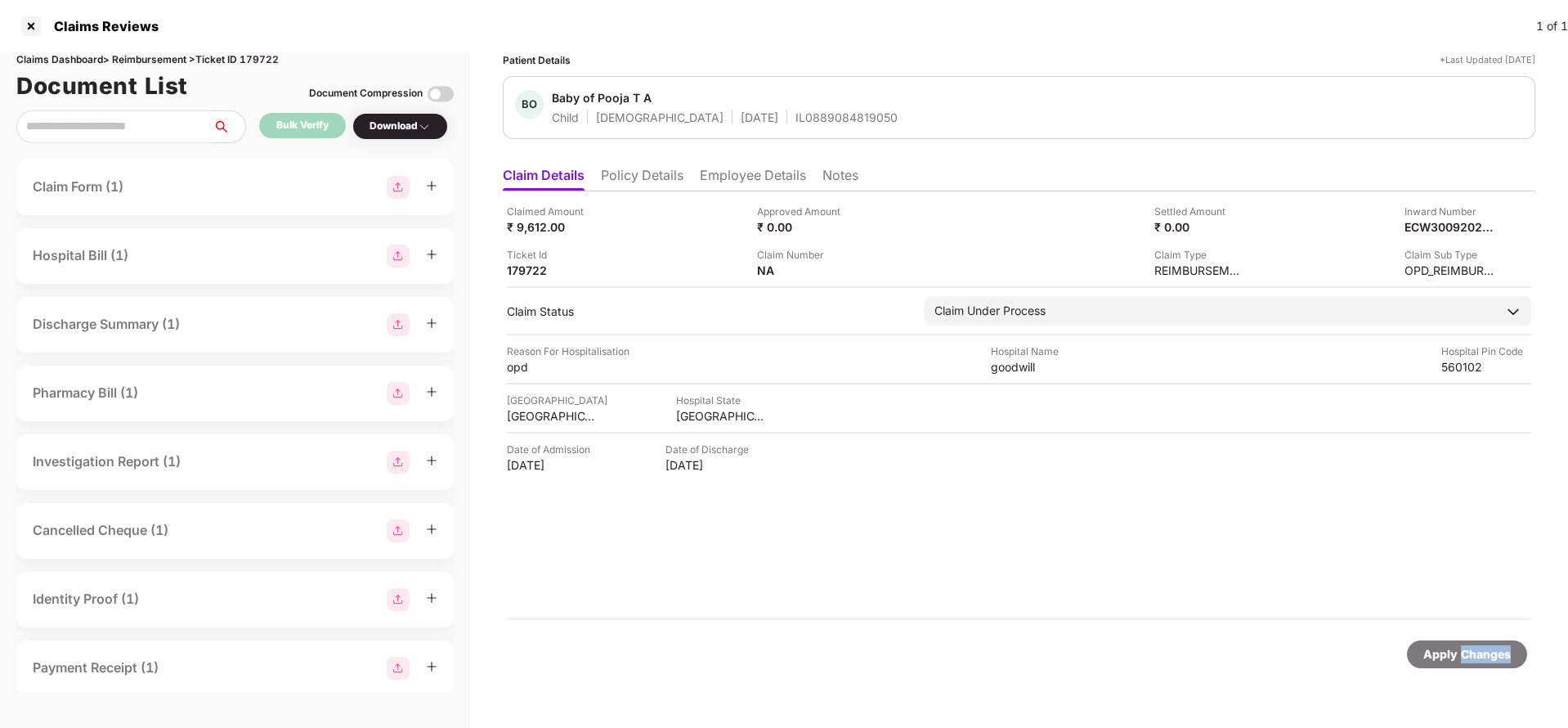
click at [1475, 638] on div "Apply Changes" at bounding box center [1019, 654] width 1033 height 69
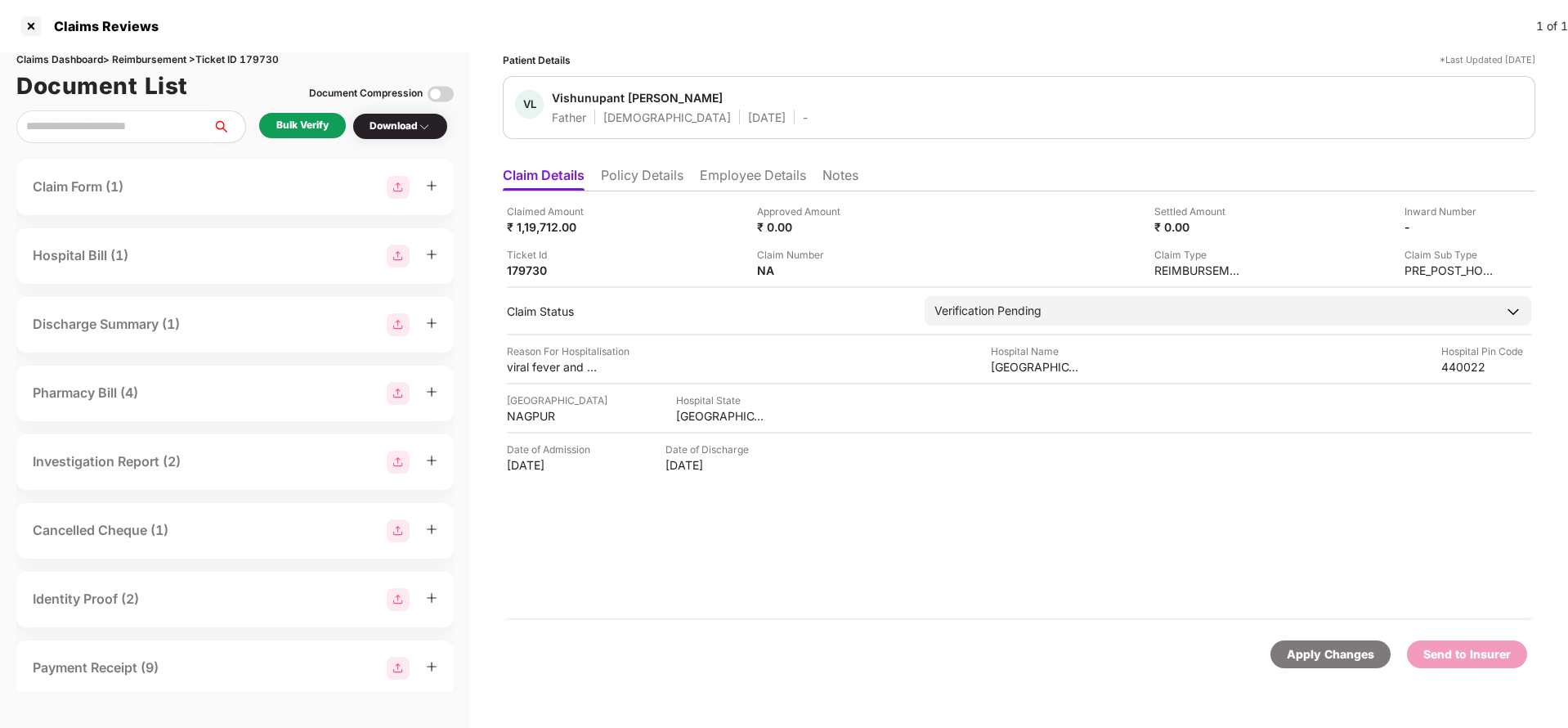
click at [649, 179] on li "Policy Details" at bounding box center [642, 179] width 83 height 24
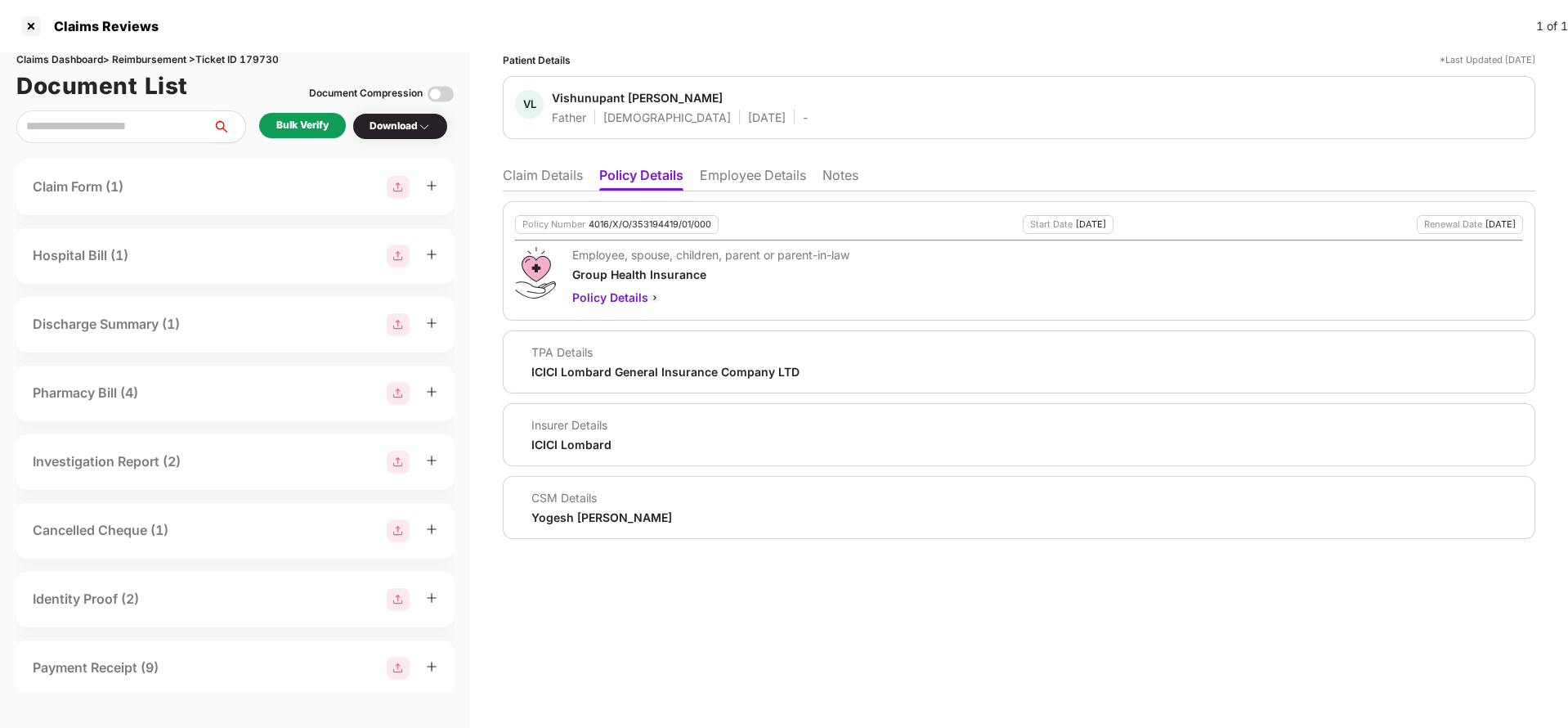
click at [741, 171] on li "Employee Details" at bounding box center [752, 179] width 106 height 24
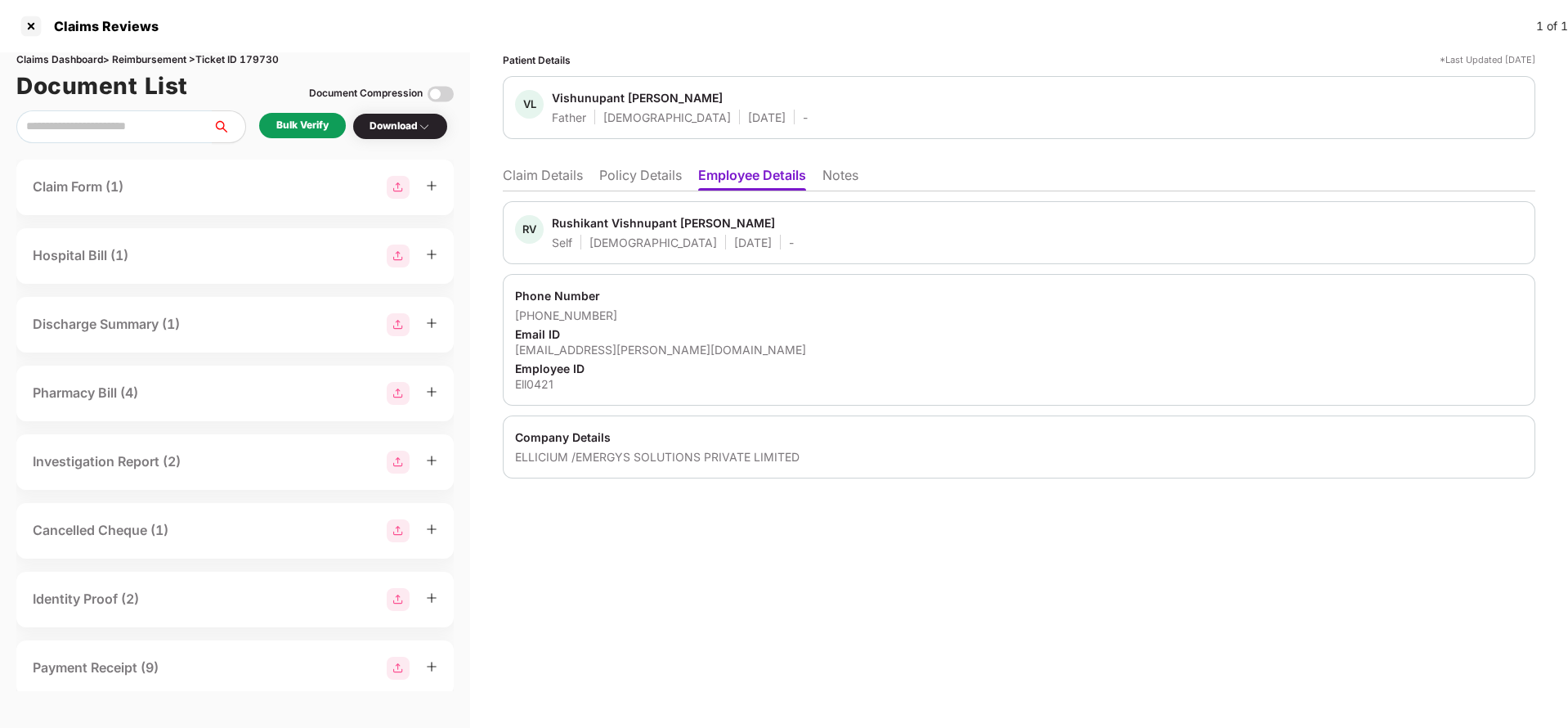
click at [563, 168] on li "Claim Details" at bounding box center [543, 179] width 80 height 24
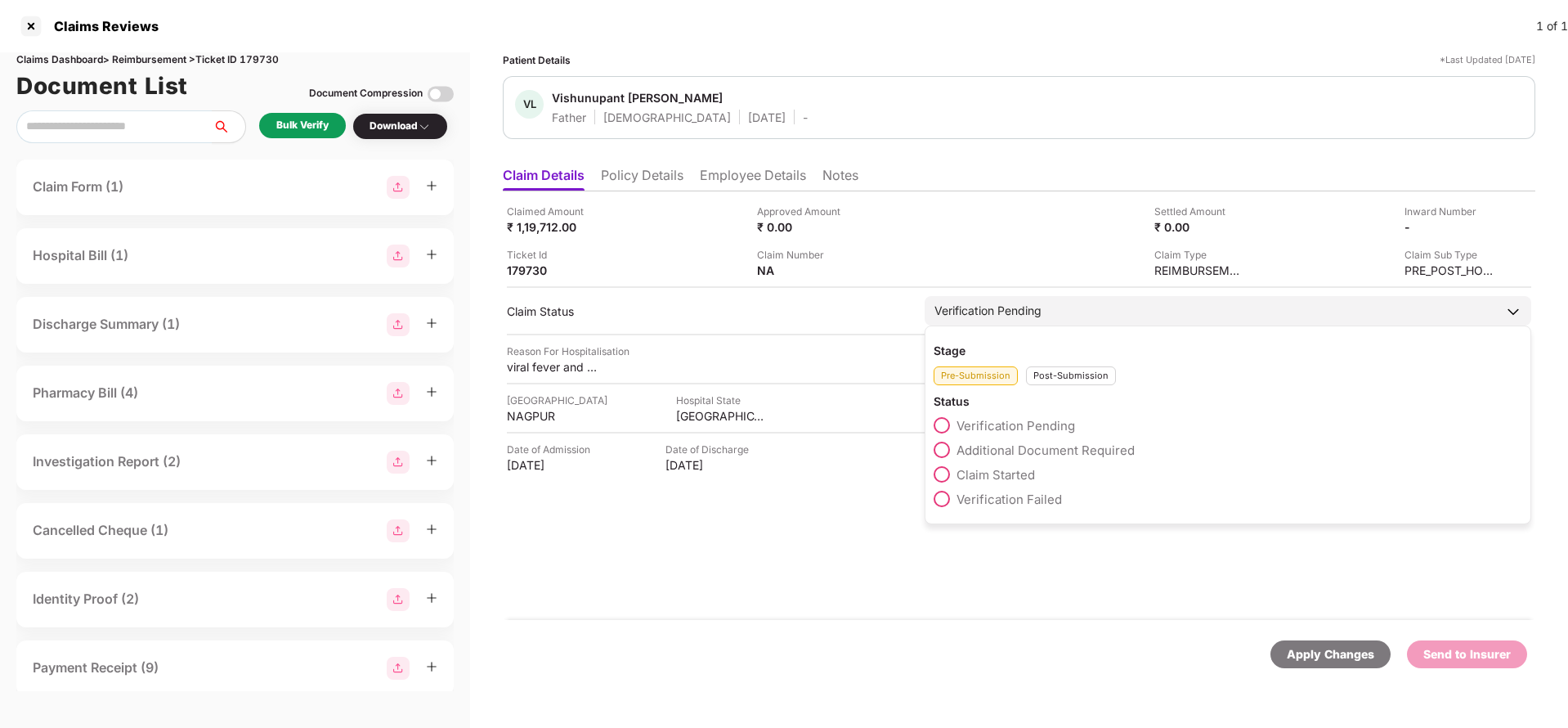
click at [1036, 315] on div "Verification Pending" at bounding box center [988, 310] width 107 height 18
click at [1003, 470] on span "Claim Started" at bounding box center [995, 475] width 78 height 16
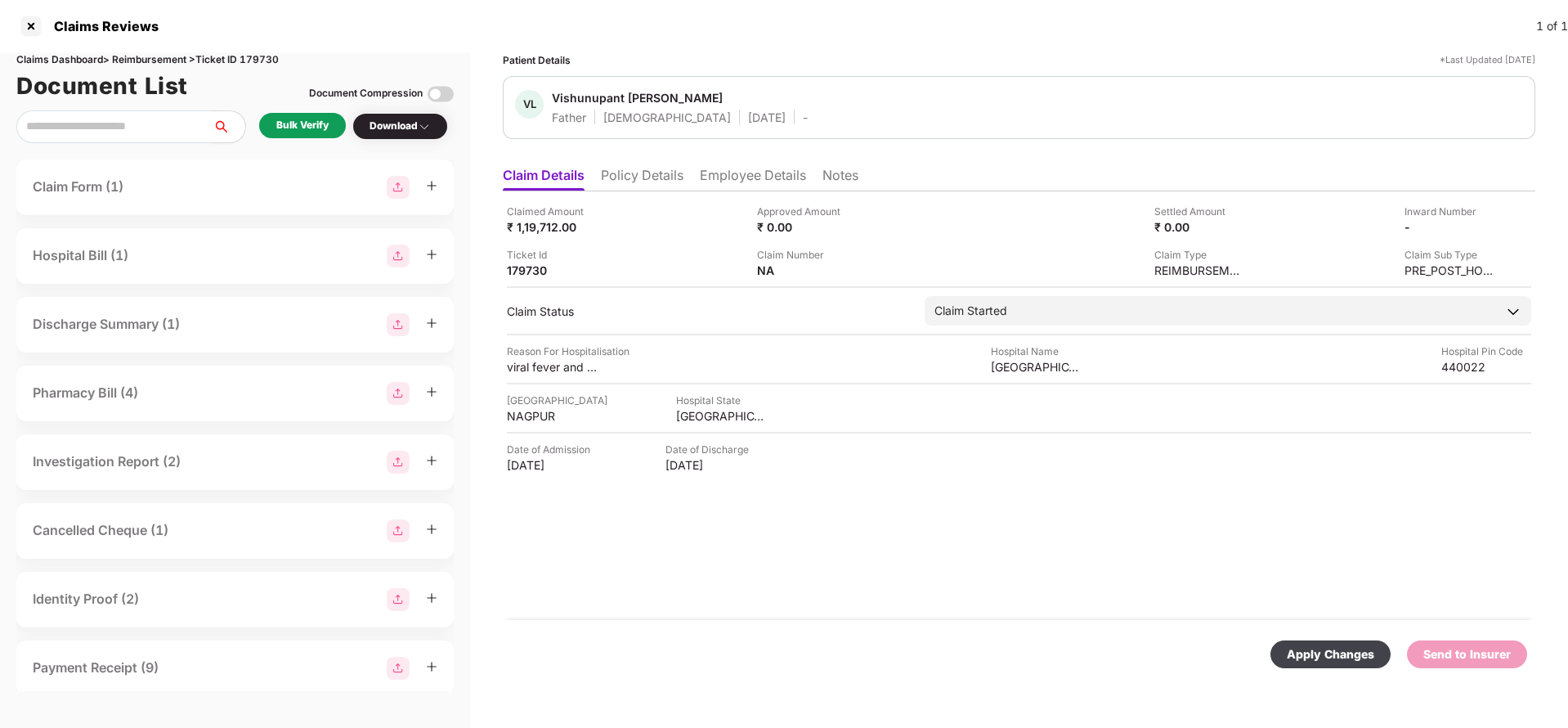
click at [1344, 641] on div "Apply Changes" at bounding box center [1330, 654] width 120 height 28
click at [622, 177] on li "Policy Details" at bounding box center [642, 179] width 83 height 24
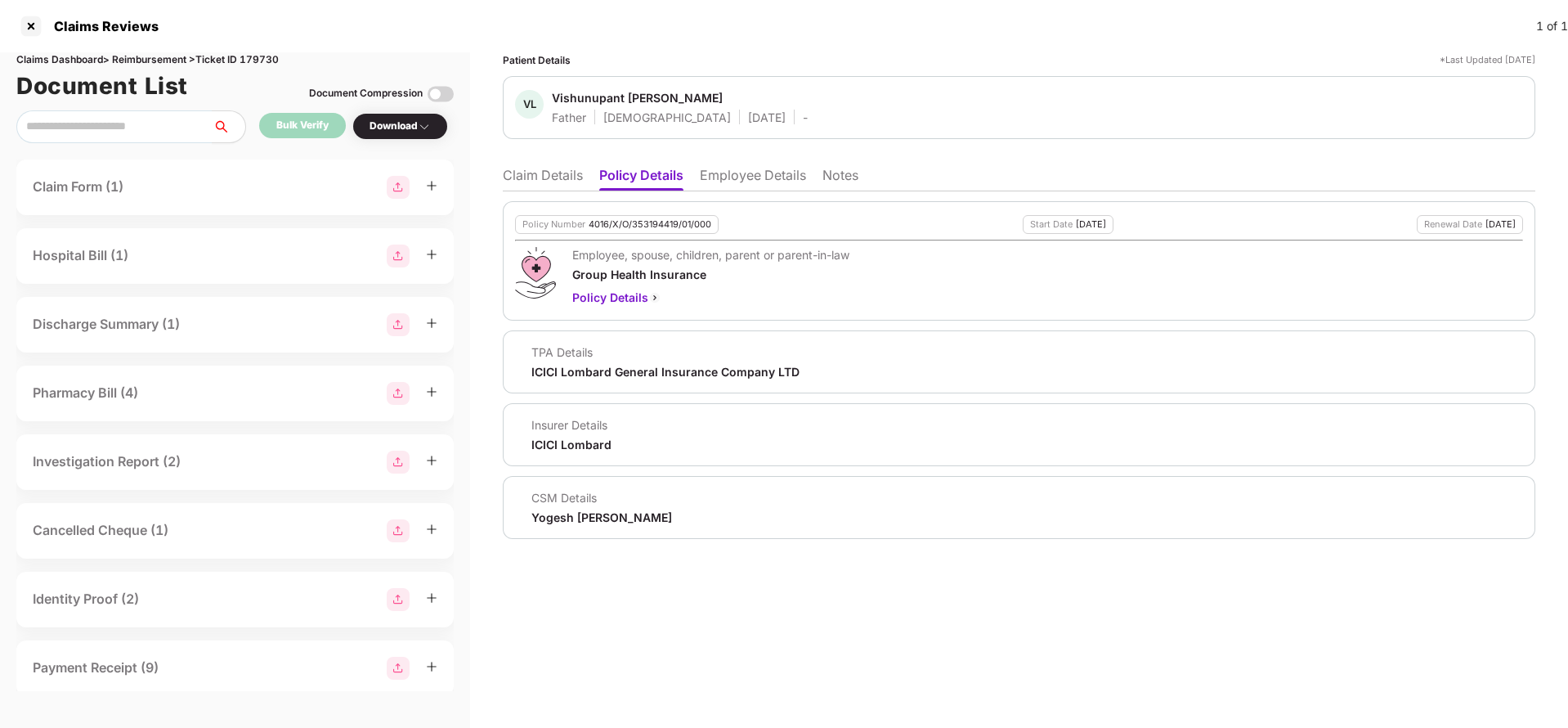
click at [534, 165] on ul "Claim Details Policy Details Employee Details Notes" at bounding box center [1019, 175] width 1033 height 33
click at [539, 174] on li "Claim Details" at bounding box center [543, 179] width 80 height 24
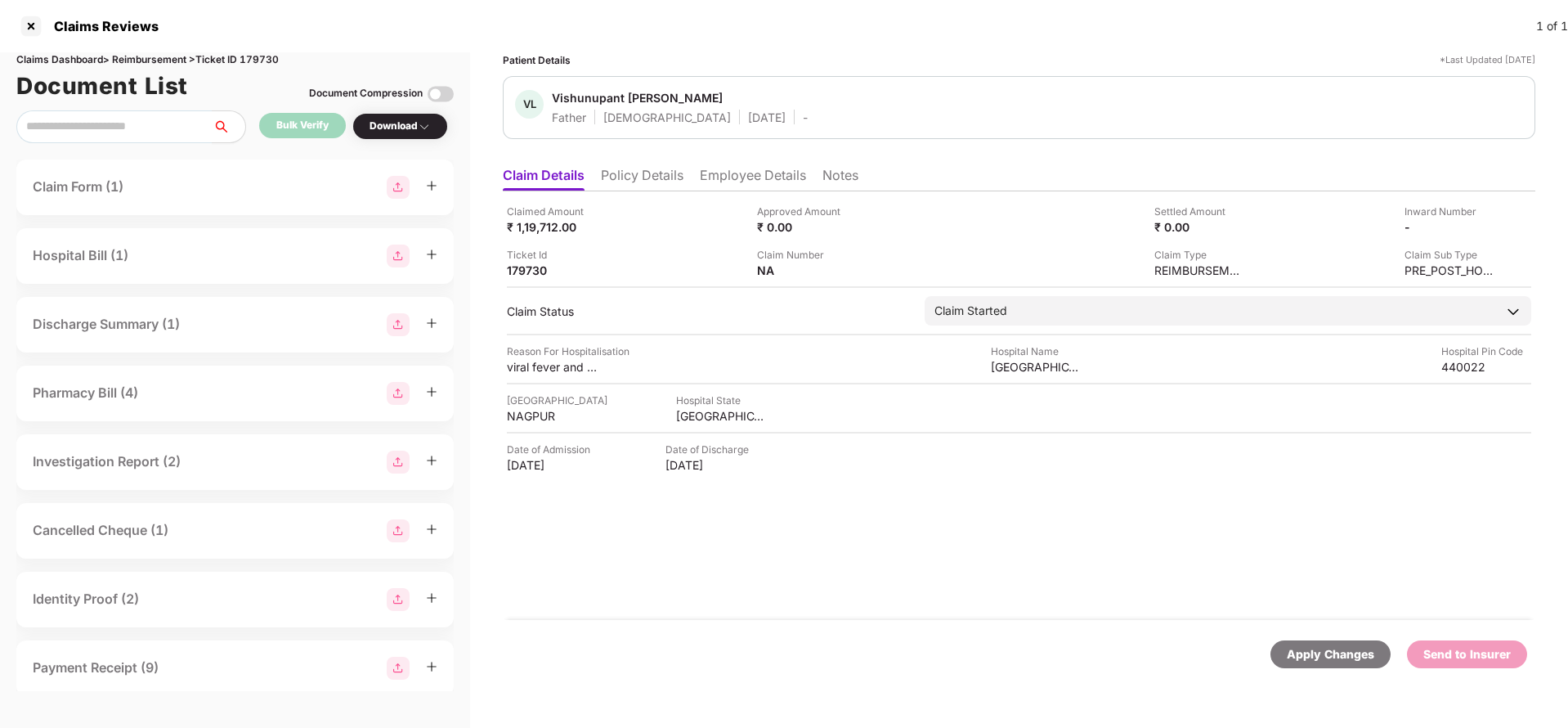
click at [640, 189] on li "Policy Details" at bounding box center [642, 179] width 83 height 24
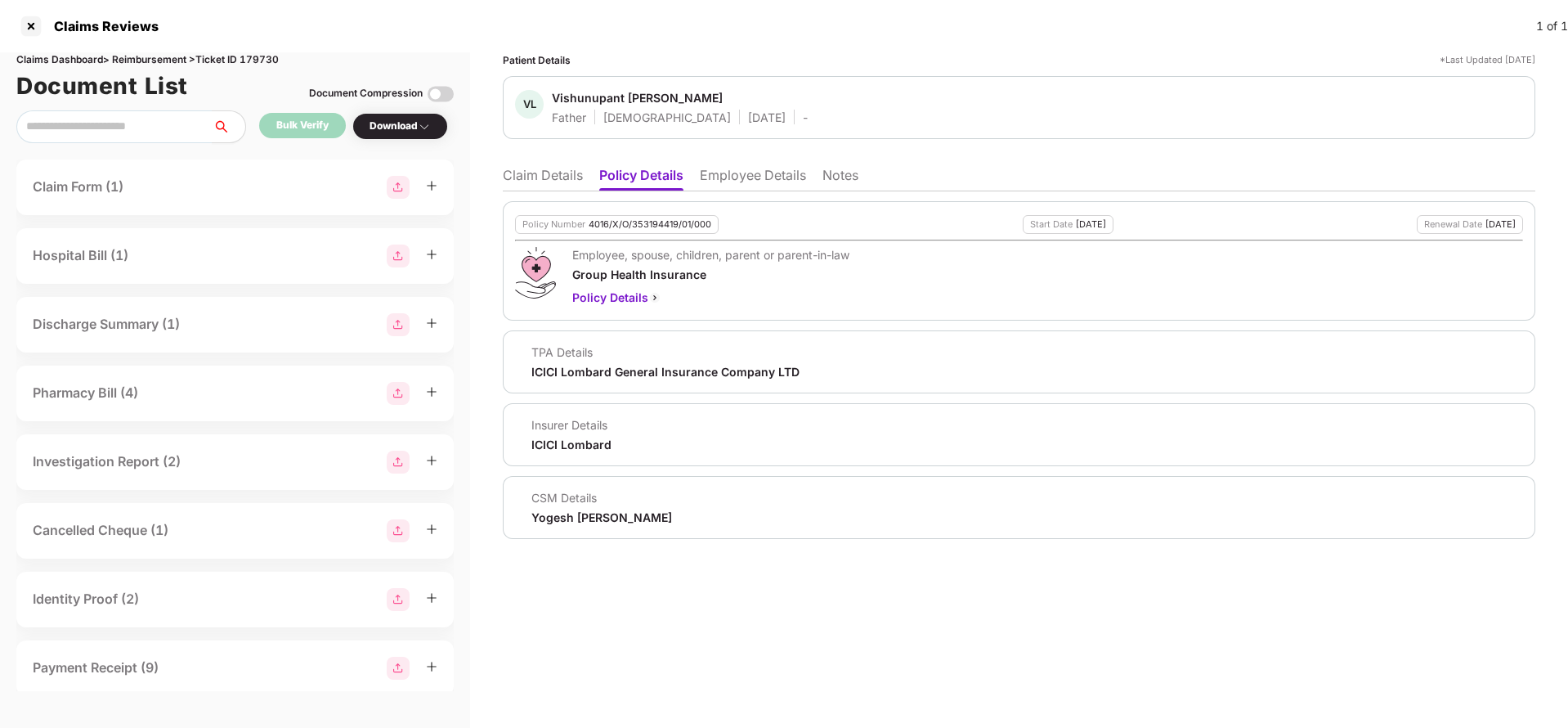
click at [625, 371] on div "ICICI Lombard General Insurance Company LTD" at bounding box center [665, 371] width 268 height 16
copy div "ICICI Lombard General Insurance Company LTD"
click at [758, 171] on li "Employee Details" at bounding box center [752, 179] width 106 height 24
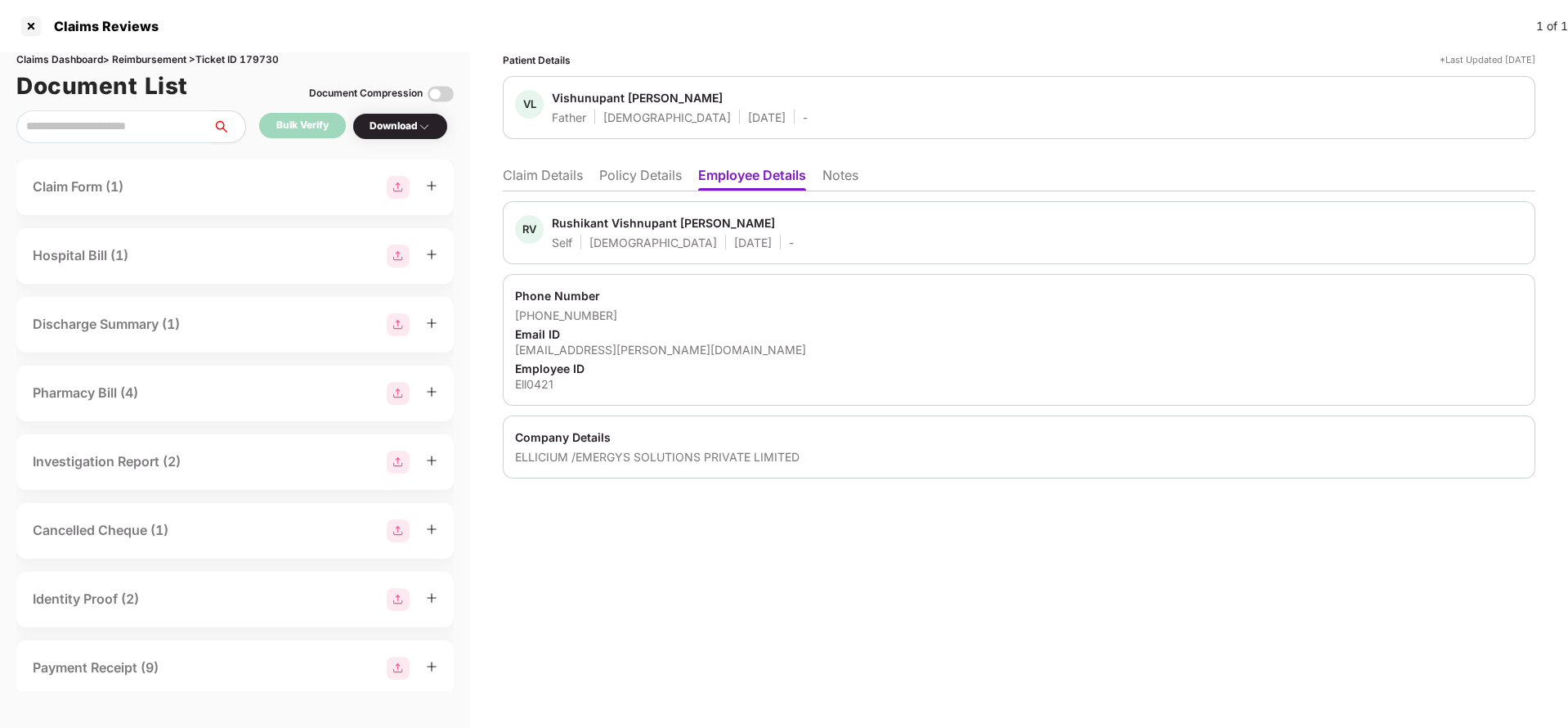
click at [491, 163] on div "Patient Details *Last Updated [DATE] VL Vishunupant [PERSON_NAME] Father [DEMOG…" at bounding box center [1019, 390] width 1098 height 675
click at [524, 184] on li "Claim Details" at bounding box center [543, 179] width 80 height 24
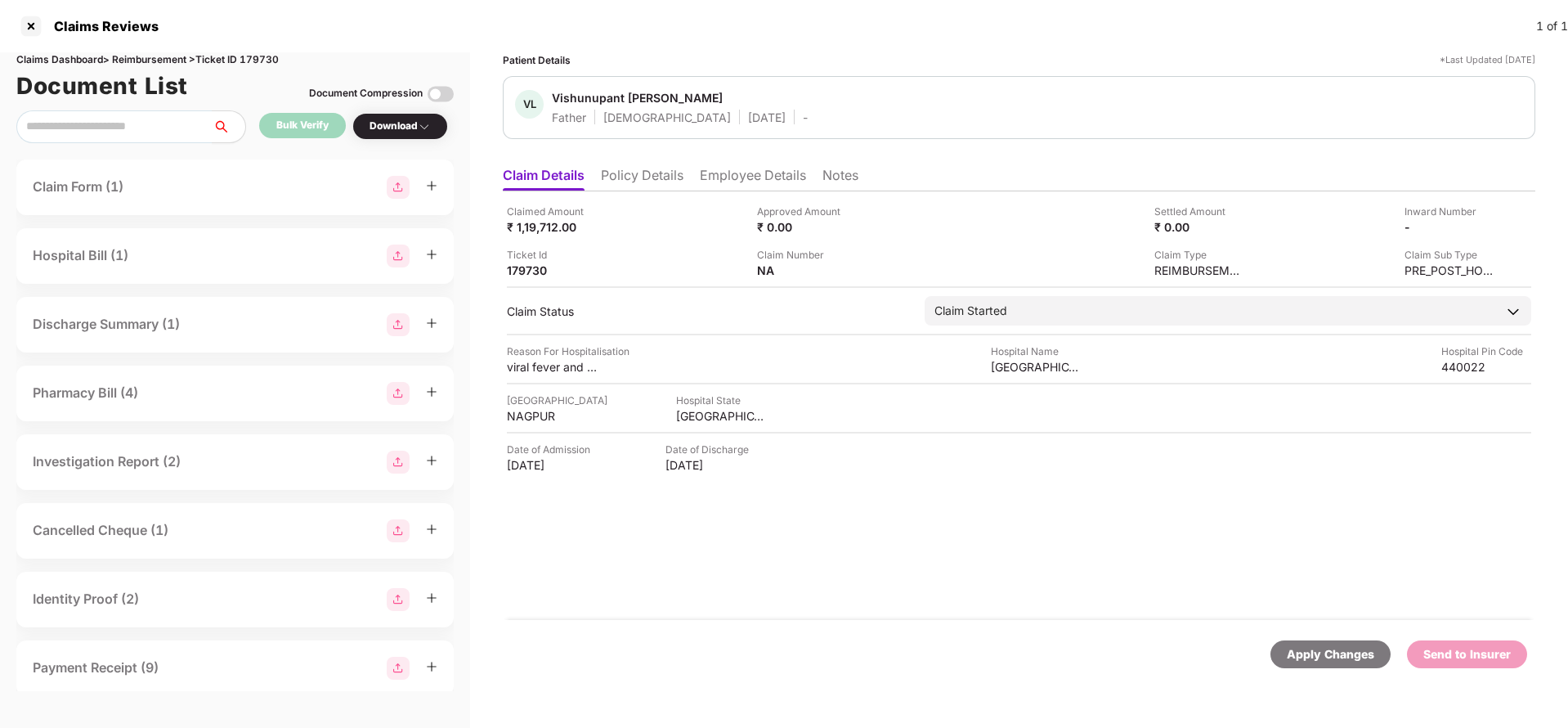
click at [1322, 655] on div "Apply Changes" at bounding box center [1331, 654] width 88 height 18
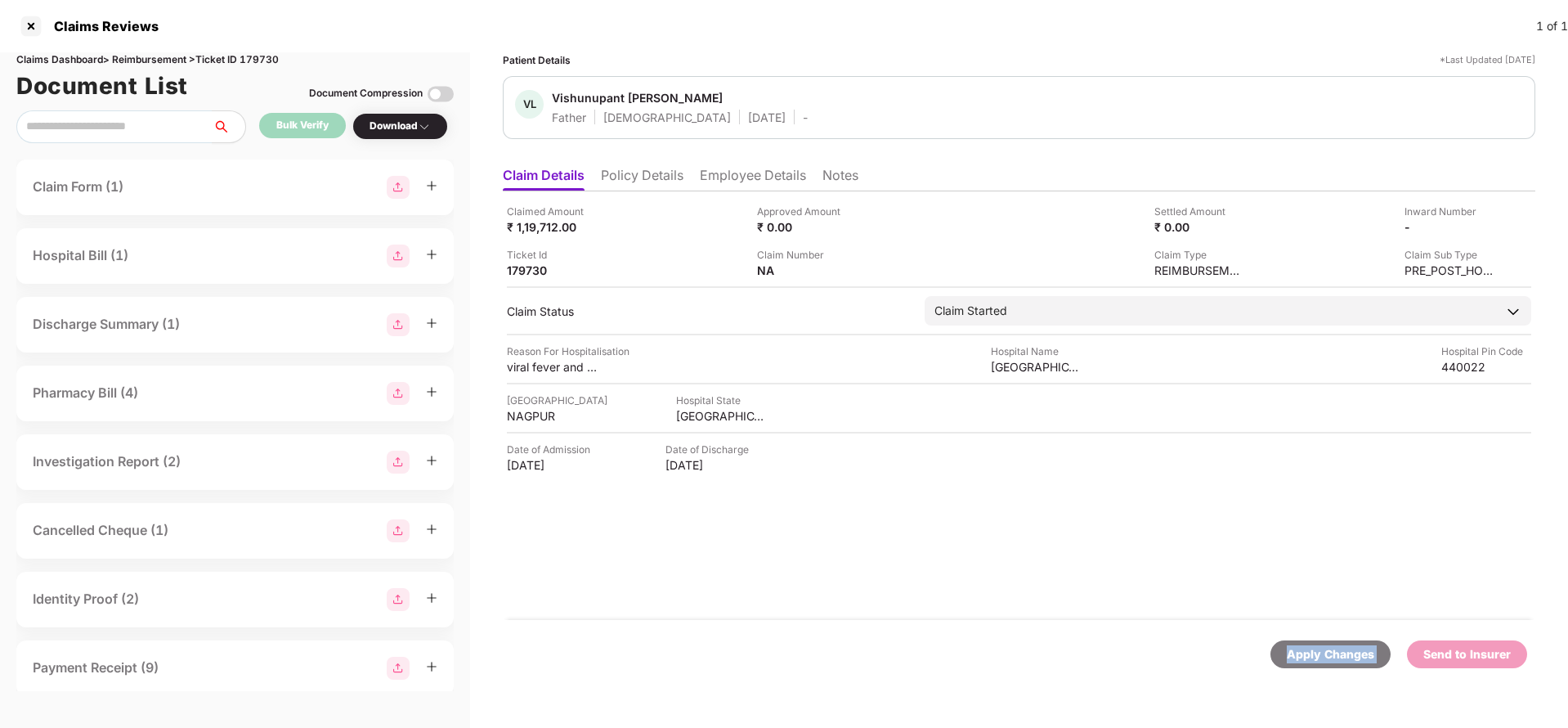
click at [1322, 655] on div "Apply Changes" at bounding box center [1331, 654] width 88 height 18
click at [257, 57] on div "Claims Dashboard > Reimbursement > Ticket ID 179730" at bounding box center [235, 60] width 438 height 16
copy div "179730"
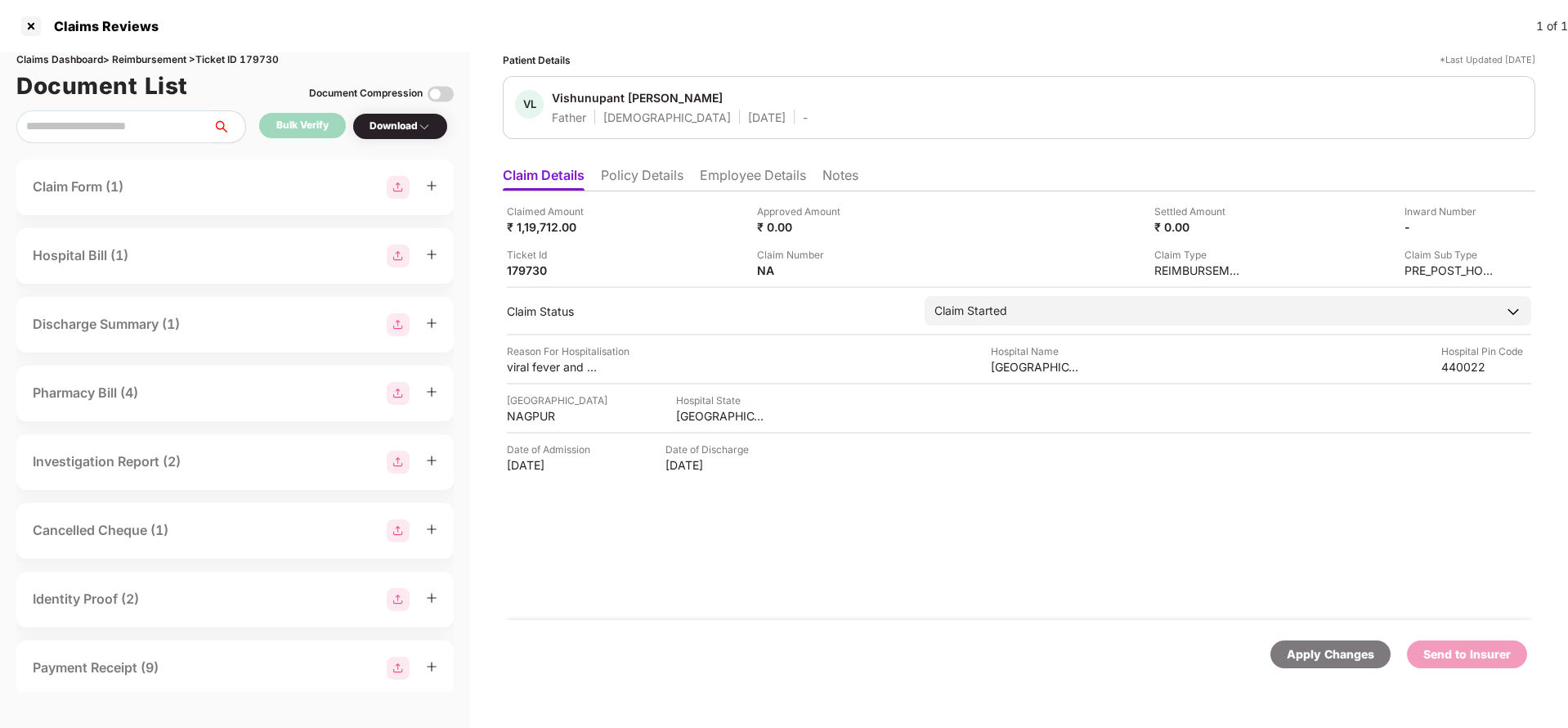
click at [1316, 648] on div "Apply Changes" at bounding box center [1331, 654] width 88 height 18
